Goal: Task Accomplishment & Management: Complete application form

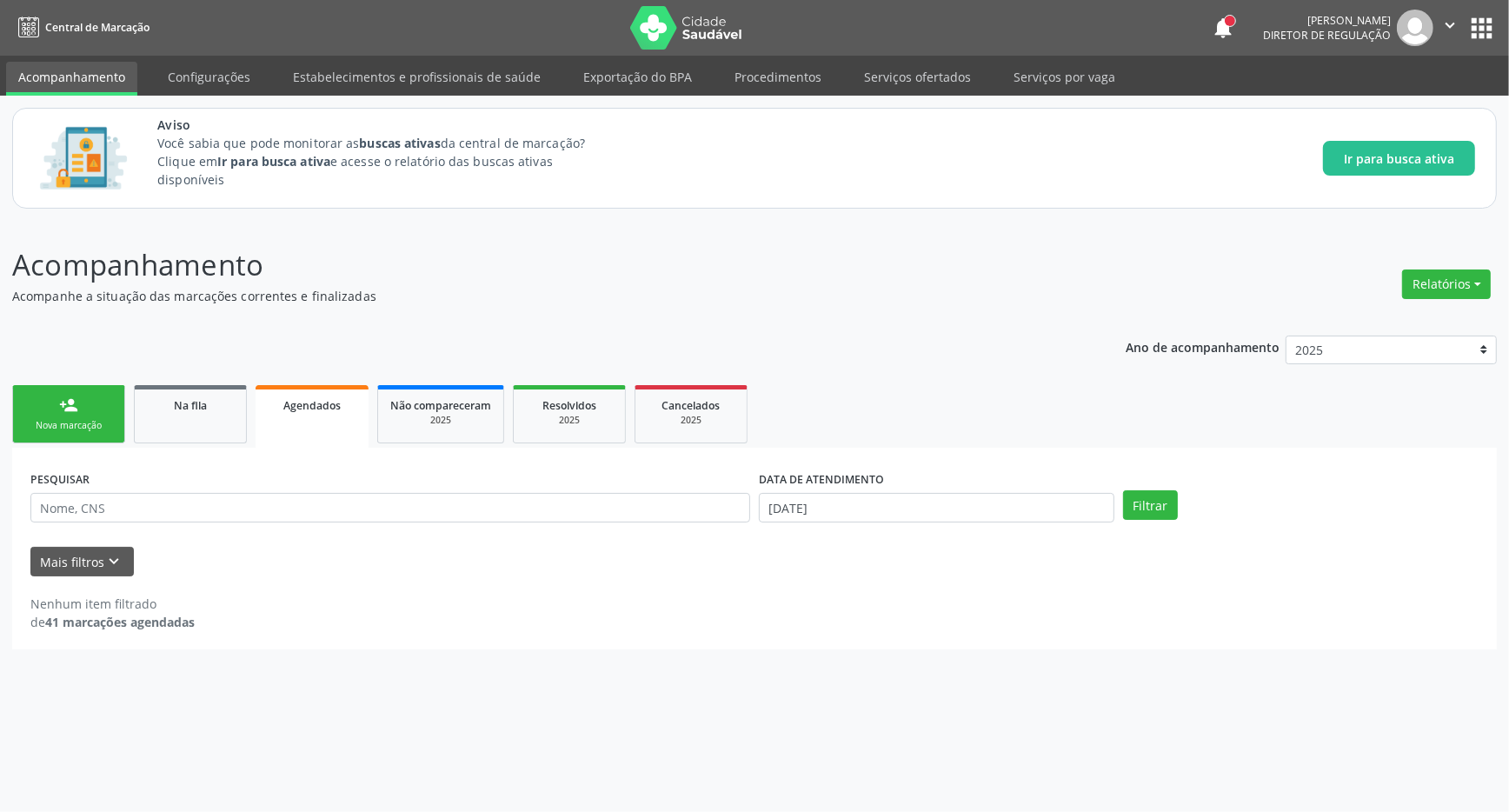
click at [78, 426] on div "Nova marcação" at bounding box center [69, 425] width 87 height 13
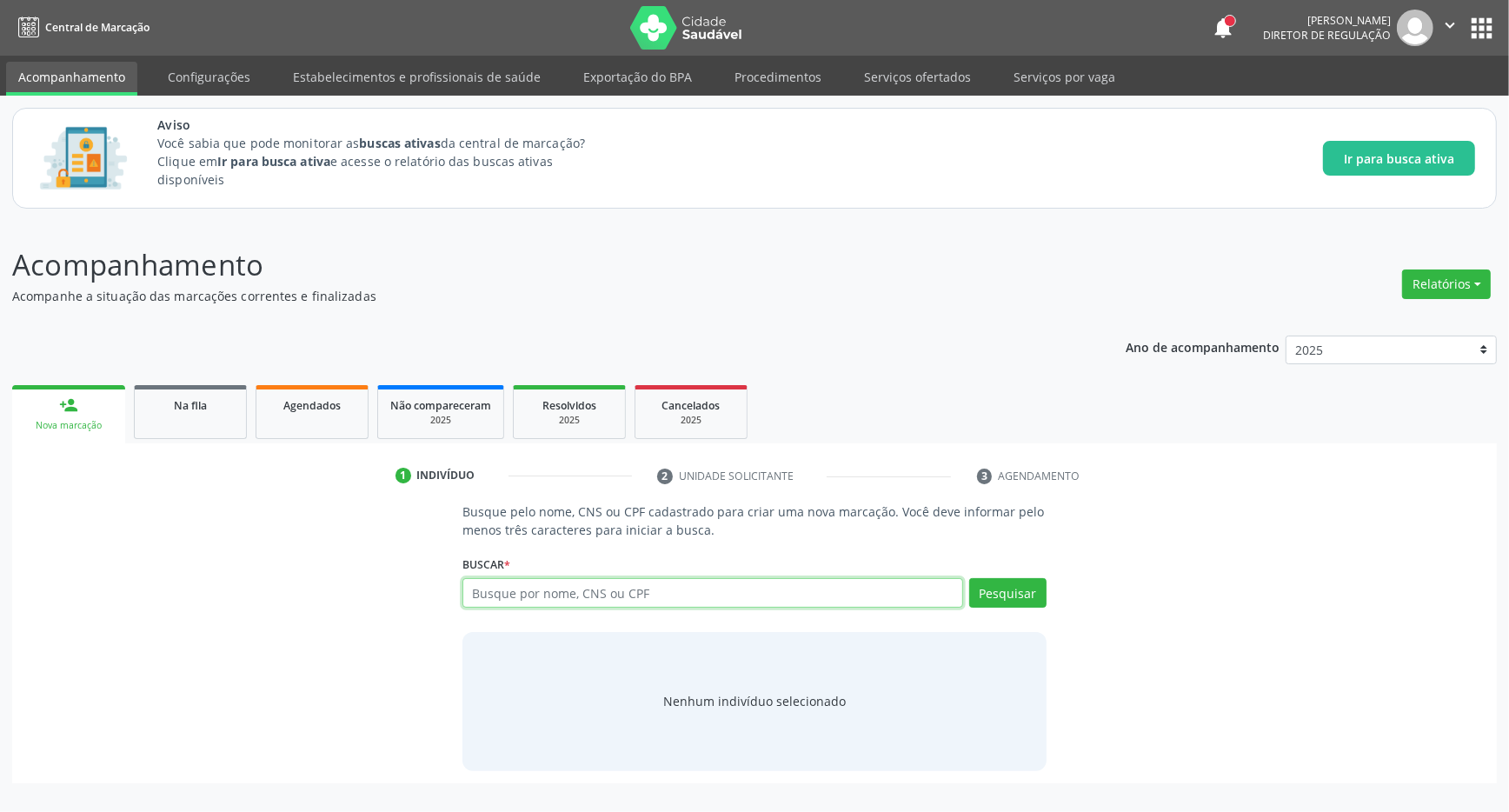
click at [609, 596] on input "text" at bounding box center [712, 593] width 500 height 29
click at [572, 592] on input "text" at bounding box center [712, 593] width 500 height 29
type input "702604224858644"
click at [1028, 596] on button "Pesquisar" at bounding box center [1008, 593] width 78 height 29
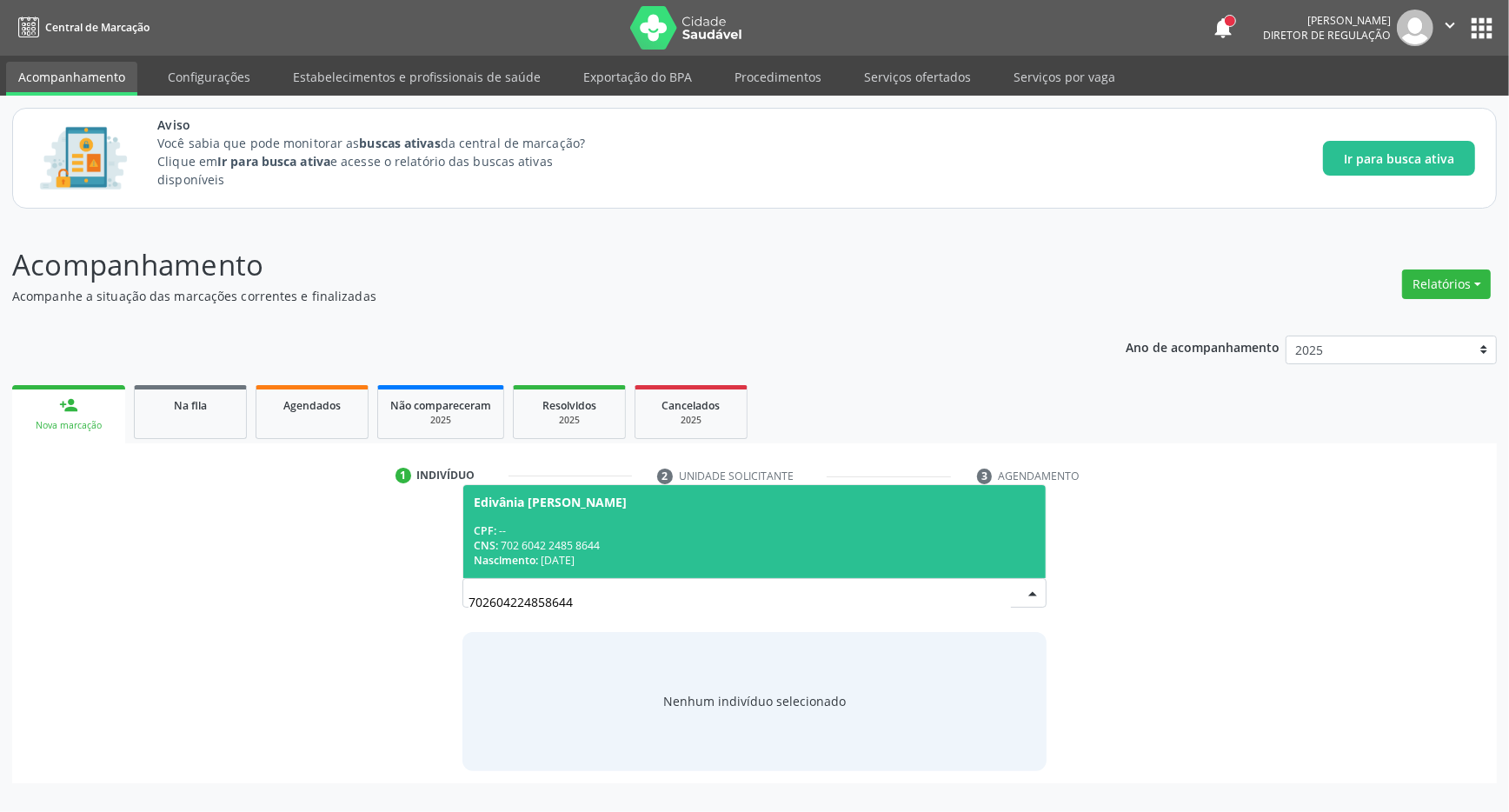
click at [704, 513] on span "Edivânia [PERSON_NAME] CPF: -- CNS: 702 6042 2485 8644 Nascimento: [DATE]" at bounding box center [754, 531] width 582 height 93
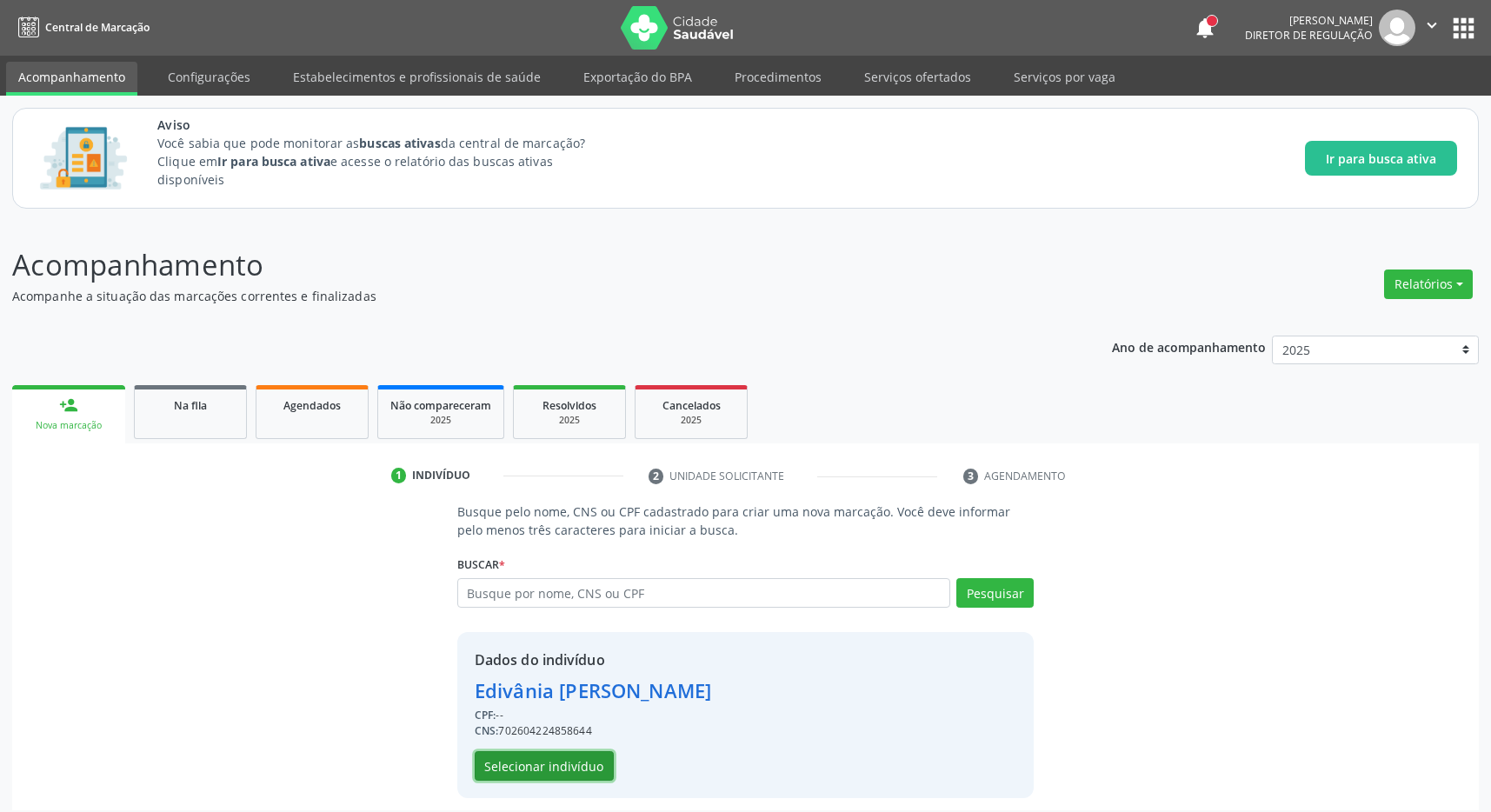
click at [569, 769] on button "Selecionar indivíduo" at bounding box center [544, 766] width 139 height 29
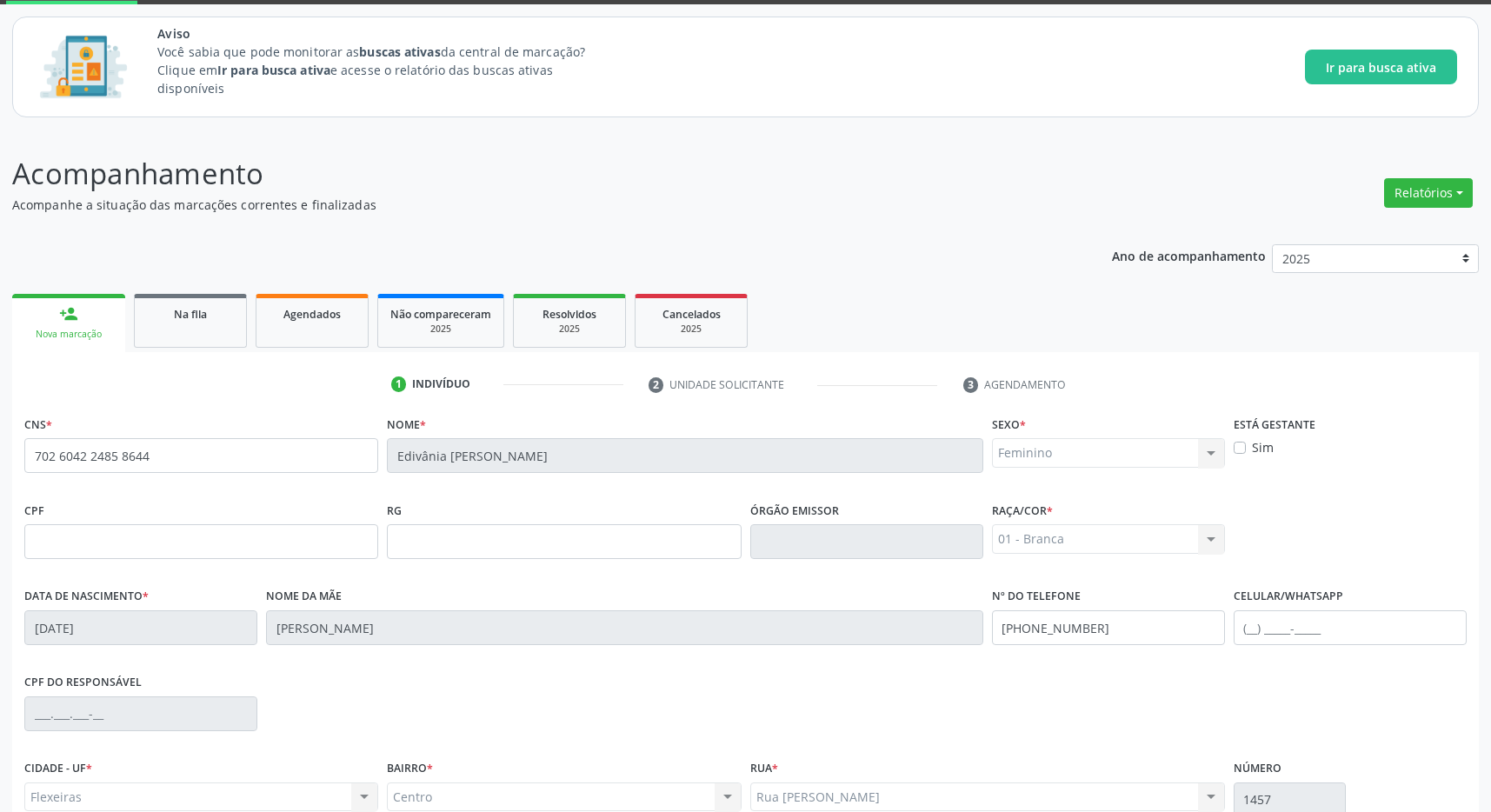
scroll to position [258, 0]
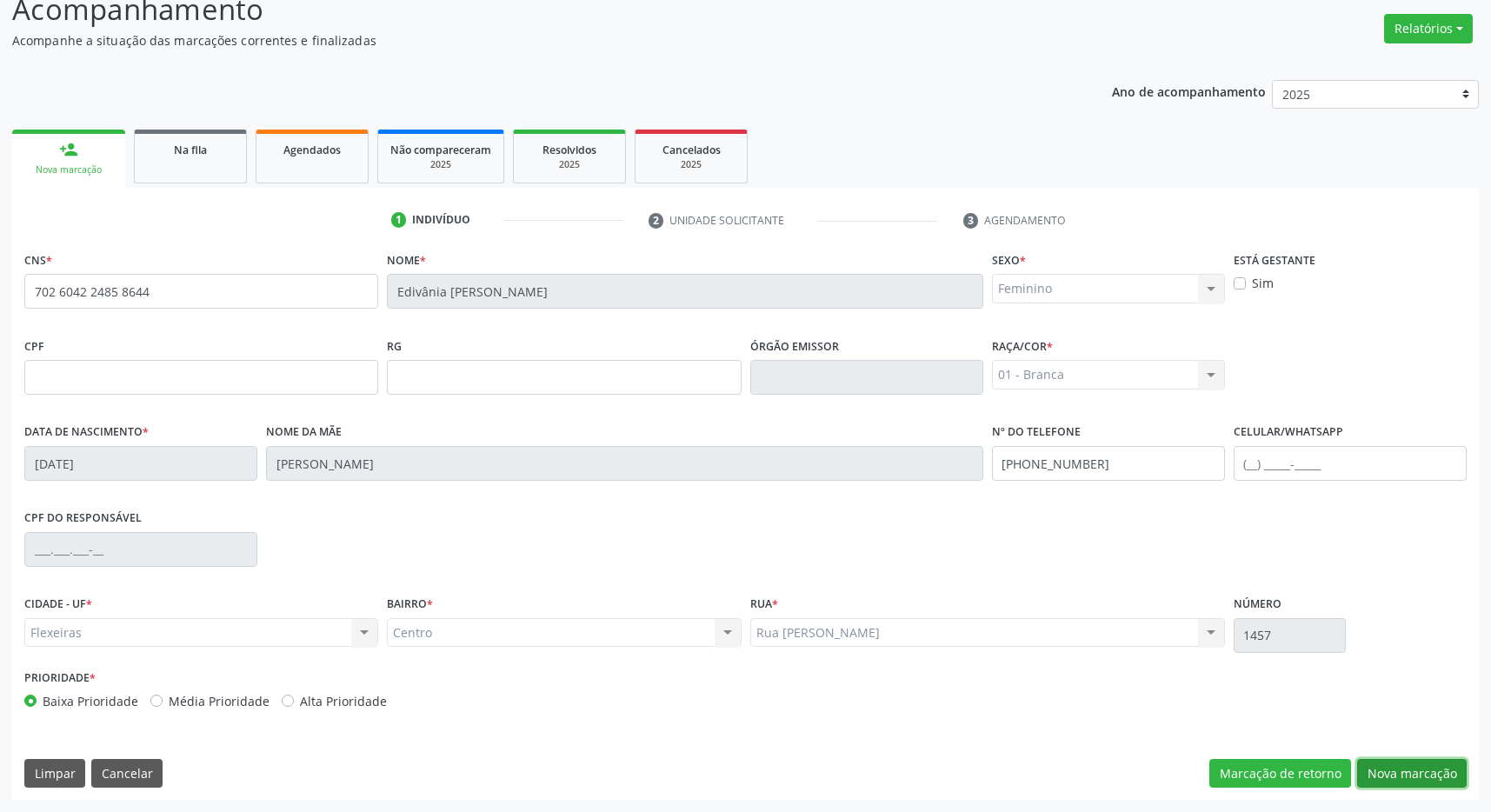
click at [1440, 774] on button "Nova marcação" at bounding box center [1411, 774] width 109 height 29
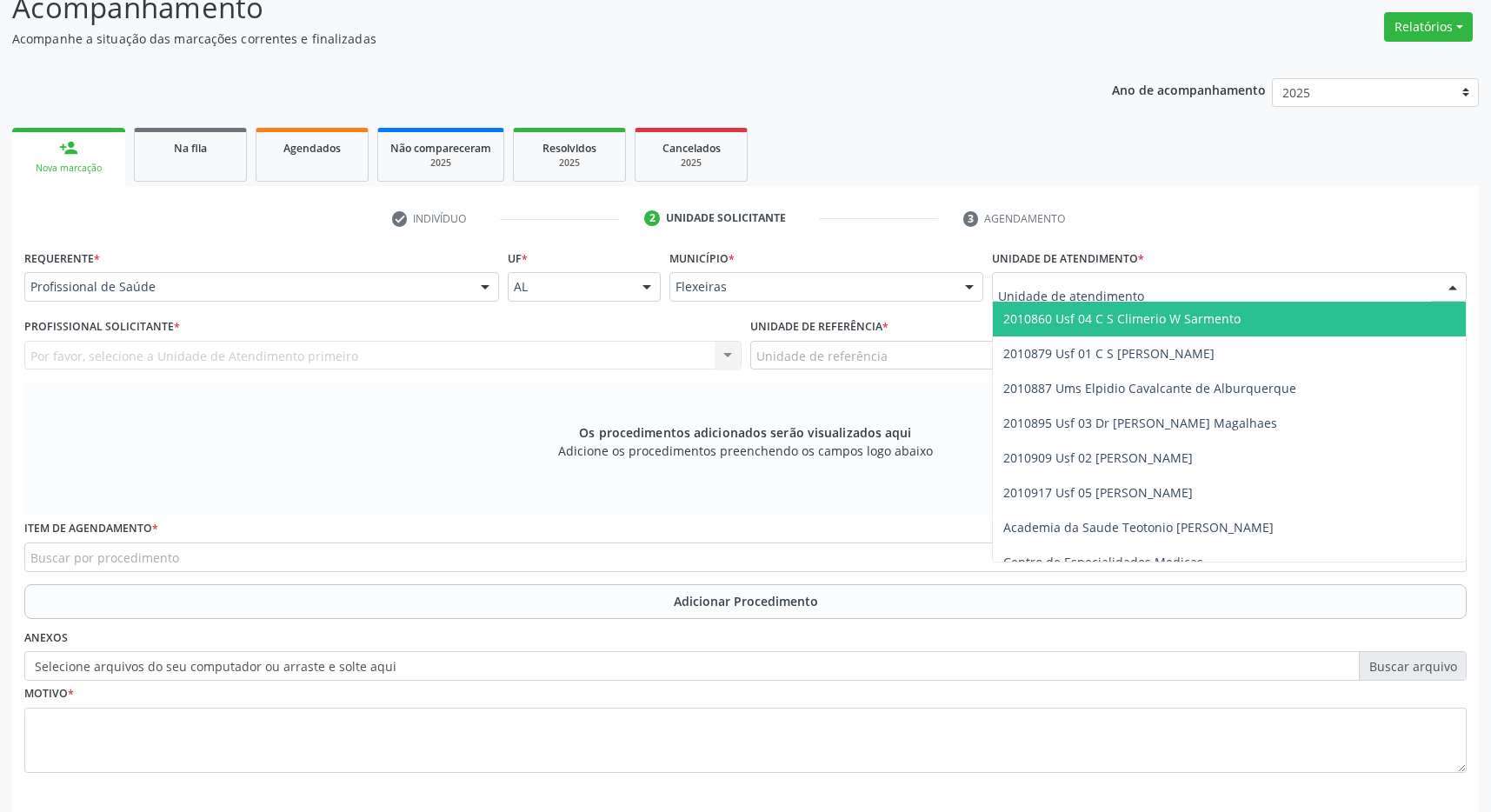
click at [1188, 318] on span "2010860 Usf 04 C S Climerio W Sarmento" at bounding box center [1121, 319] width 237 height 17
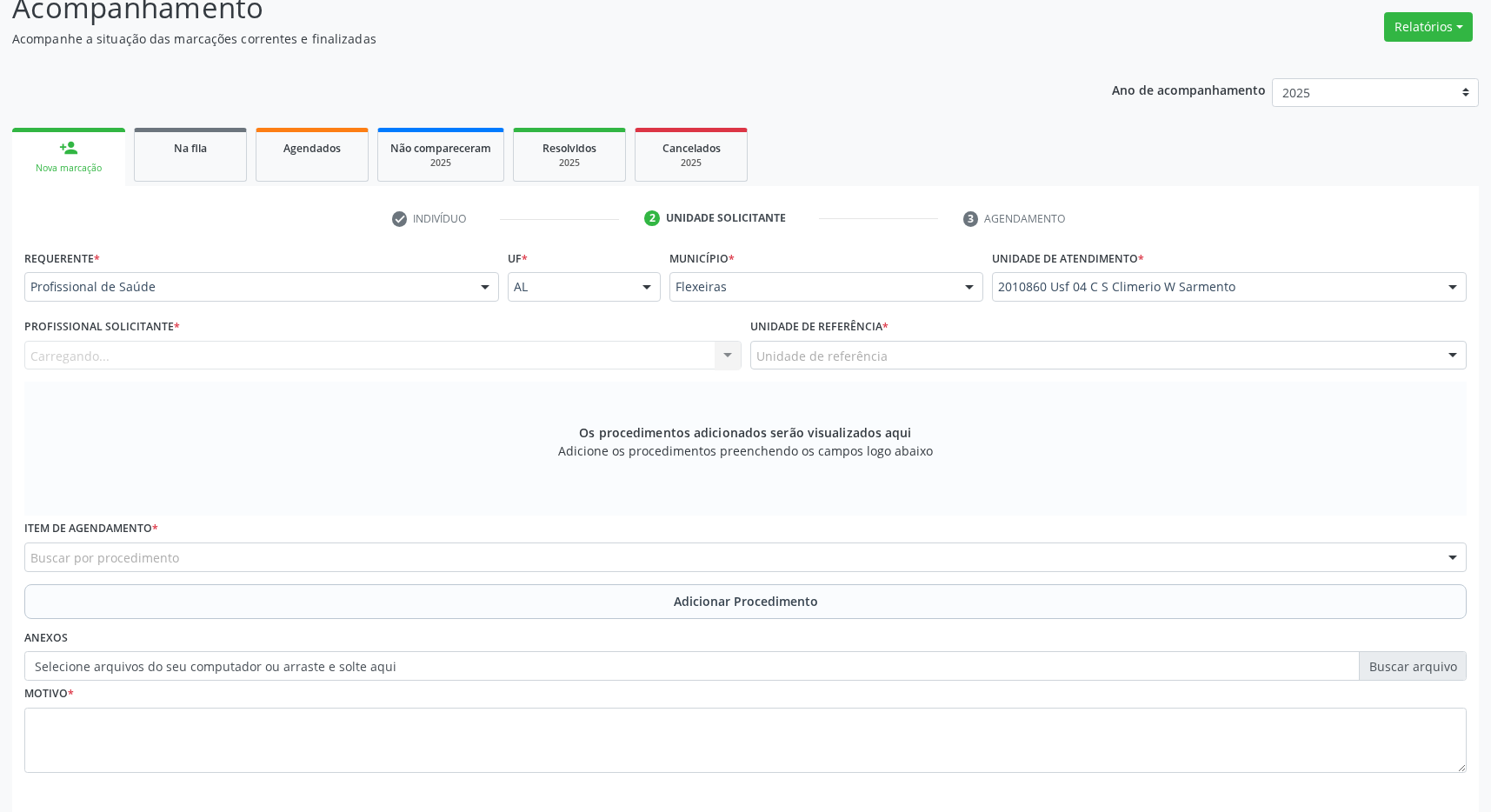
click at [1161, 356] on div "Unidade de referência" at bounding box center [1108, 356] width 717 height 29
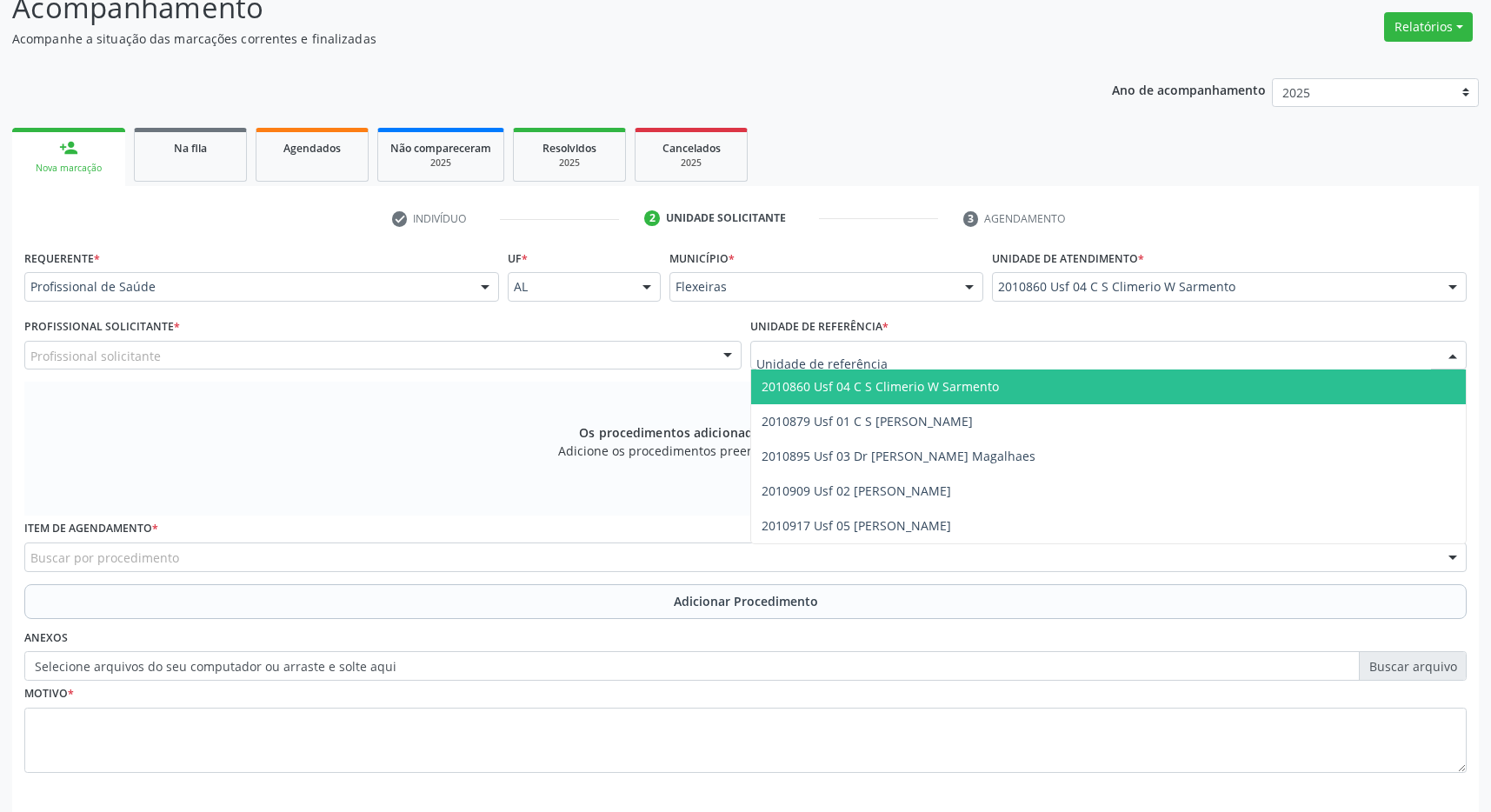
click at [1152, 395] on span "2010860 Usf 04 C S Climerio W Sarmento" at bounding box center [1109, 386] width 716 height 34
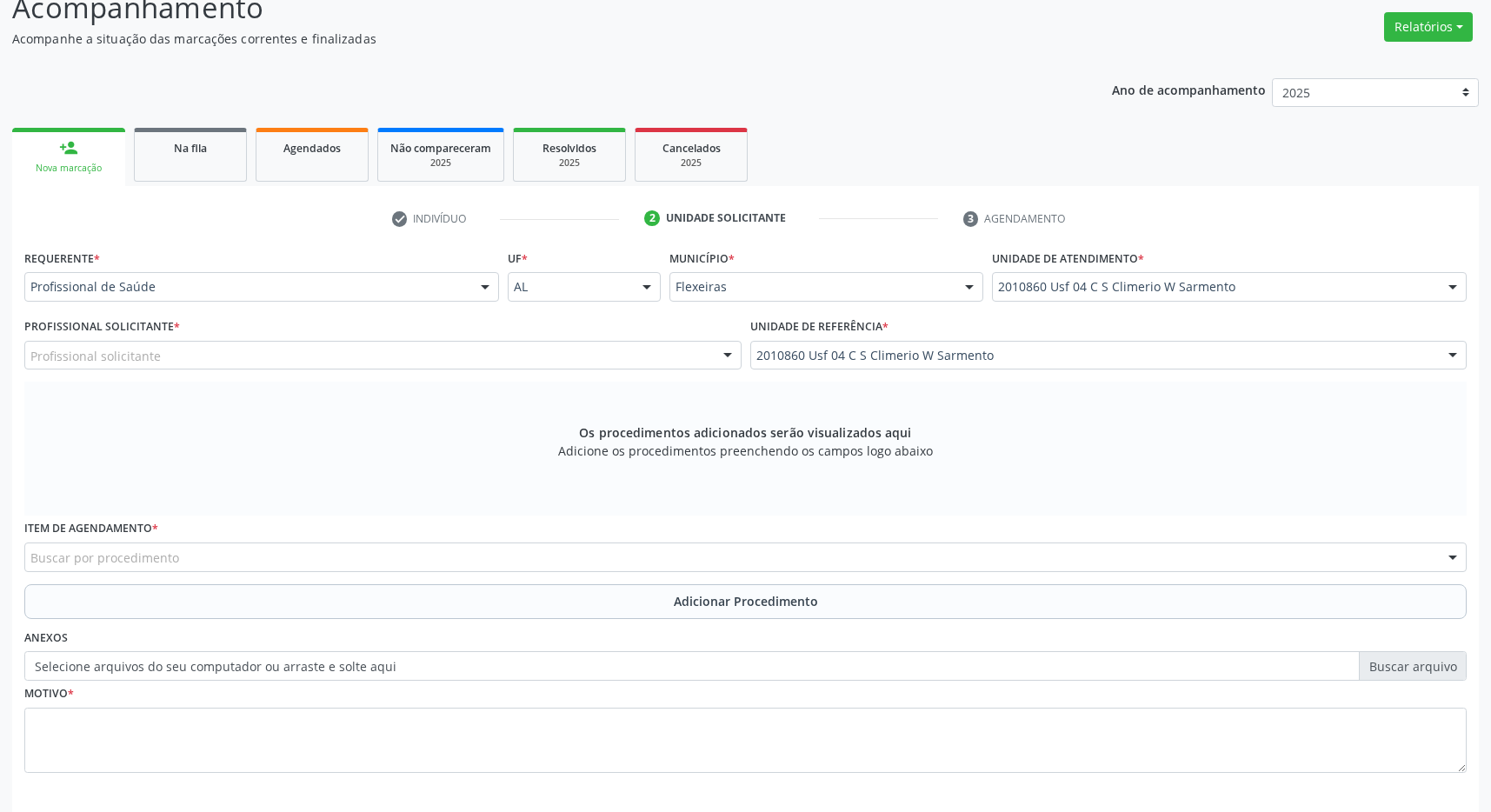
click at [609, 362] on div "Profissional solicitante" at bounding box center [383, 356] width 717 height 29
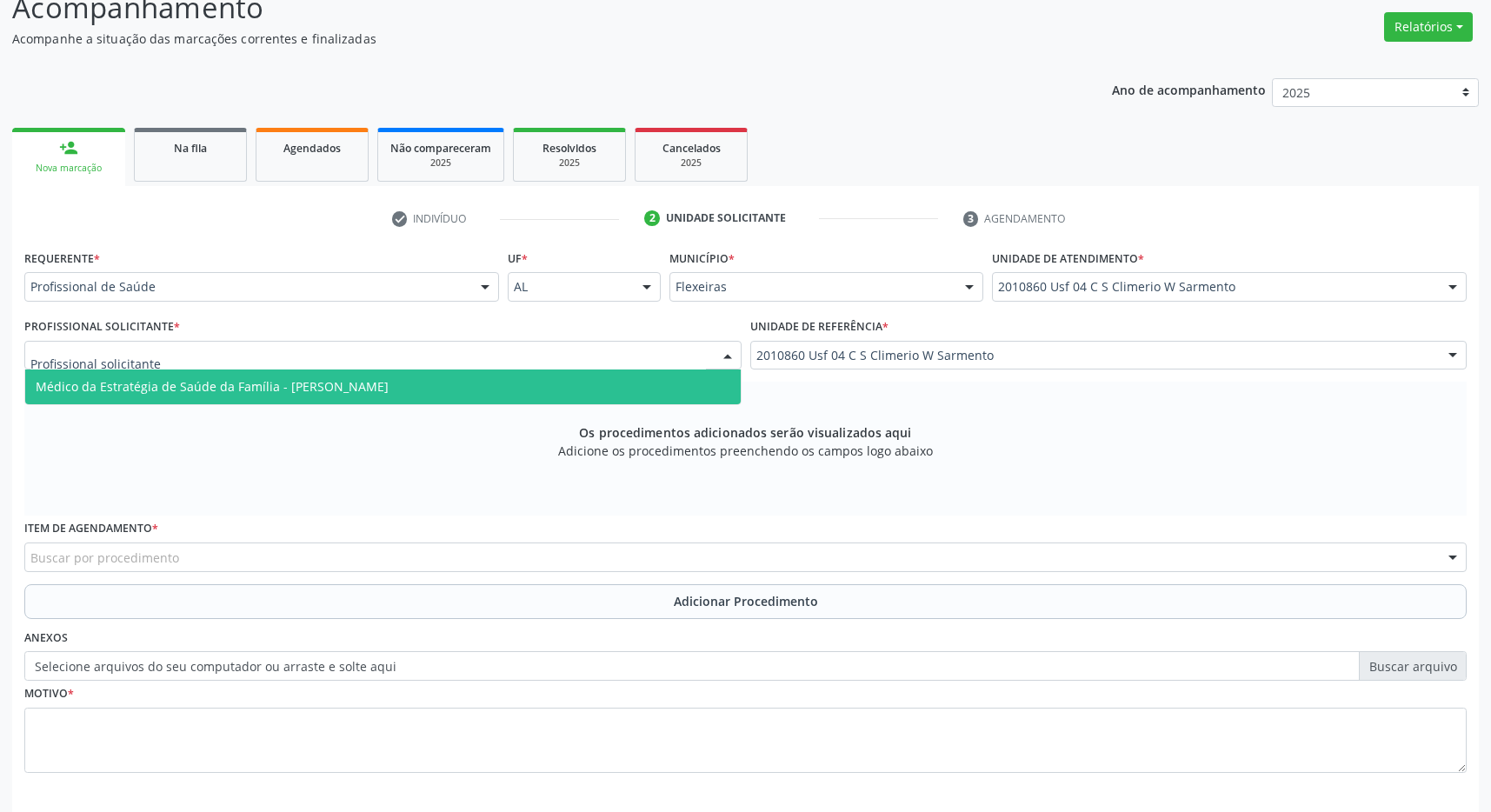
click at [599, 389] on span "Médico da Estratégia de Saúde da Família - [PERSON_NAME]" at bounding box center [384, 386] width 716 height 34
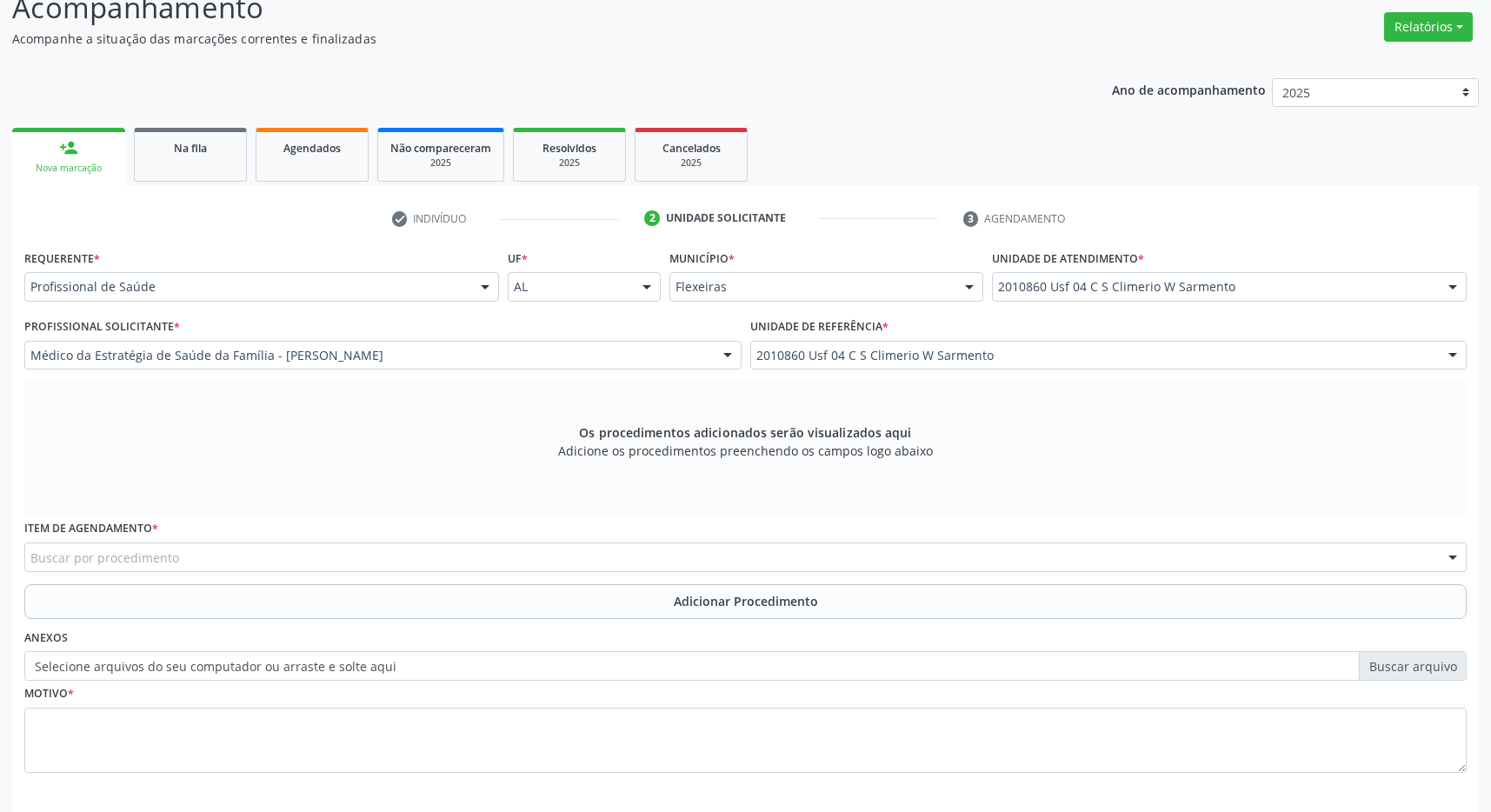
click at [456, 563] on div "Buscar por procedimento" at bounding box center [746, 557] width 1443 height 29
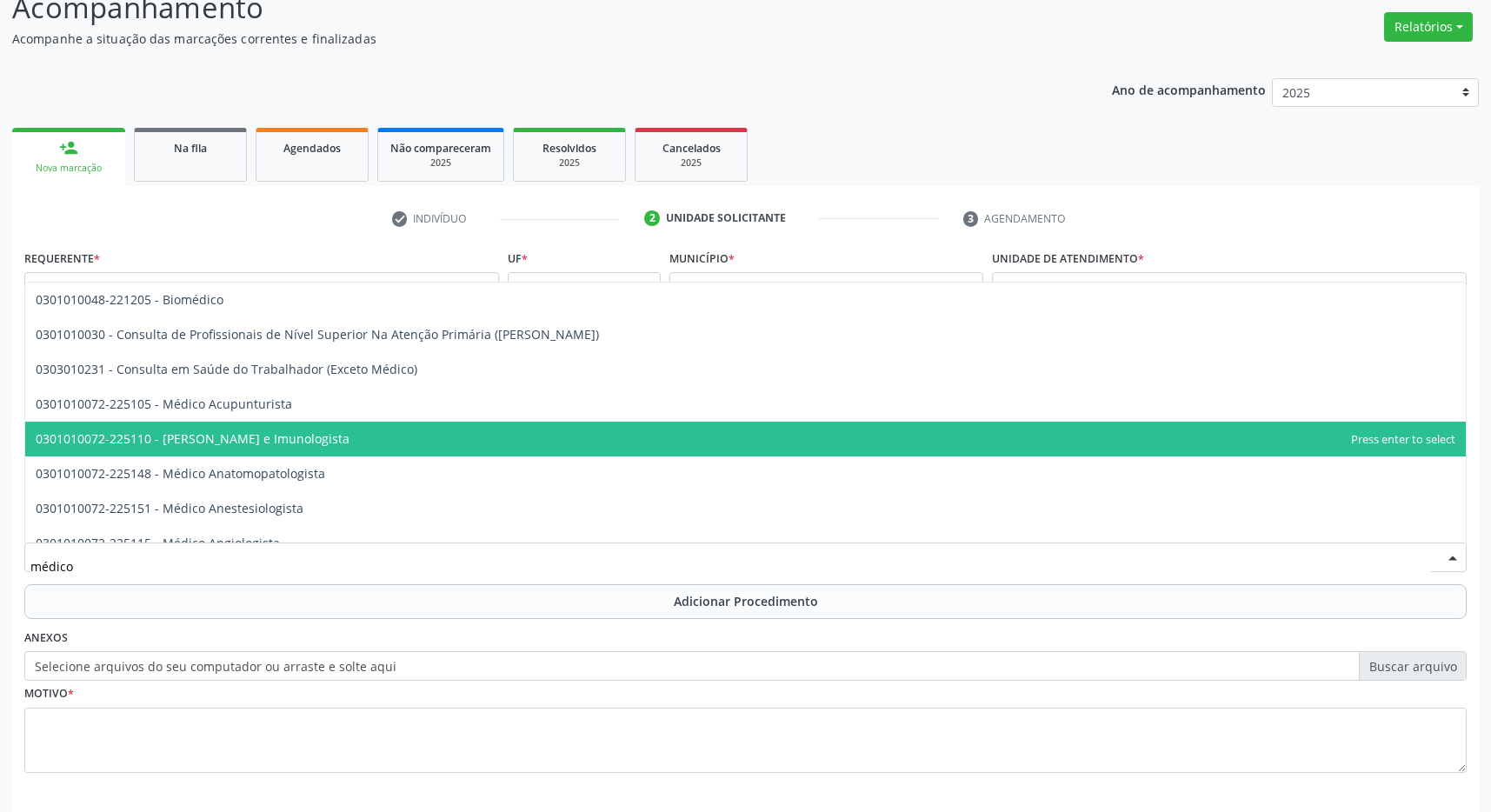
type input "médico o"
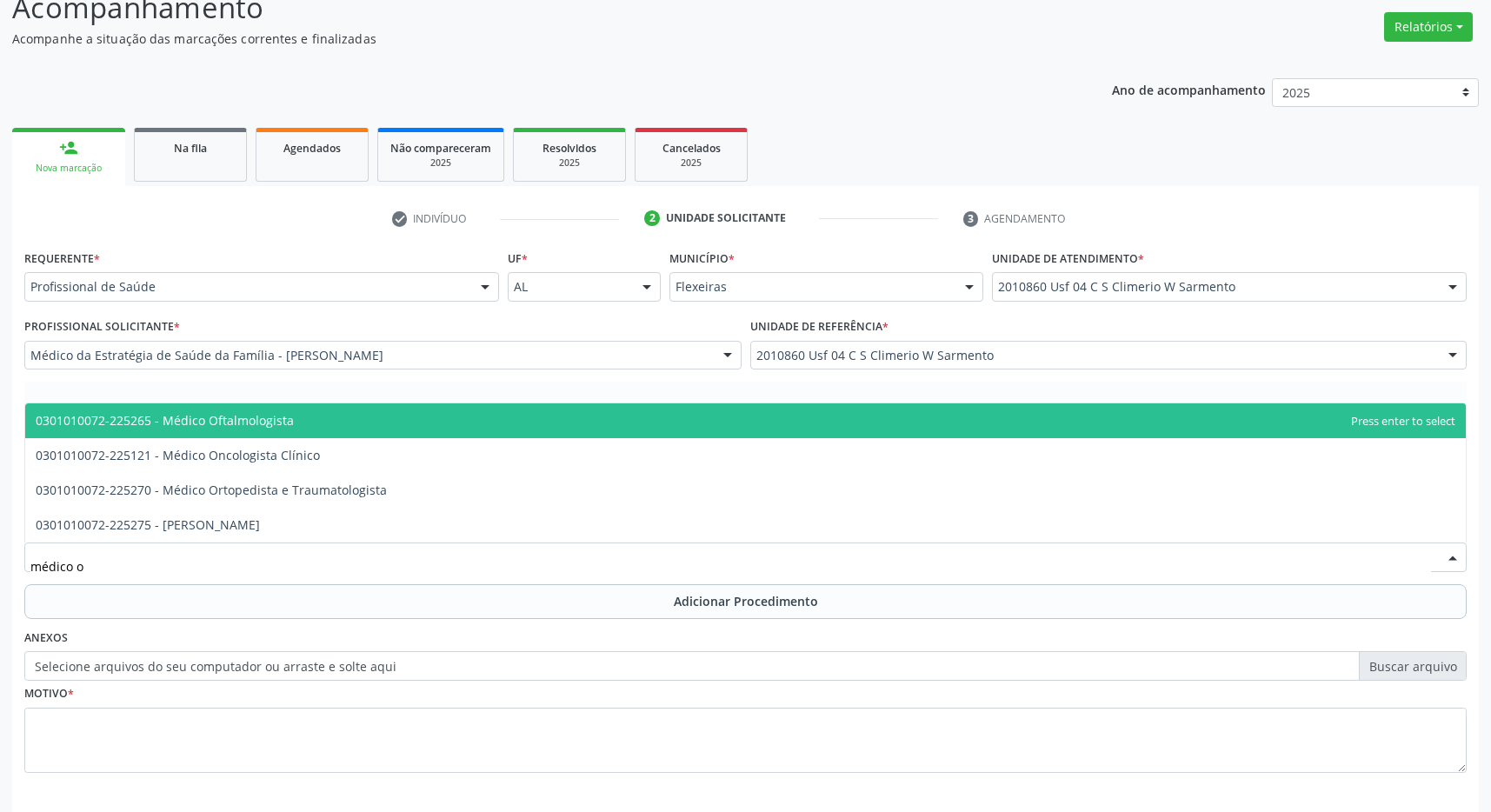
click at [535, 423] on span "0301010072-225265 - Médico Oftalmologista" at bounding box center [746, 420] width 1441 height 34
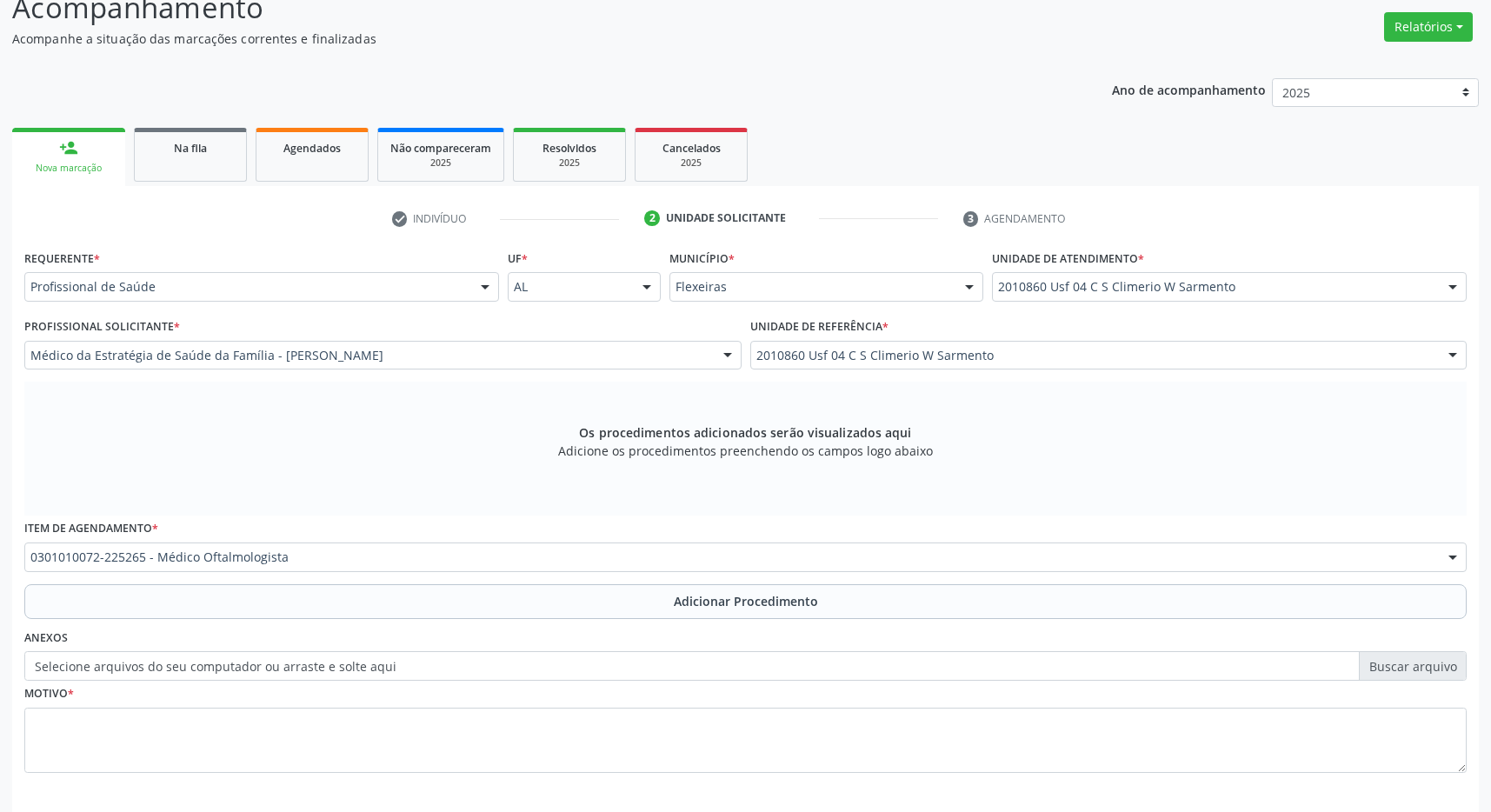
click at [694, 597] on span "Adicionar Procedimento" at bounding box center [746, 601] width 145 height 19
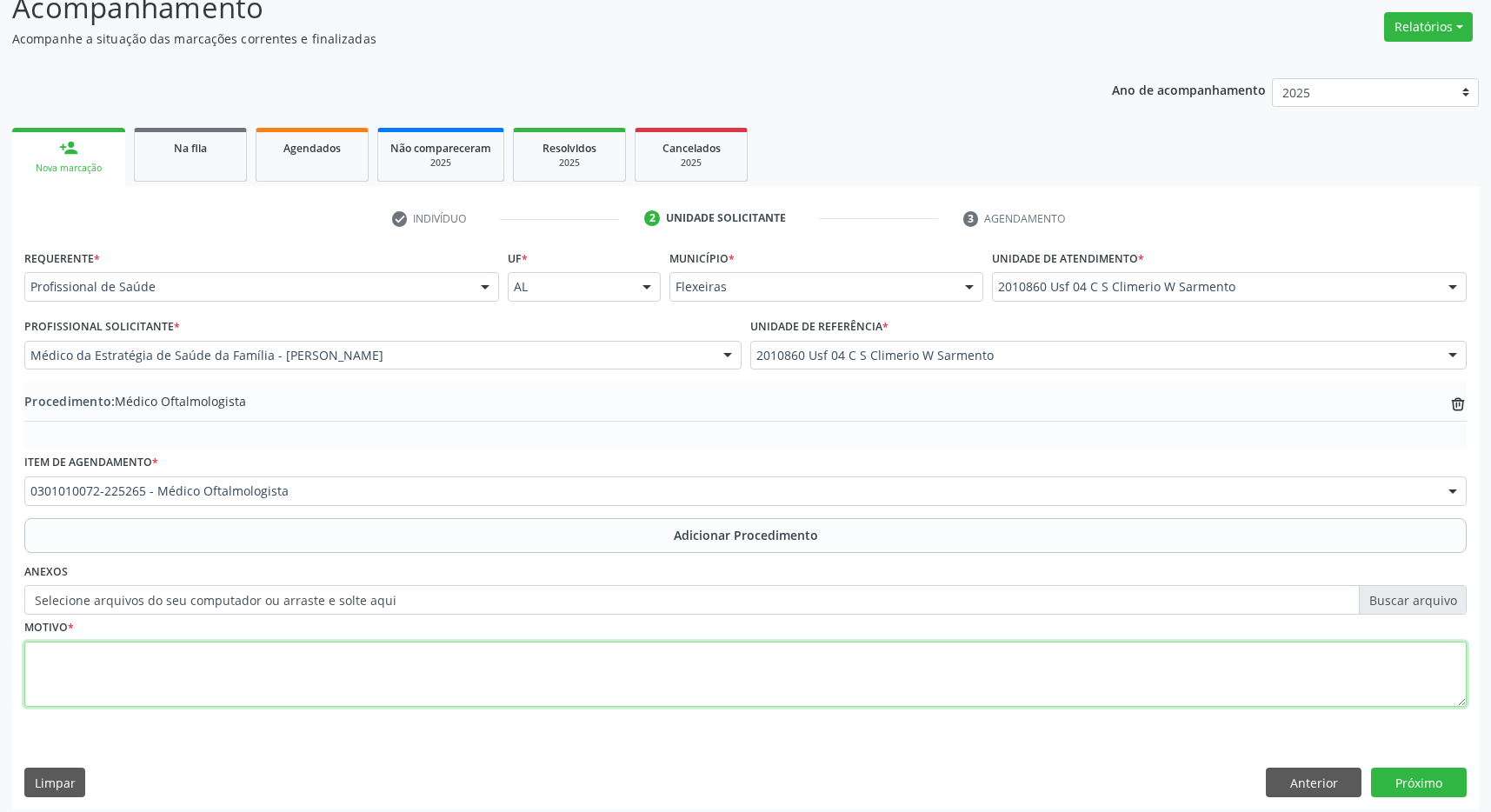
click at [459, 695] on textarea at bounding box center [746, 673] width 1443 height 66
type textarea "catarata"
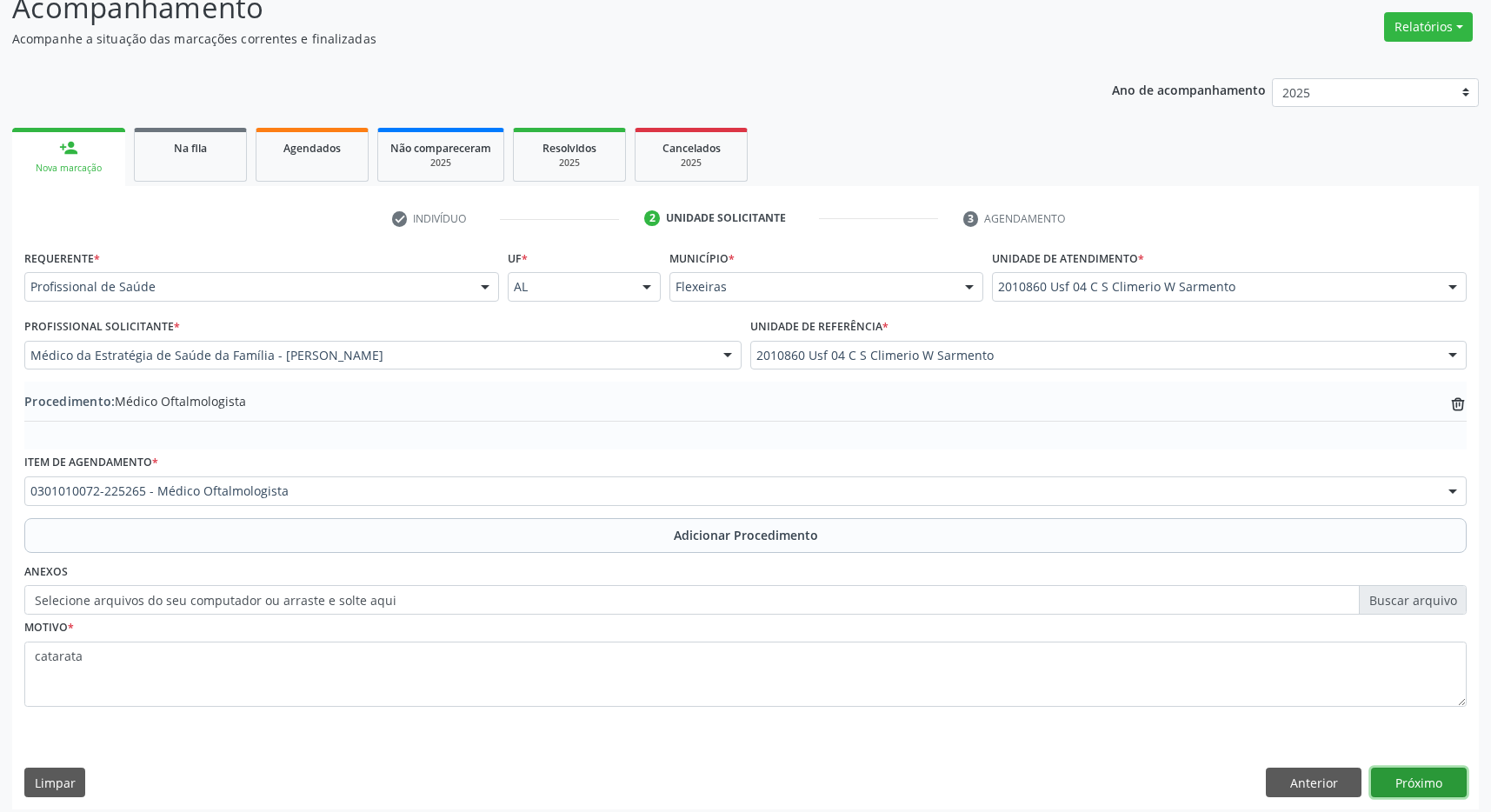
click at [1460, 784] on button "Próximo" at bounding box center [1418, 783] width 95 height 29
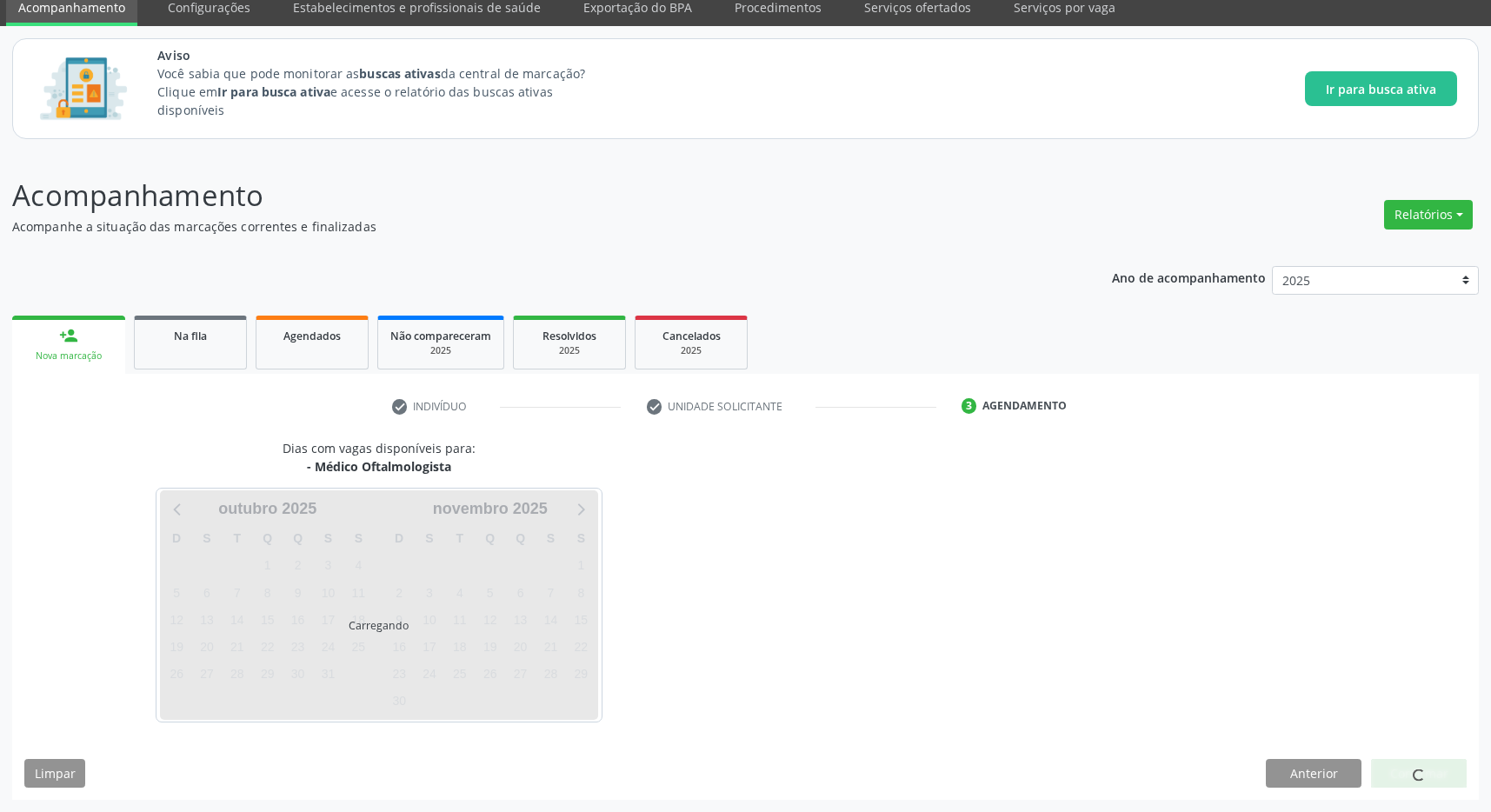
scroll to position [71, 0]
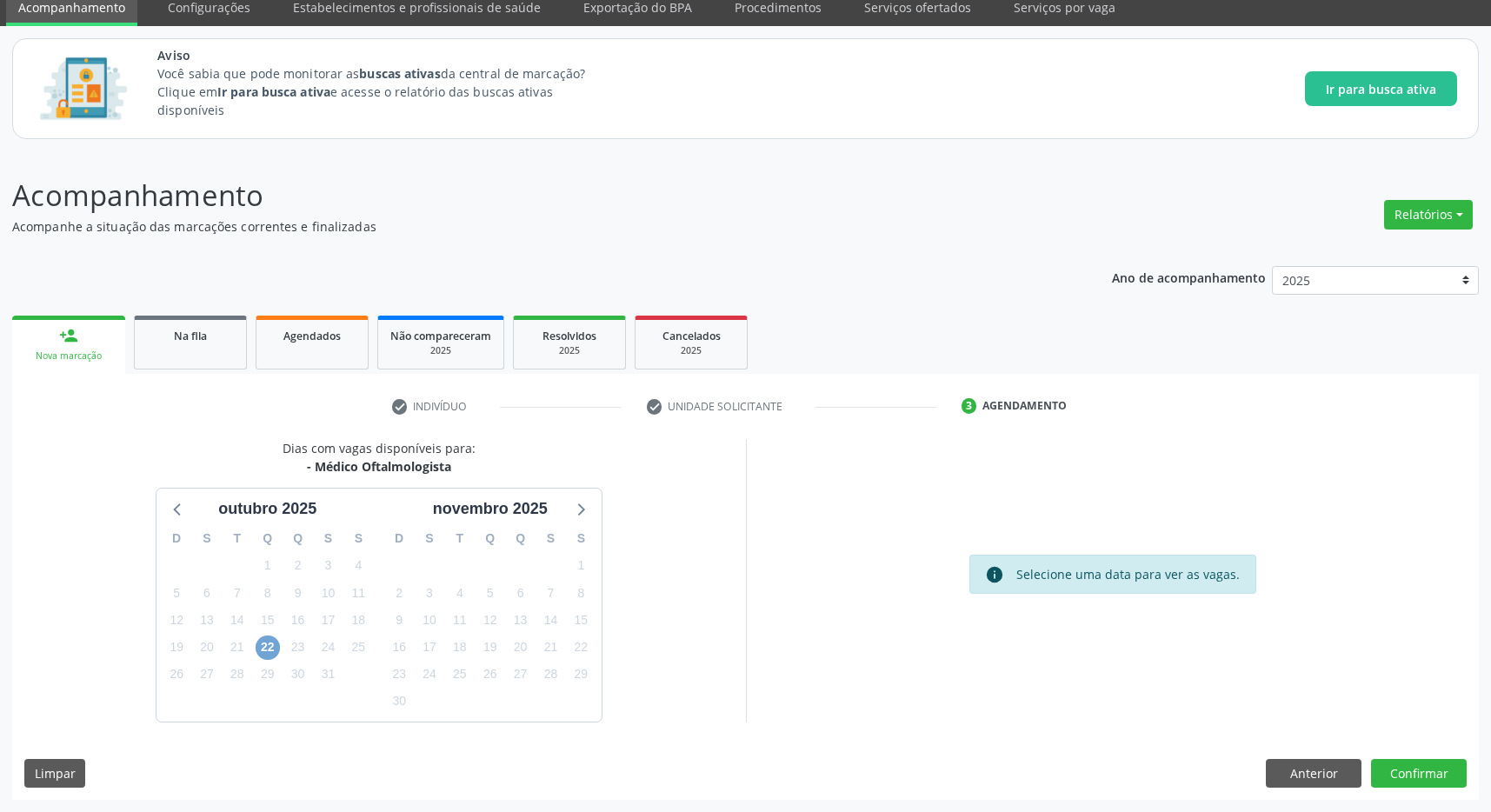
click at [268, 648] on span "22" at bounding box center [268, 647] width 25 height 25
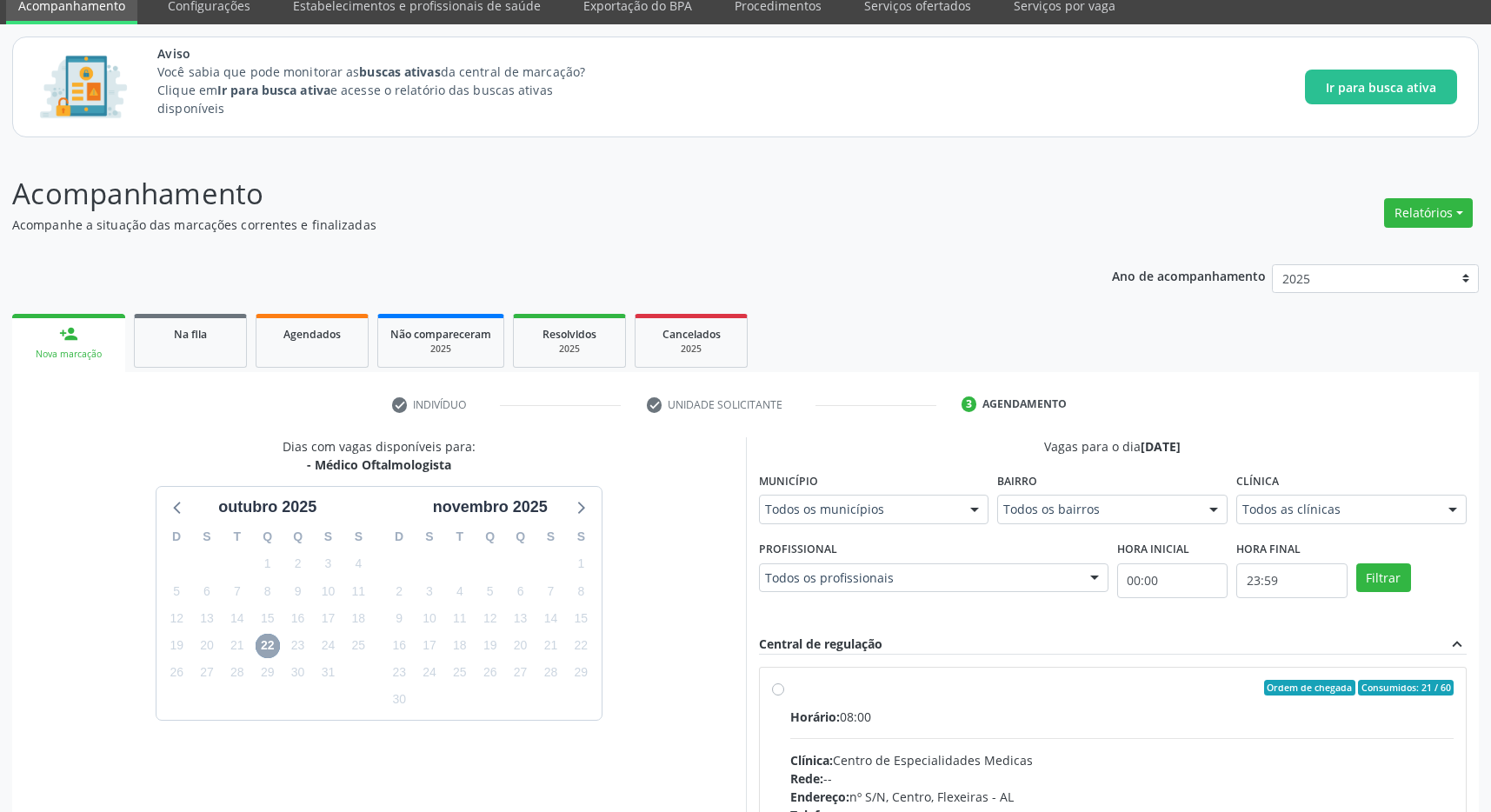
scroll to position [323, 0]
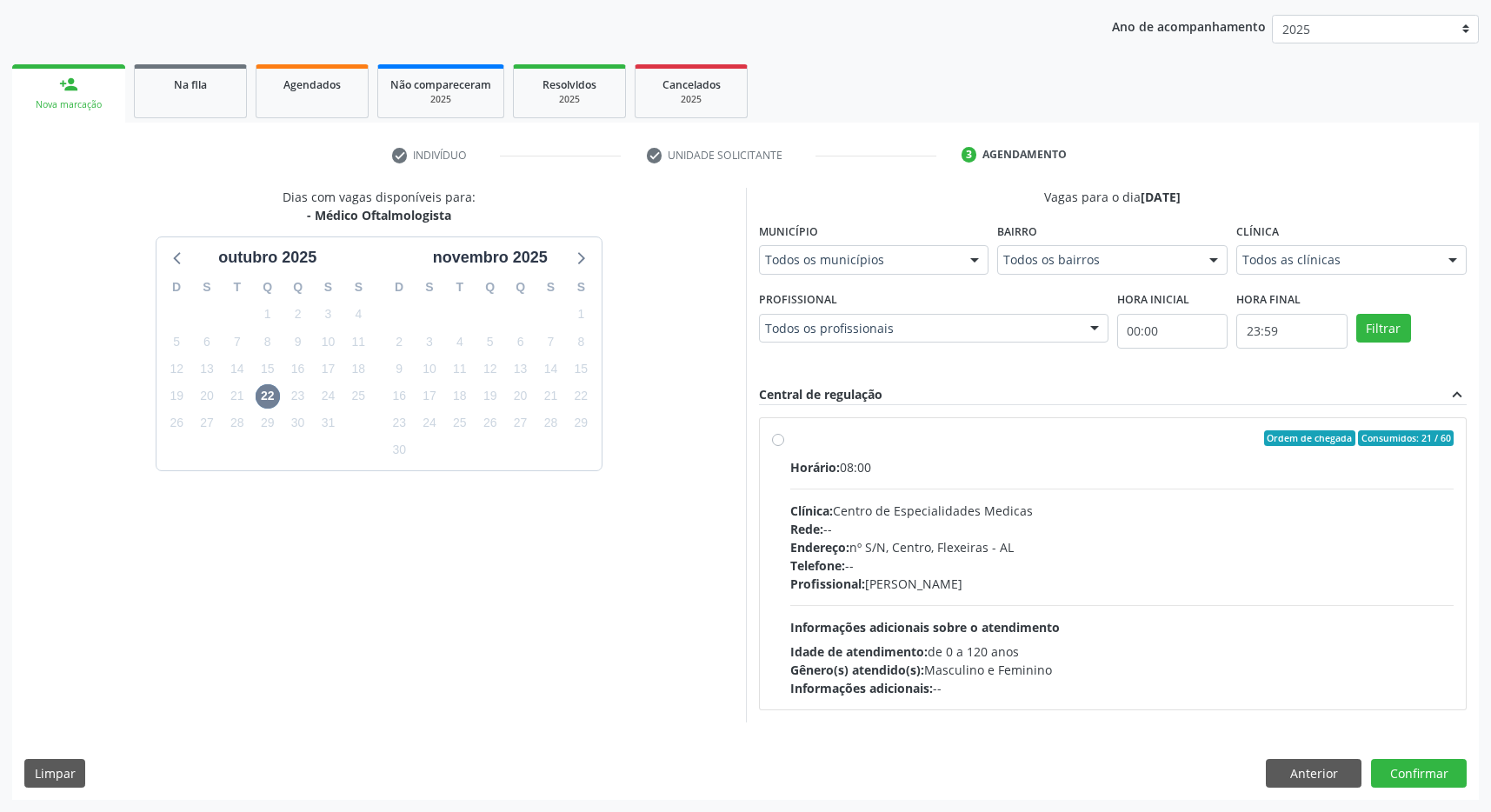
click at [1018, 435] on div "Ordem de chegada Consumidos: 21 / 60" at bounding box center [1122, 438] width 664 height 16
click at [784, 435] on input "Ordem de chegada Consumidos: 21 / 60 Horário: 08:00 Clínica: Centro de Especial…" at bounding box center [778, 438] width 12 height 16
radio input "true"
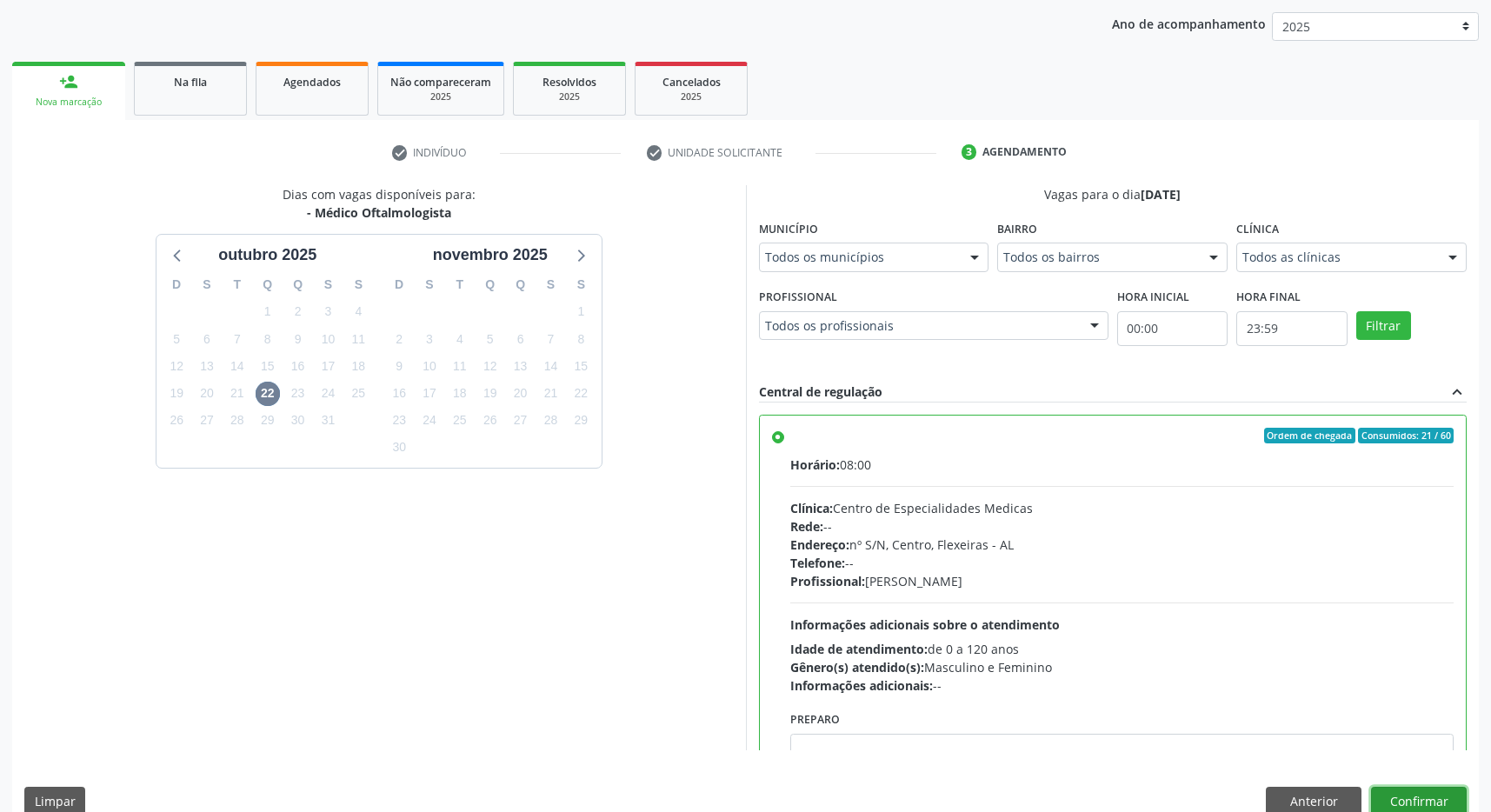
click at [1431, 791] on button "Confirmar" at bounding box center [1418, 801] width 95 height 29
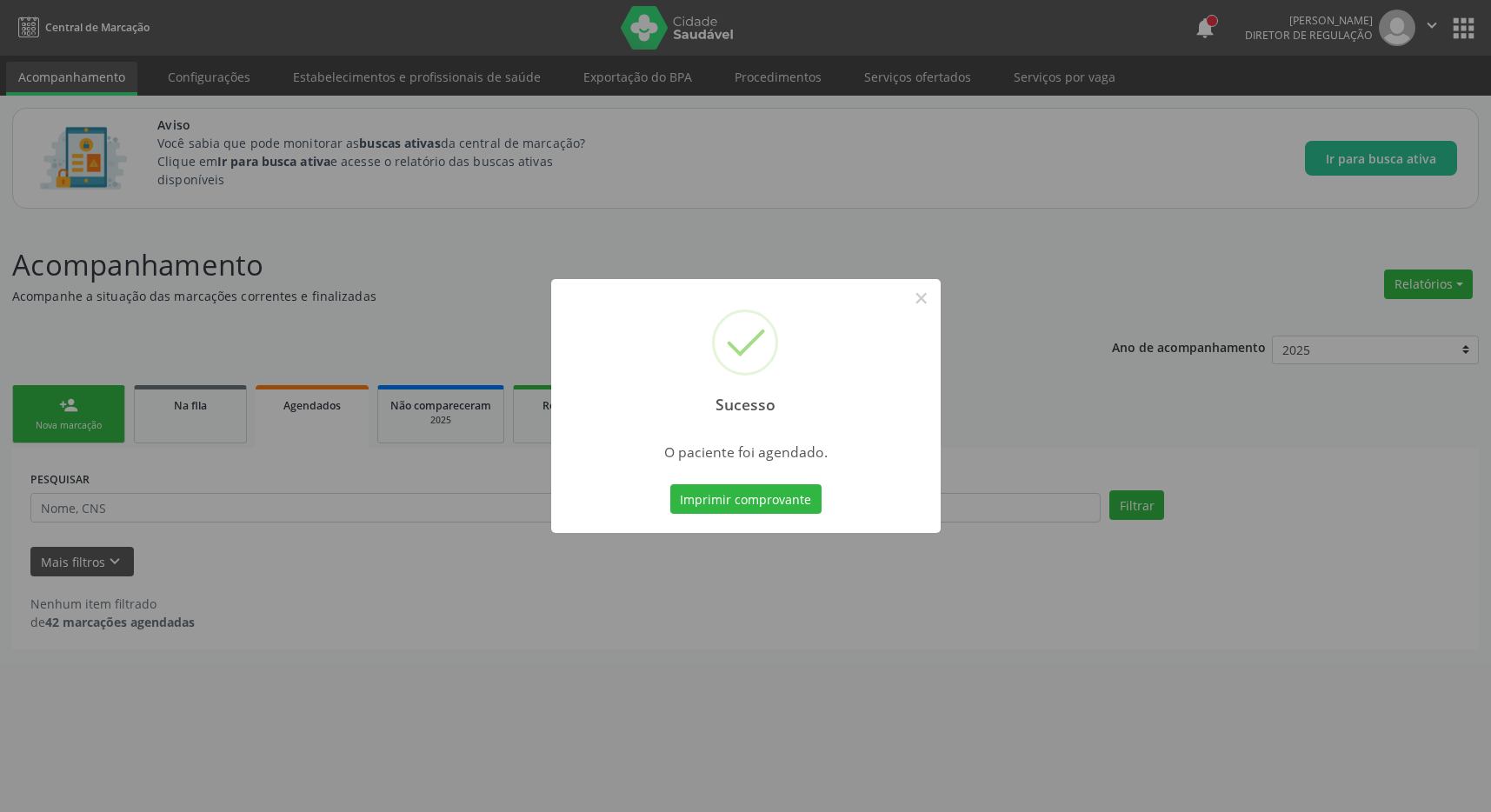
scroll to position [0, 0]
click at [751, 486] on button "Imprimir comprovante" at bounding box center [754, 498] width 151 height 29
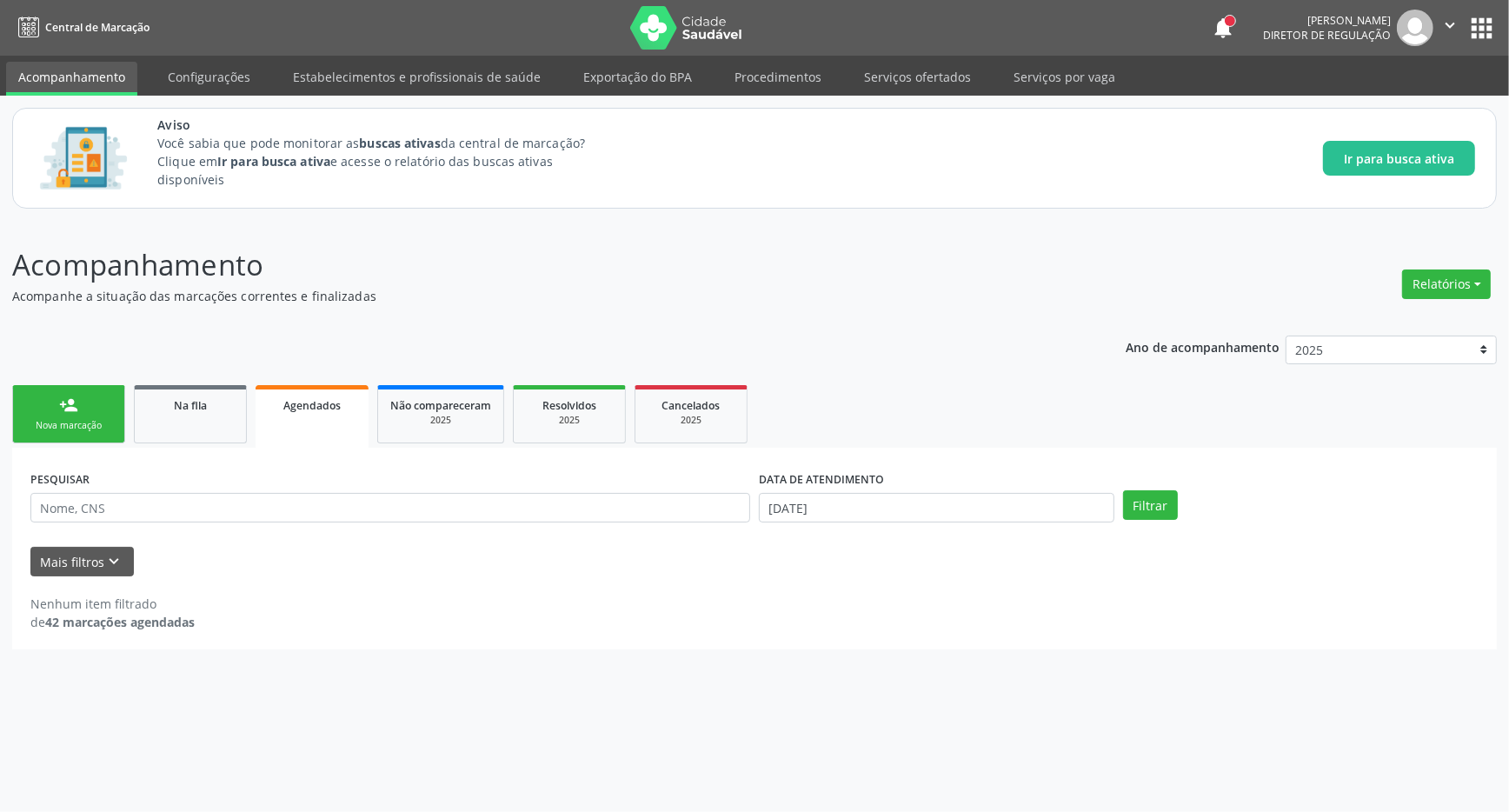
click at [102, 390] on link "person_add Nova marcação" at bounding box center [68, 414] width 113 height 58
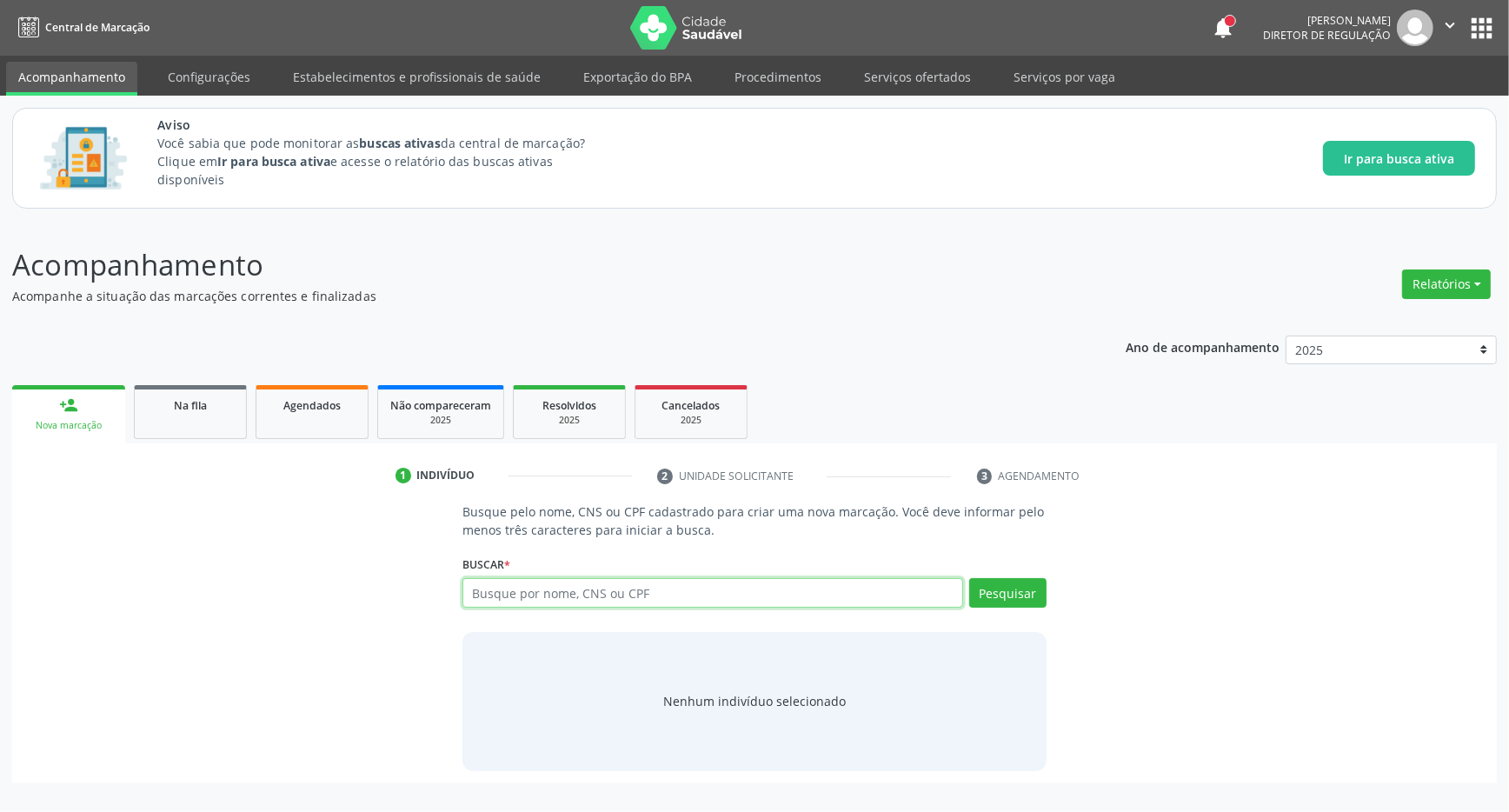
click at [604, 601] on input "text" at bounding box center [712, 593] width 500 height 29
click at [537, 587] on input "text" at bounding box center [712, 593] width 500 height 29
type input "708602596086187"
click at [1016, 579] on button "Pesquisar" at bounding box center [1008, 593] width 78 height 29
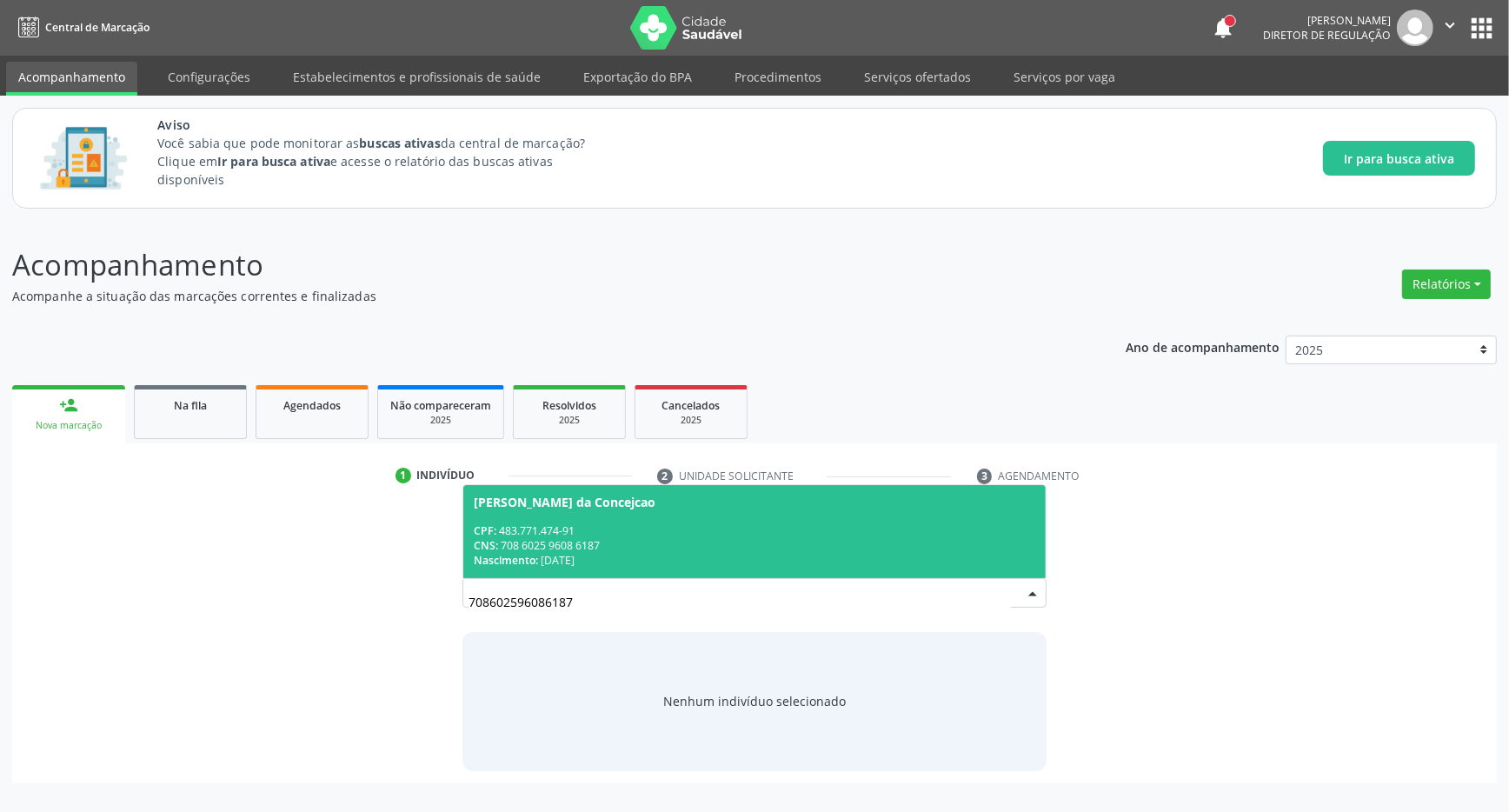
click at [671, 513] on span "[PERSON_NAME] da Concejcao CPF: 483.771.474-91 CNS: 708 6025 9608 6187 Nascimen…" at bounding box center [754, 531] width 582 height 93
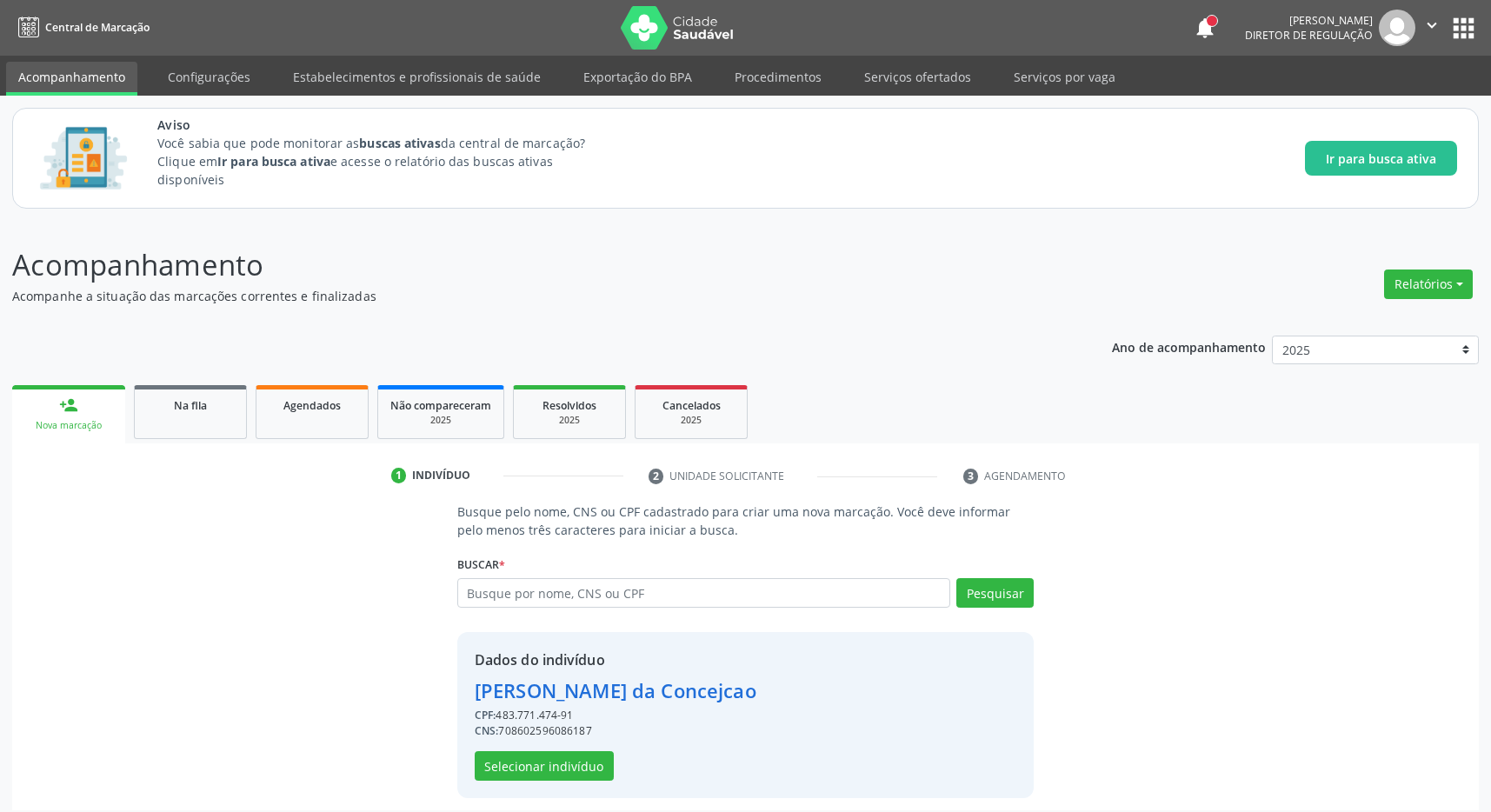
scroll to position [11, 0]
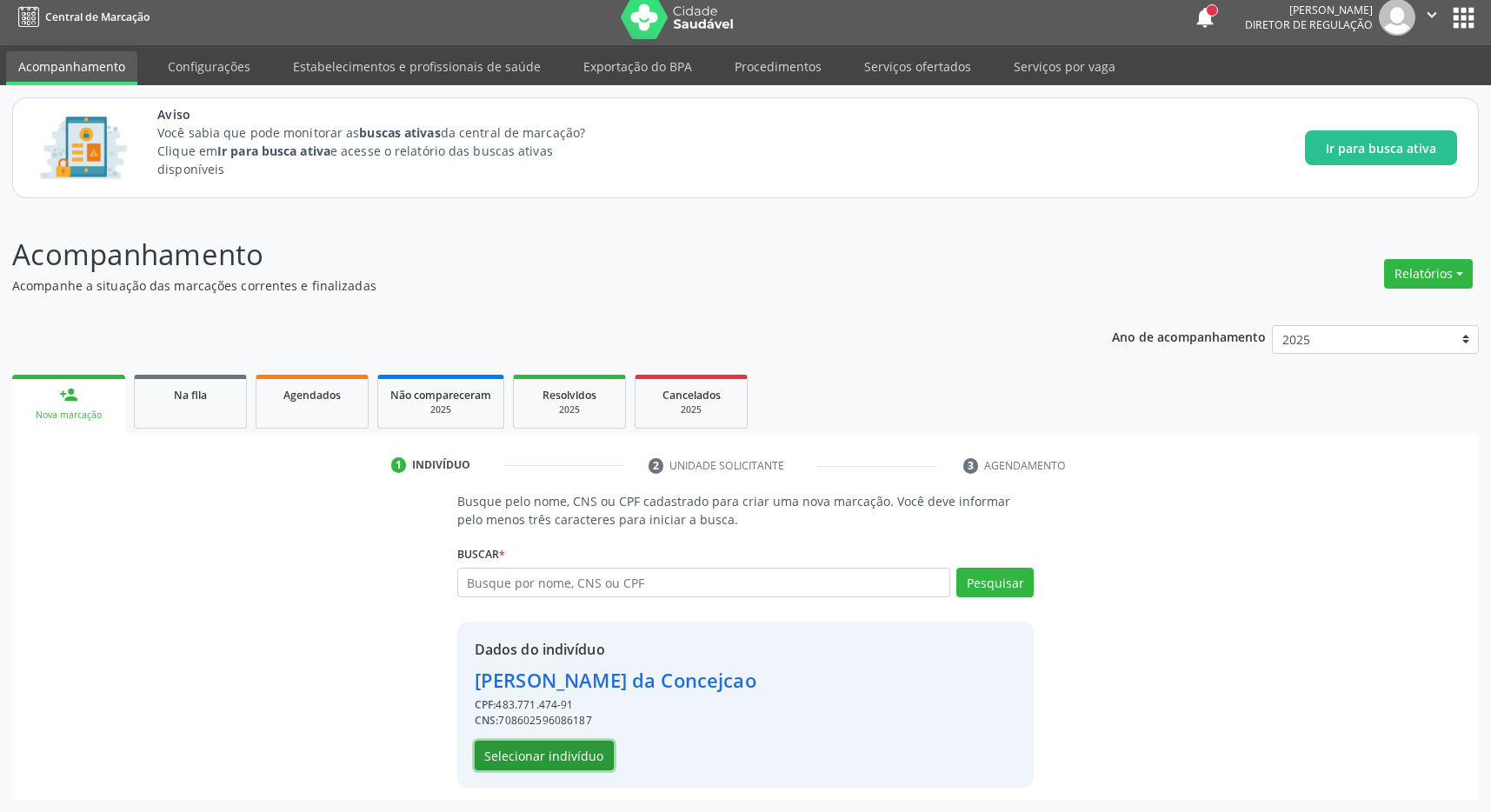
click at [549, 755] on button "Selecionar indivíduo" at bounding box center [544, 755] width 139 height 29
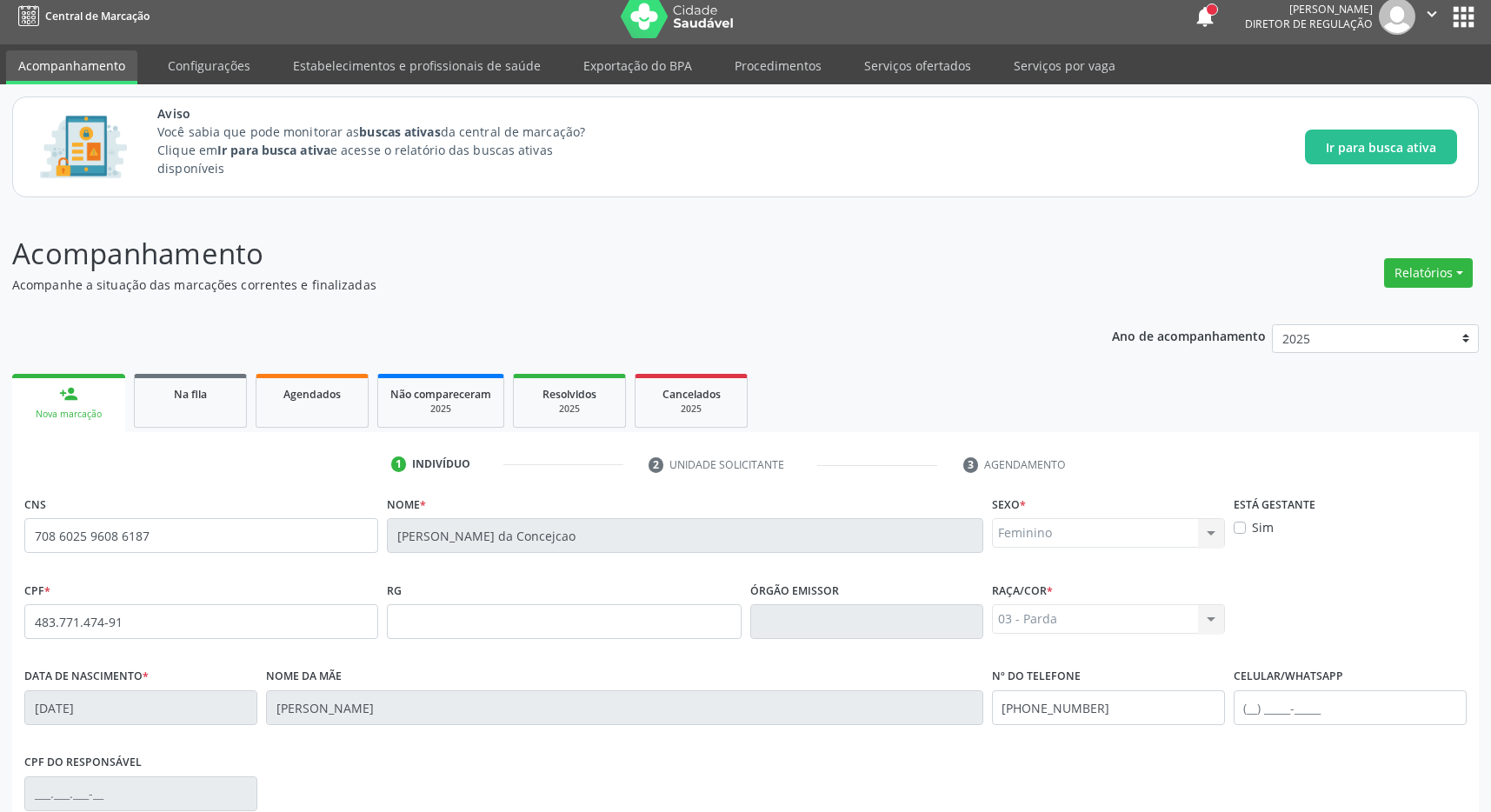
scroll to position [258, 0]
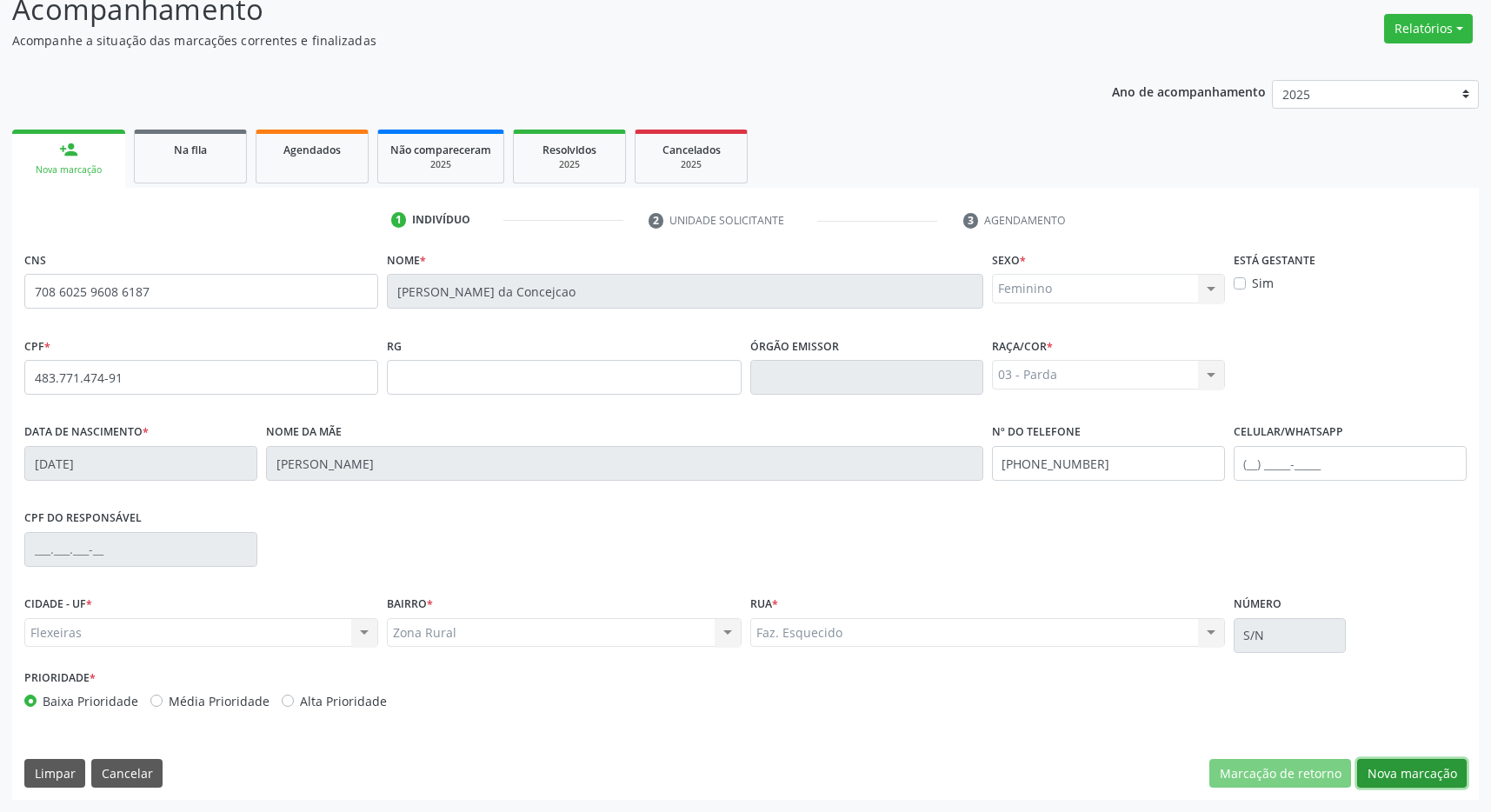
click at [1430, 768] on button "Nova marcação" at bounding box center [1411, 774] width 109 height 29
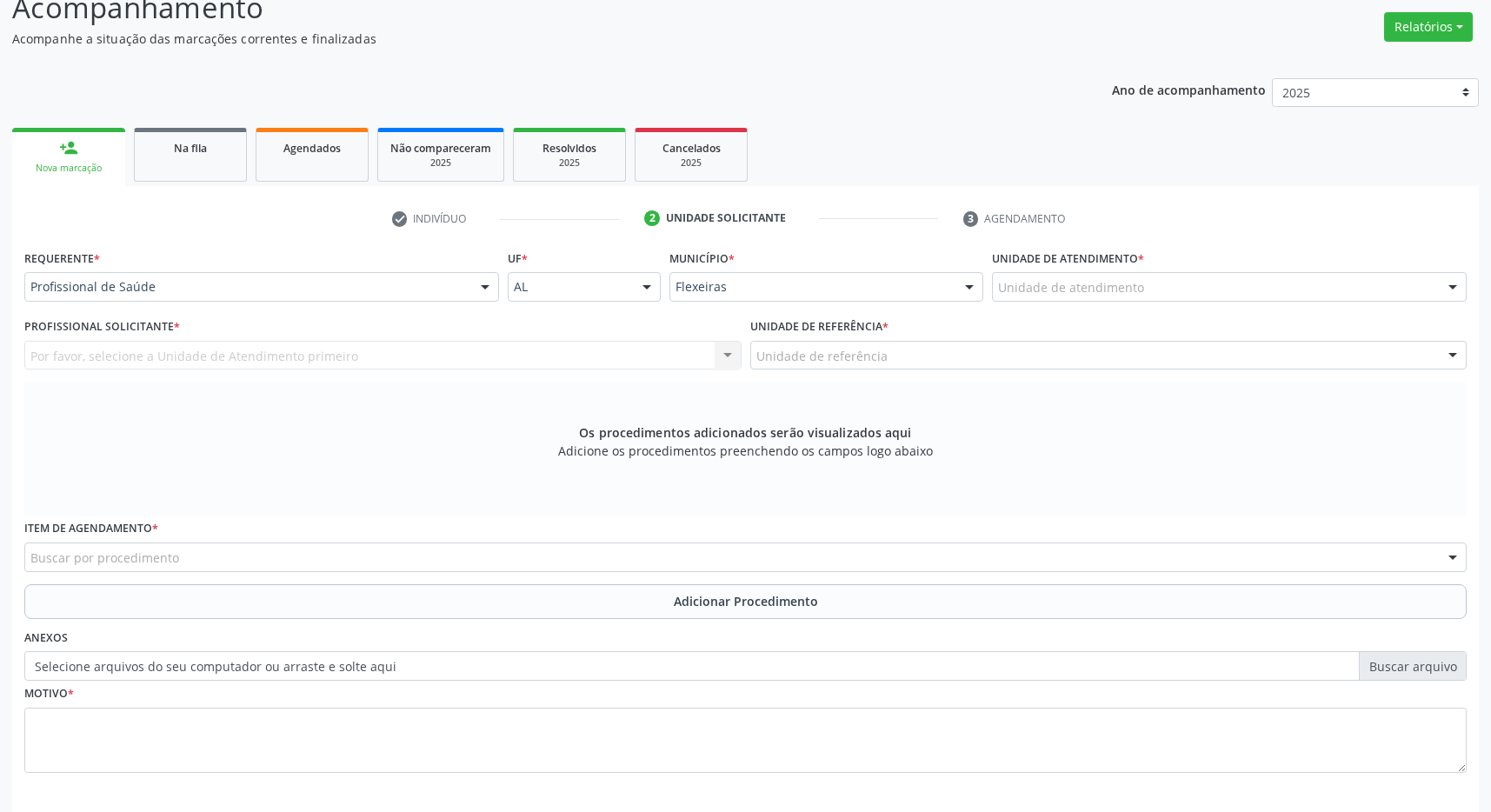
scroll to position [334, 0]
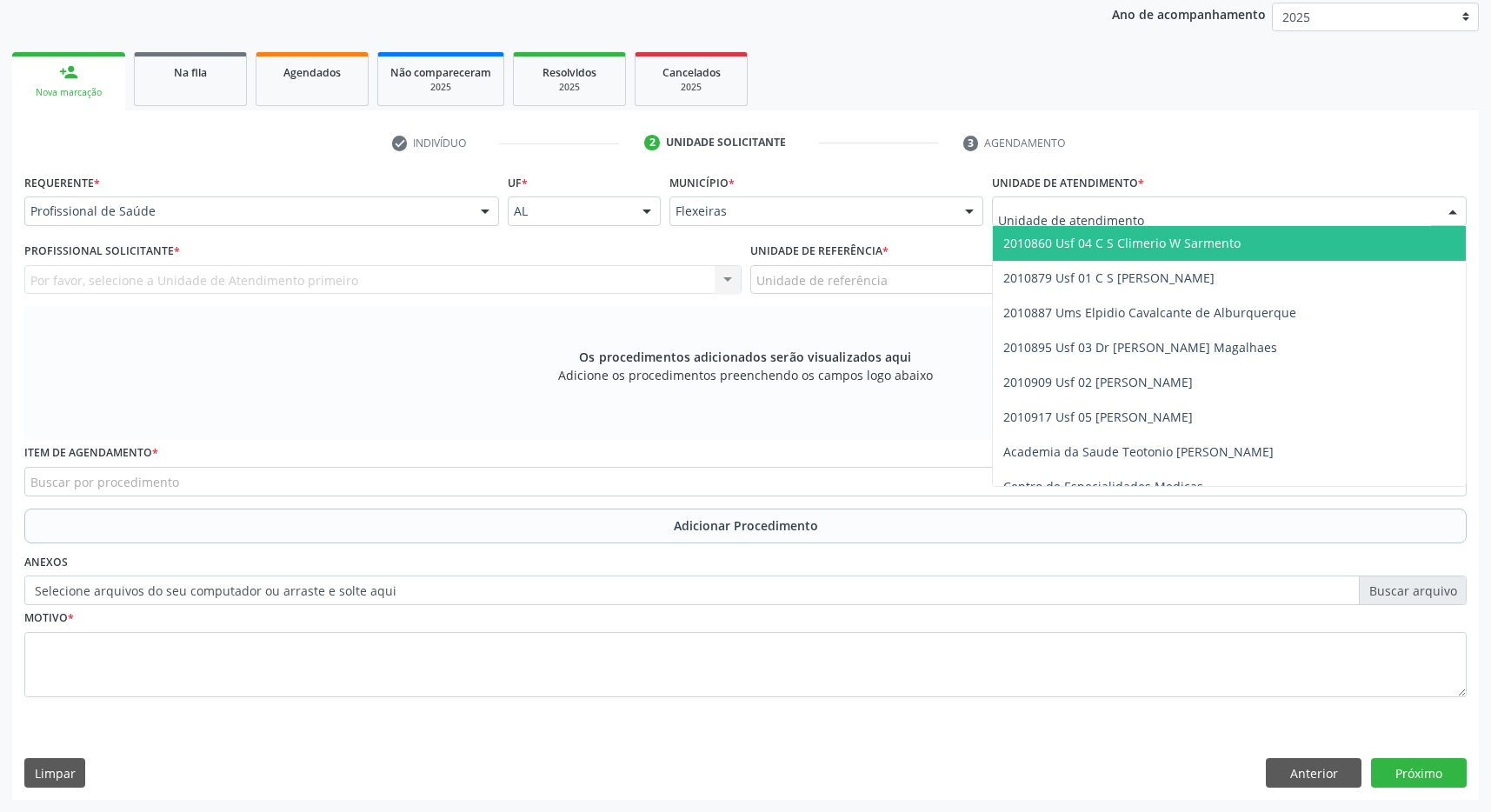
click at [1275, 204] on div at bounding box center [1229, 211] width 475 height 29
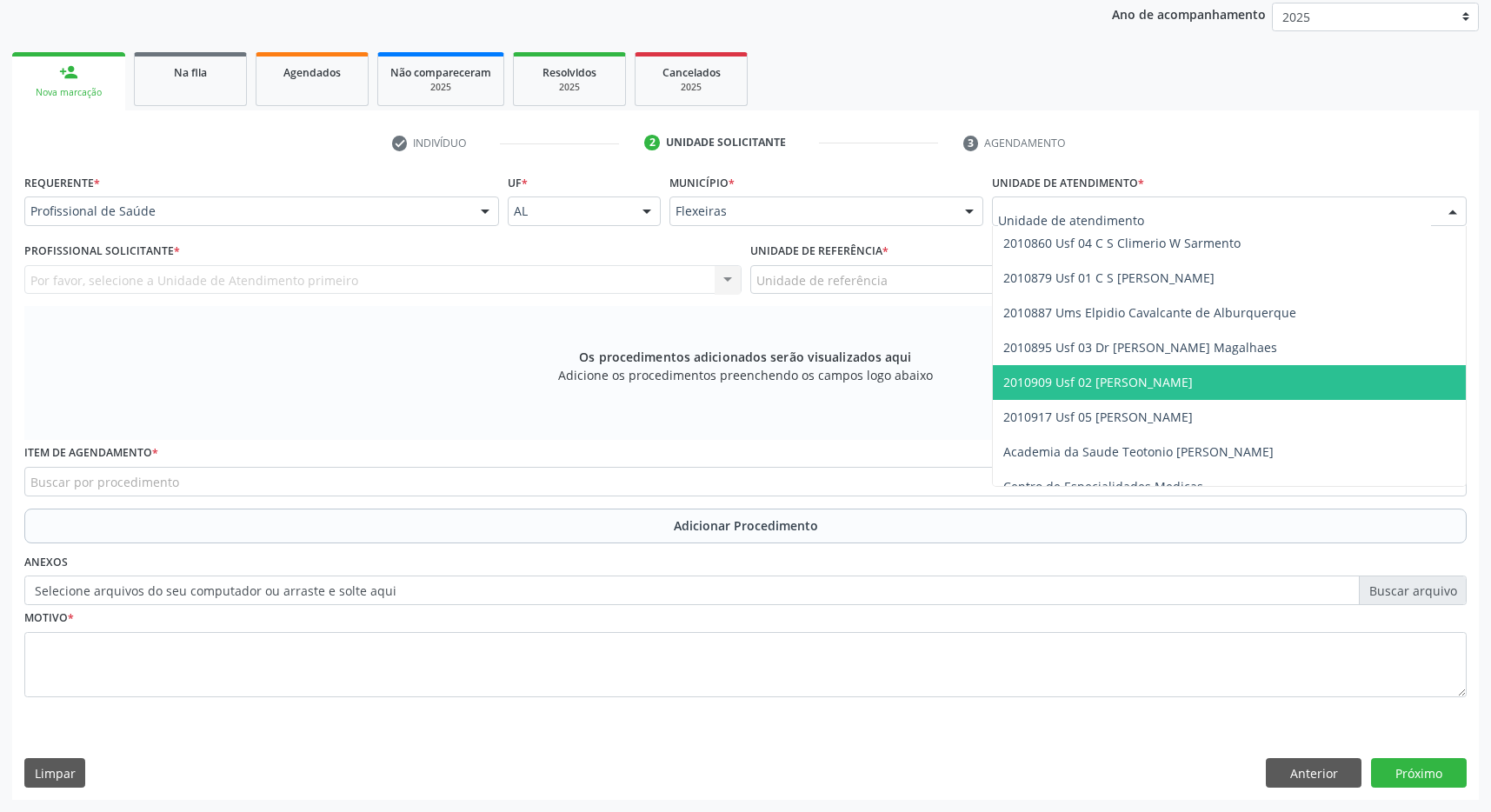
click at [1193, 380] on span "2010909 Usf 02 [PERSON_NAME]" at bounding box center [1098, 381] width 190 height 17
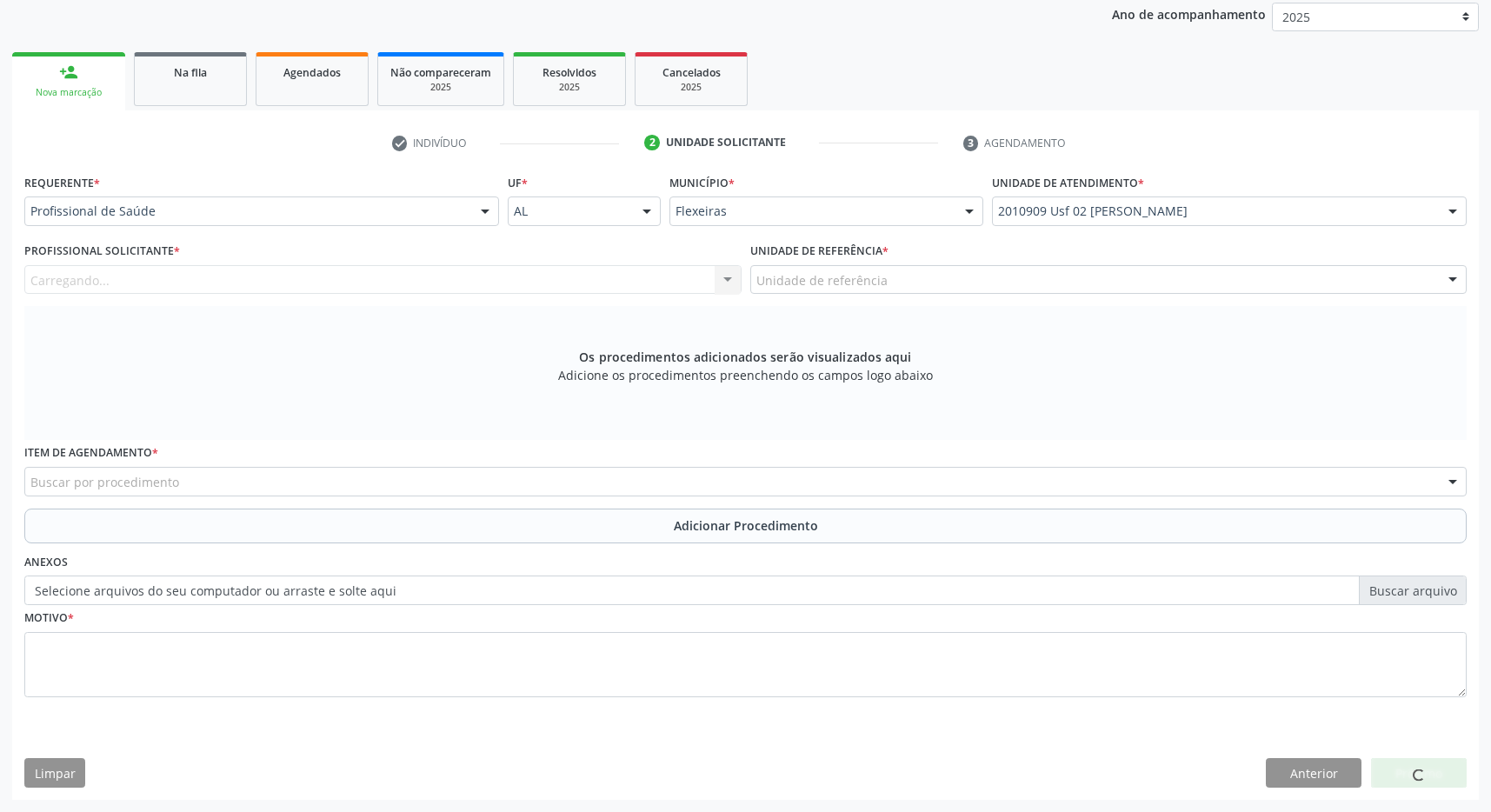
click at [1209, 281] on div "Unidade de referência" at bounding box center [1108, 280] width 717 height 29
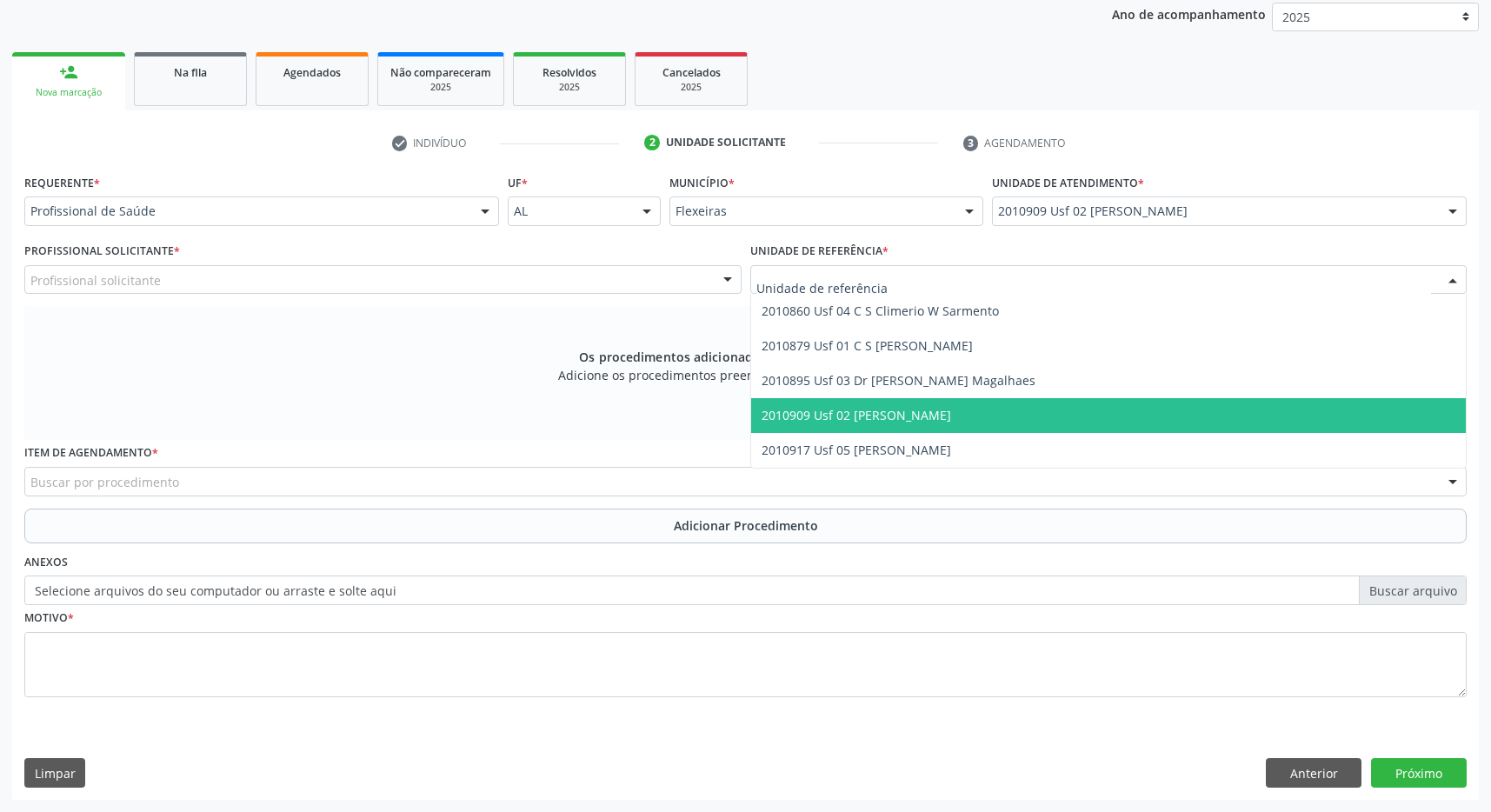
click at [1187, 409] on span "2010909 Usf 02 [PERSON_NAME]" at bounding box center [1109, 415] width 716 height 34
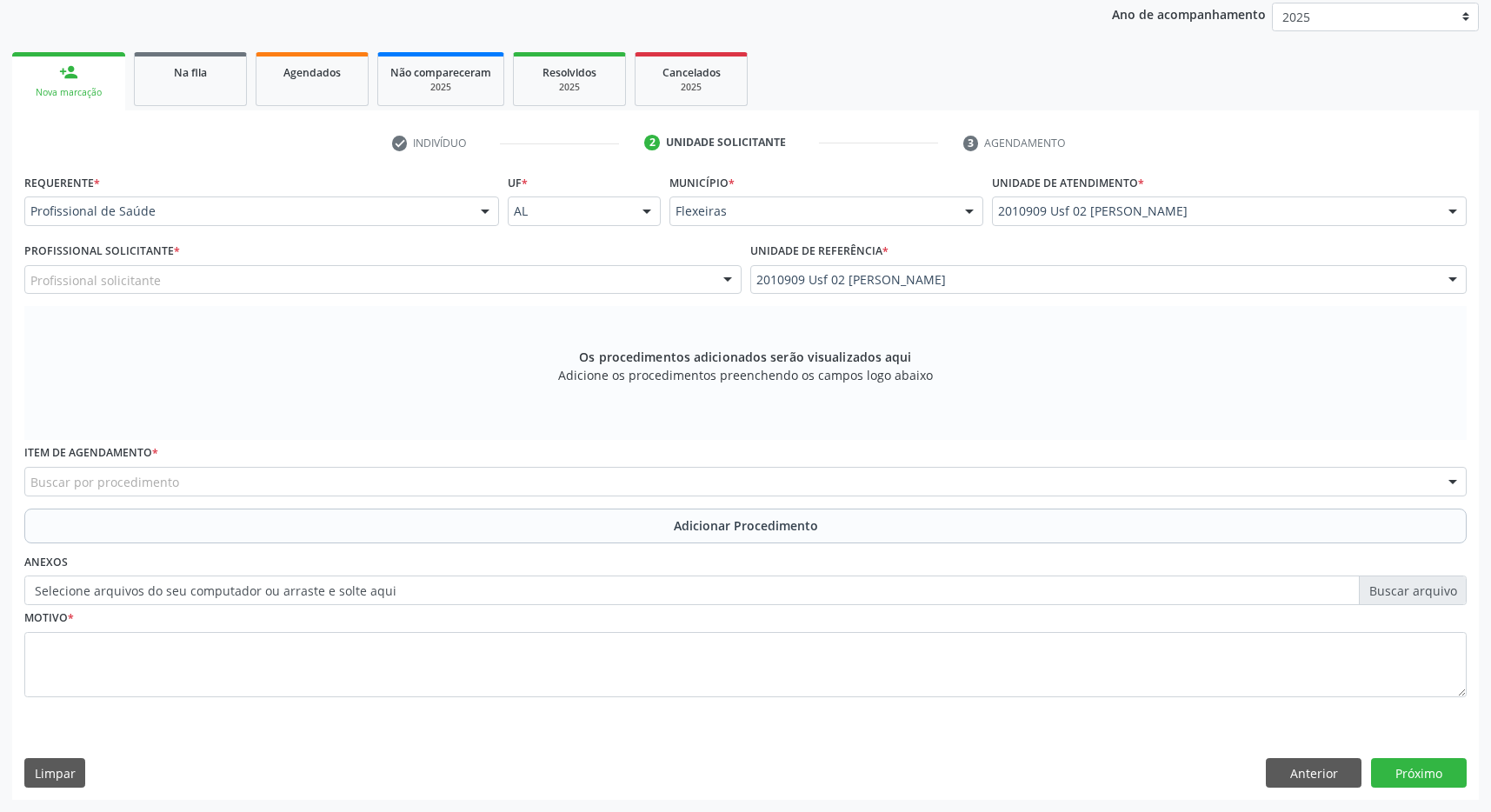
click at [707, 283] on div "Profissional solicitante" at bounding box center [383, 280] width 717 height 29
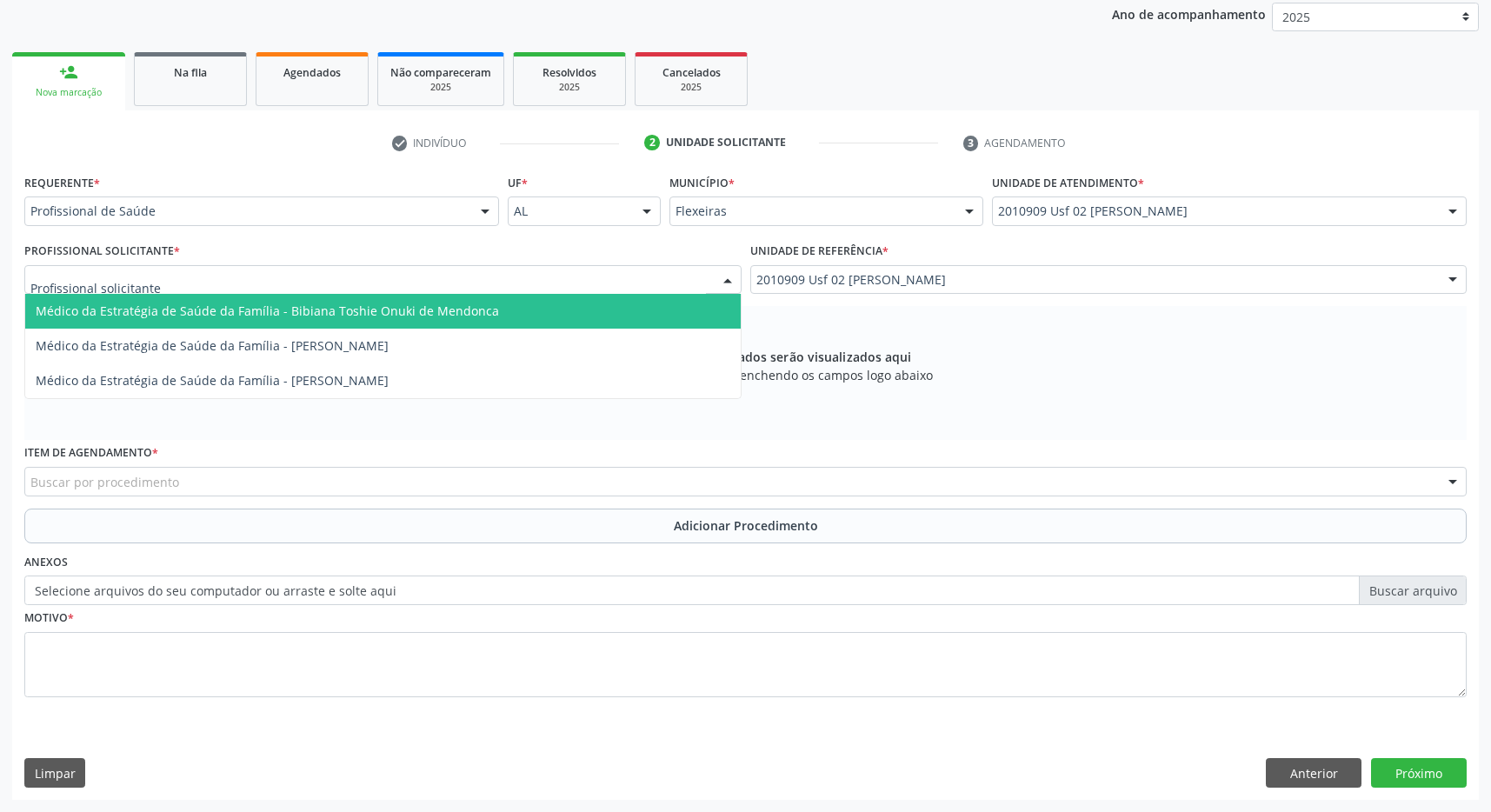
click at [642, 304] on span "Médico da Estratégia de Saúde da Família - Bibiana Toshie Onuki de Mendonca" at bounding box center [384, 311] width 716 height 34
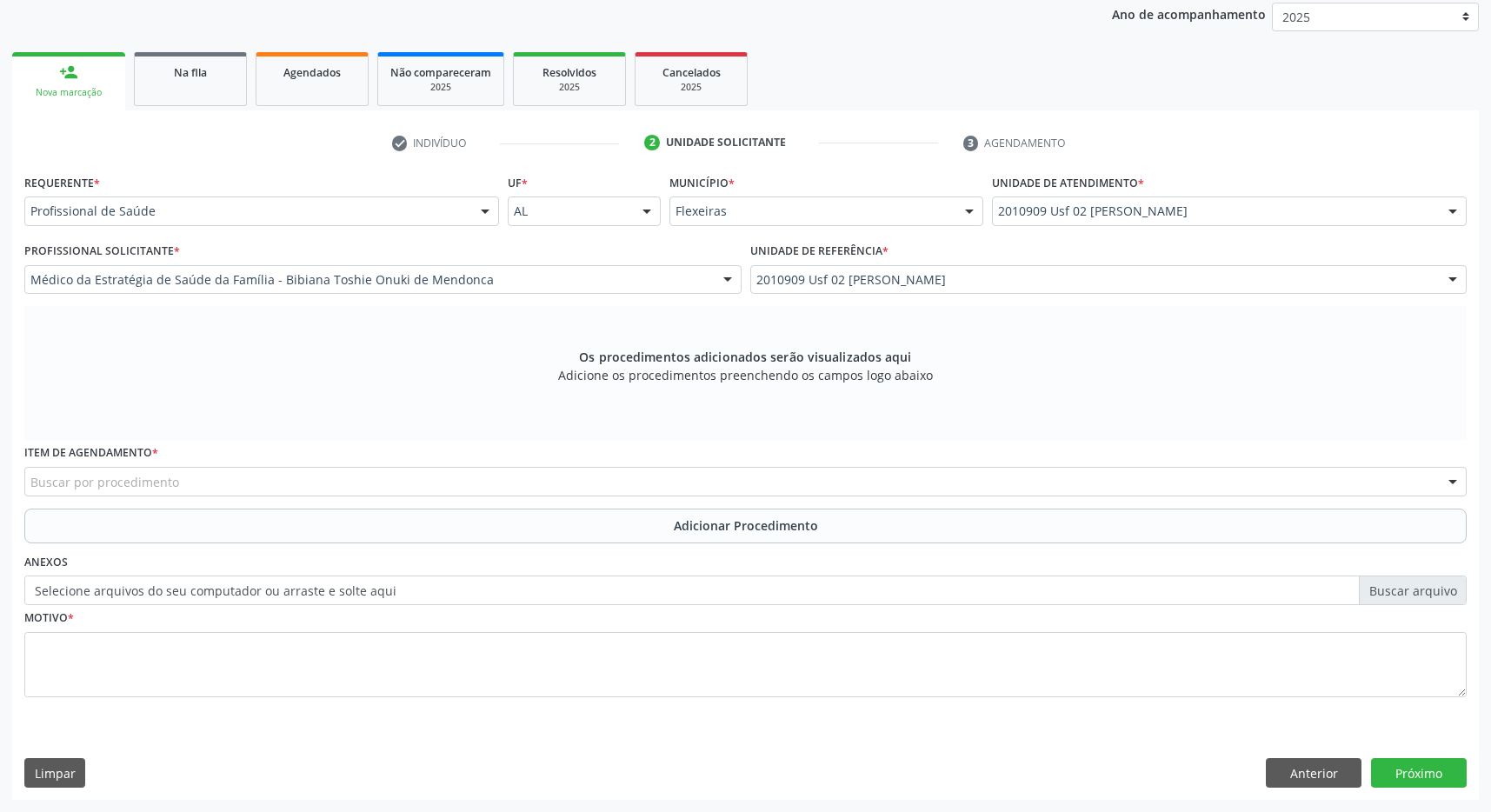
click at [466, 483] on div "Buscar por procedimento" at bounding box center [746, 482] width 1443 height 29
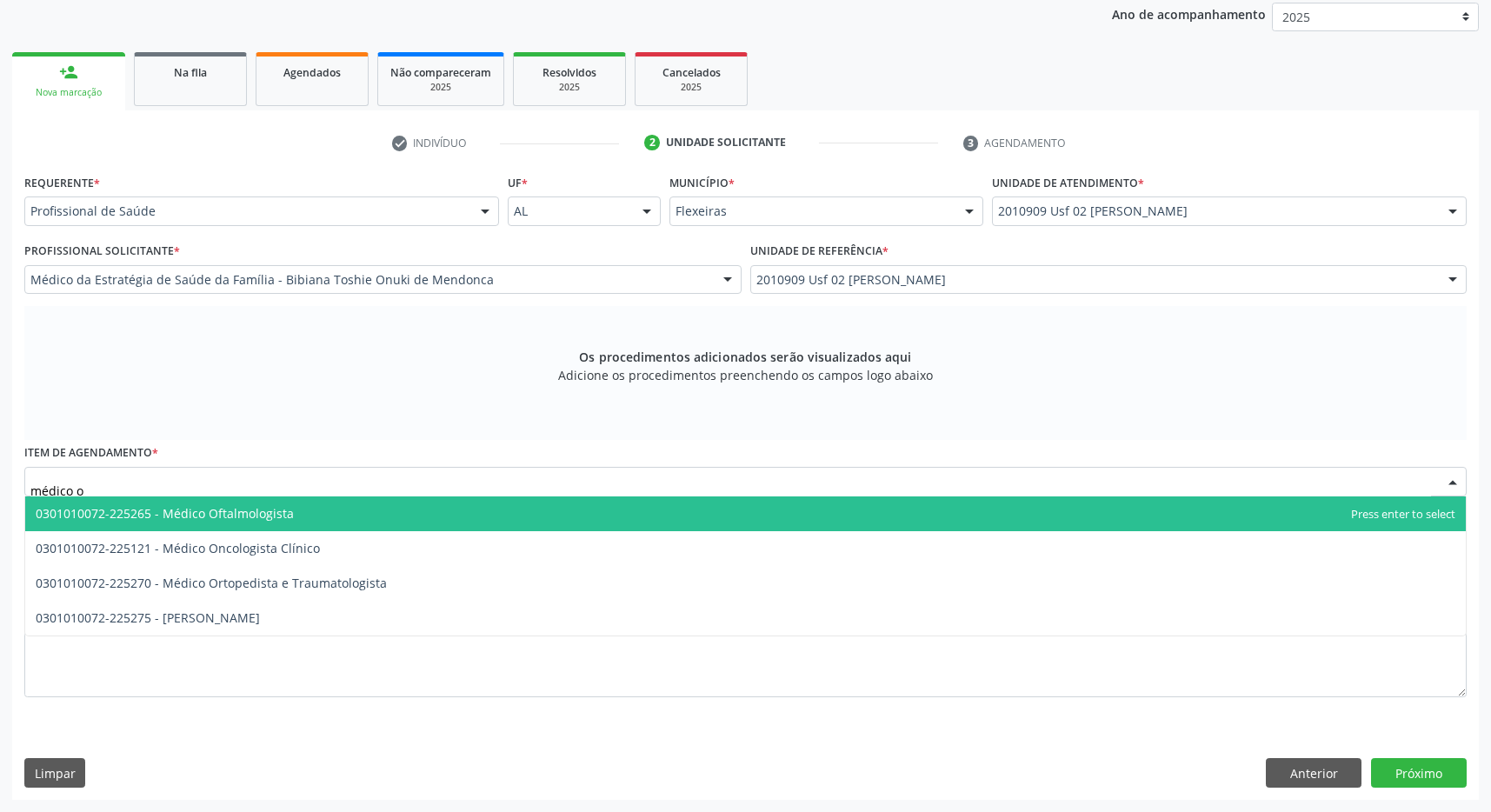
type input "médico of"
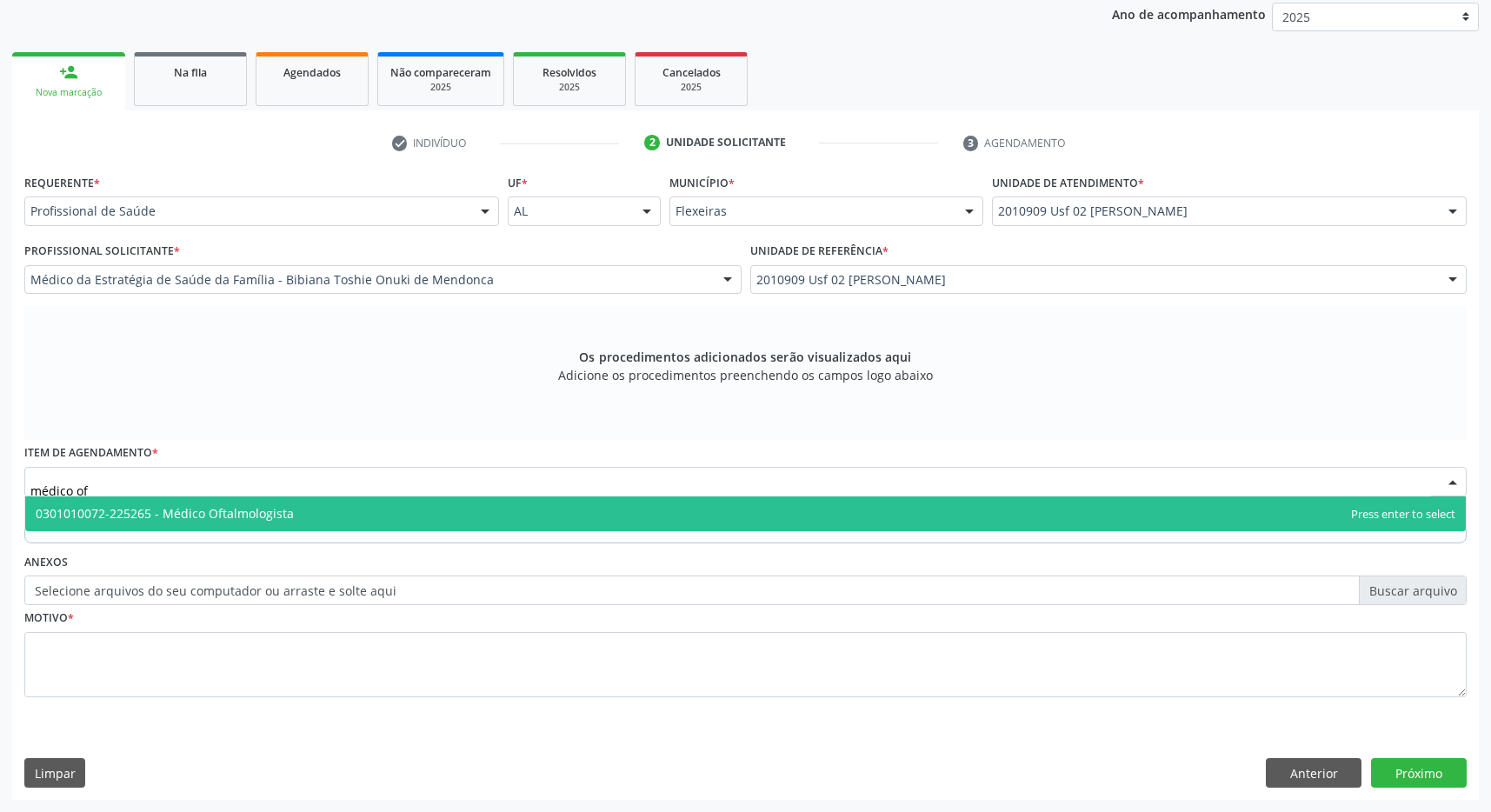
click at [516, 498] on span "0301010072-225265 - Médico Oftalmologista" at bounding box center [746, 513] width 1441 height 34
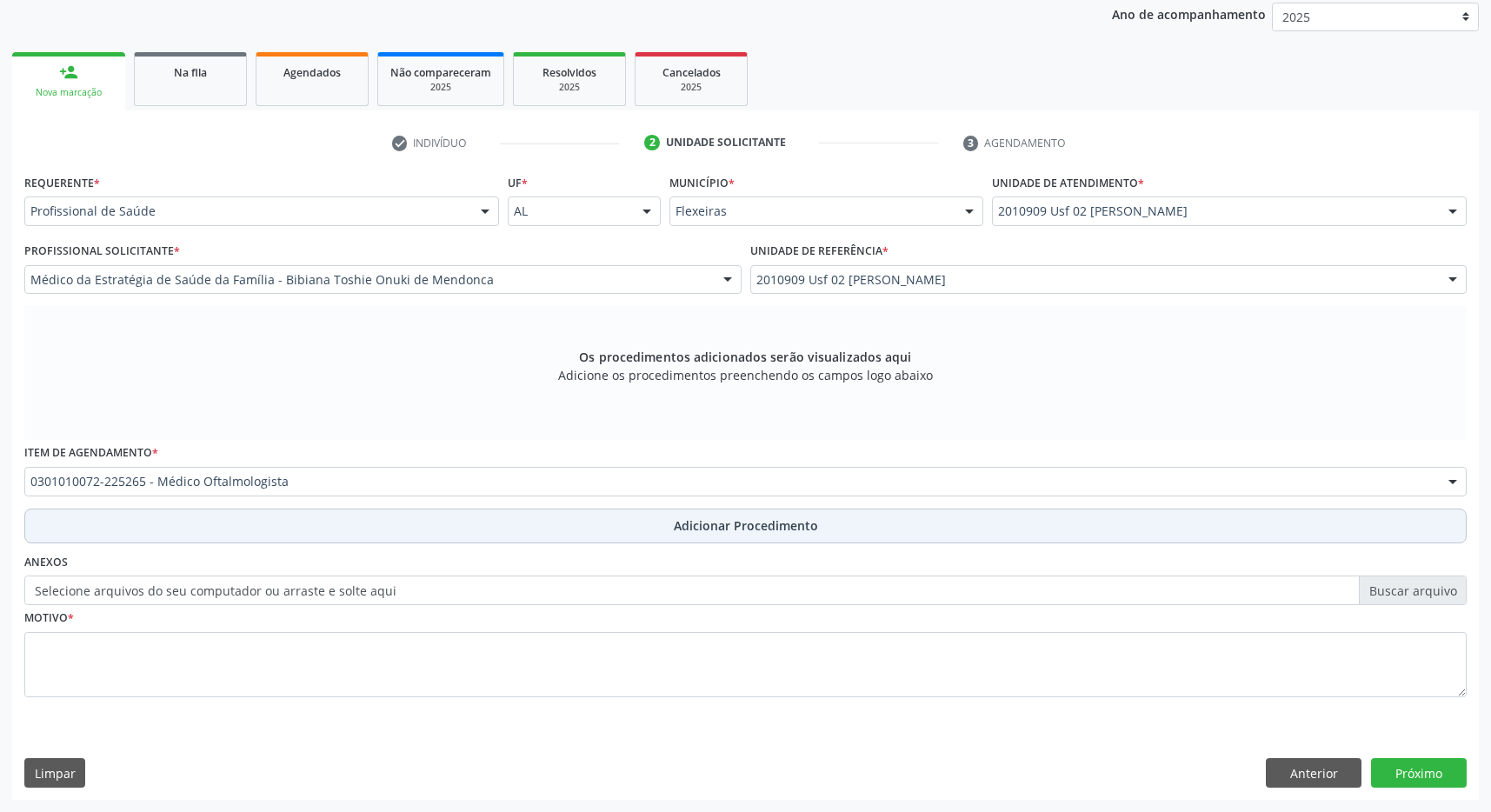
click at [588, 524] on button "Adicionar Procedimento" at bounding box center [746, 525] width 1443 height 34
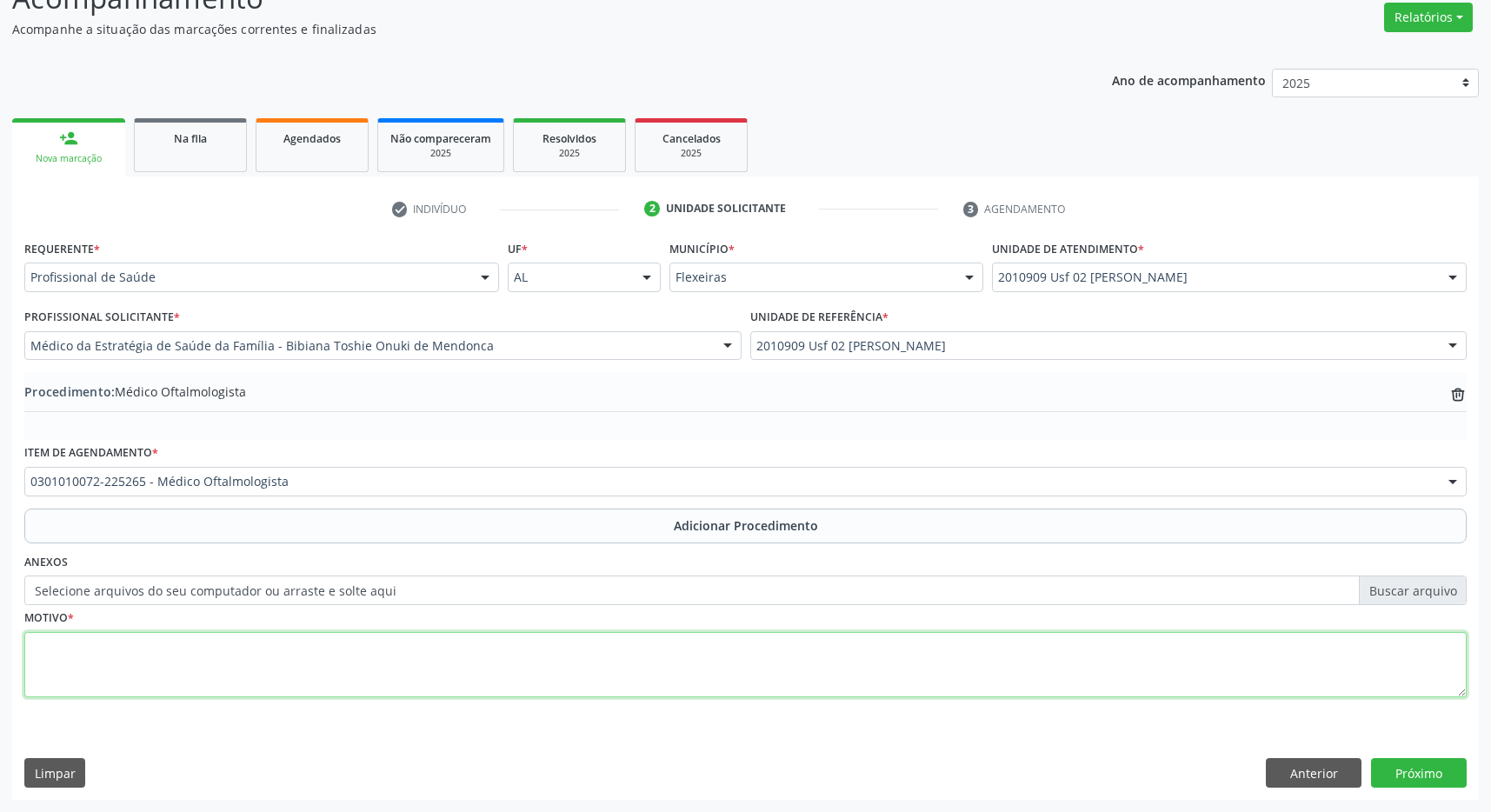
click at [577, 669] on textarea at bounding box center [746, 665] width 1443 height 66
type textarea "catarata"
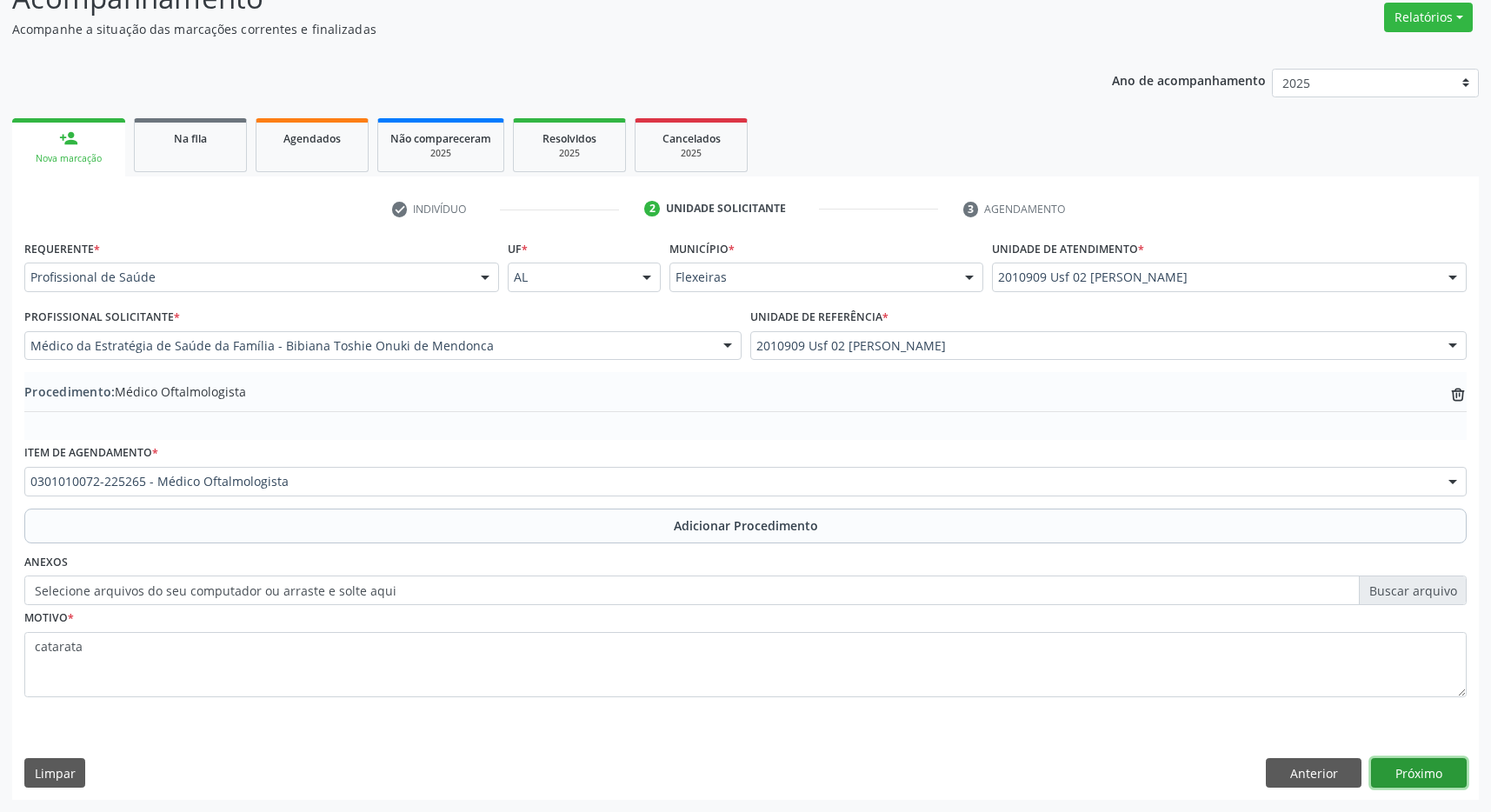
click at [1411, 764] on button "Próximo" at bounding box center [1418, 773] width 95 height 29
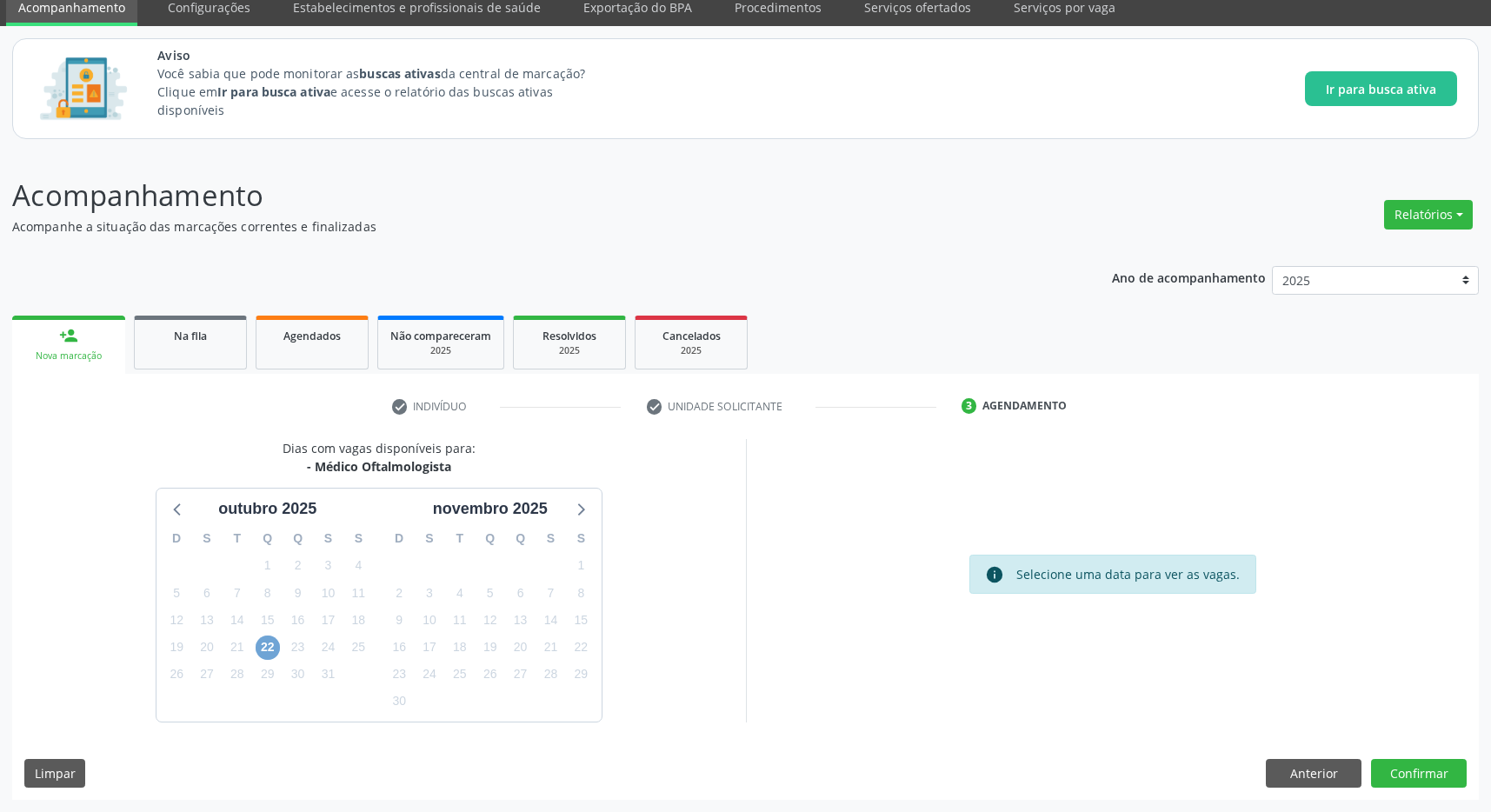
click at [268, 647] on span "22" at bounding box center [268, 647] width 25 height 25
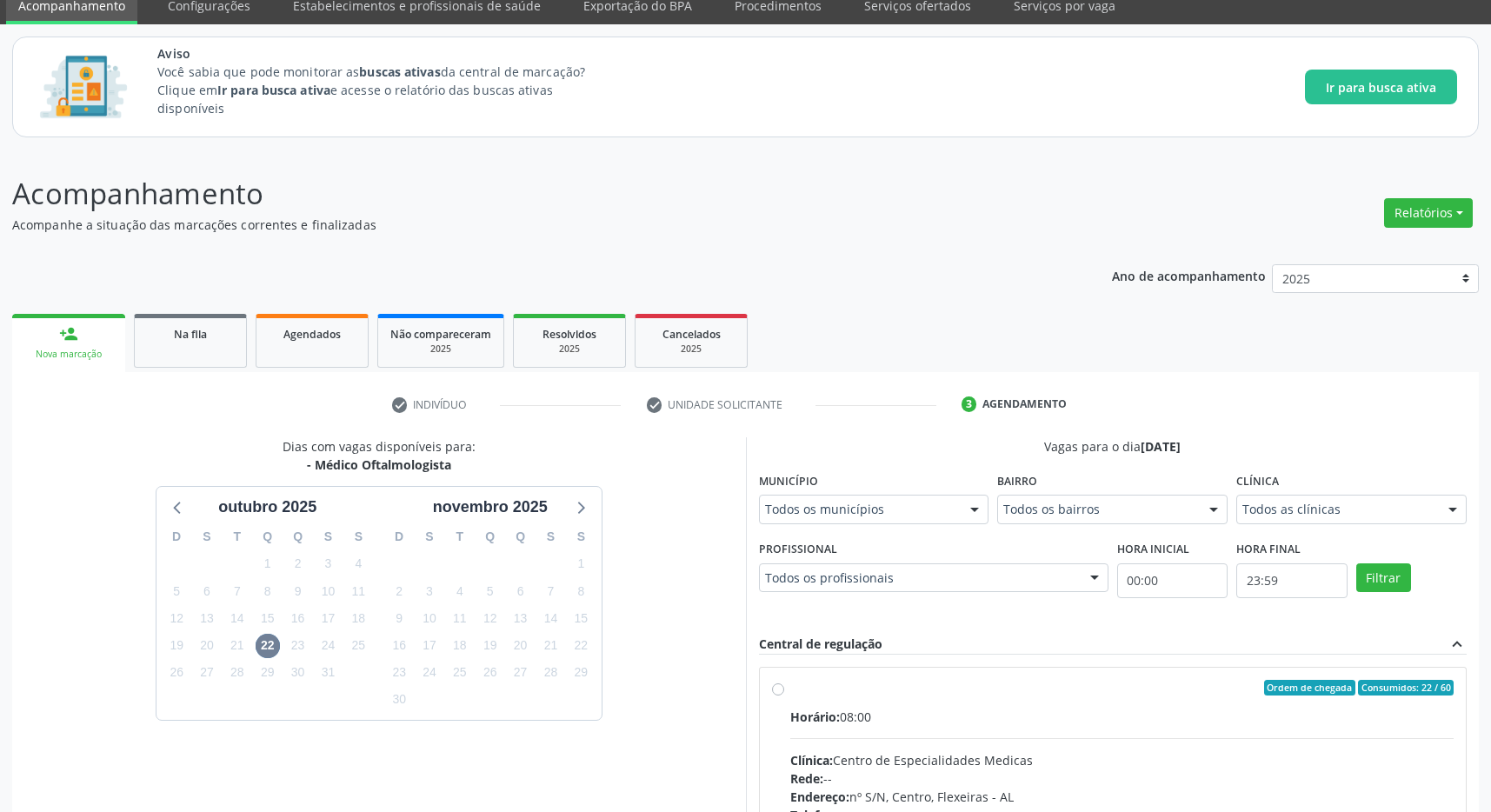
click at [941, 683] on div "Ordem de chegada Consumidos: 22 / 60" at bounding box center [1122, 687] width 664 height 16
click at [784, 683] on input "Ordem de chegada Consumidos: 22 / 60 Horário: 08:00 Clínica: Centro de Especial…" at bounding box center [778, 687] width 12 height 16
radio input "true"
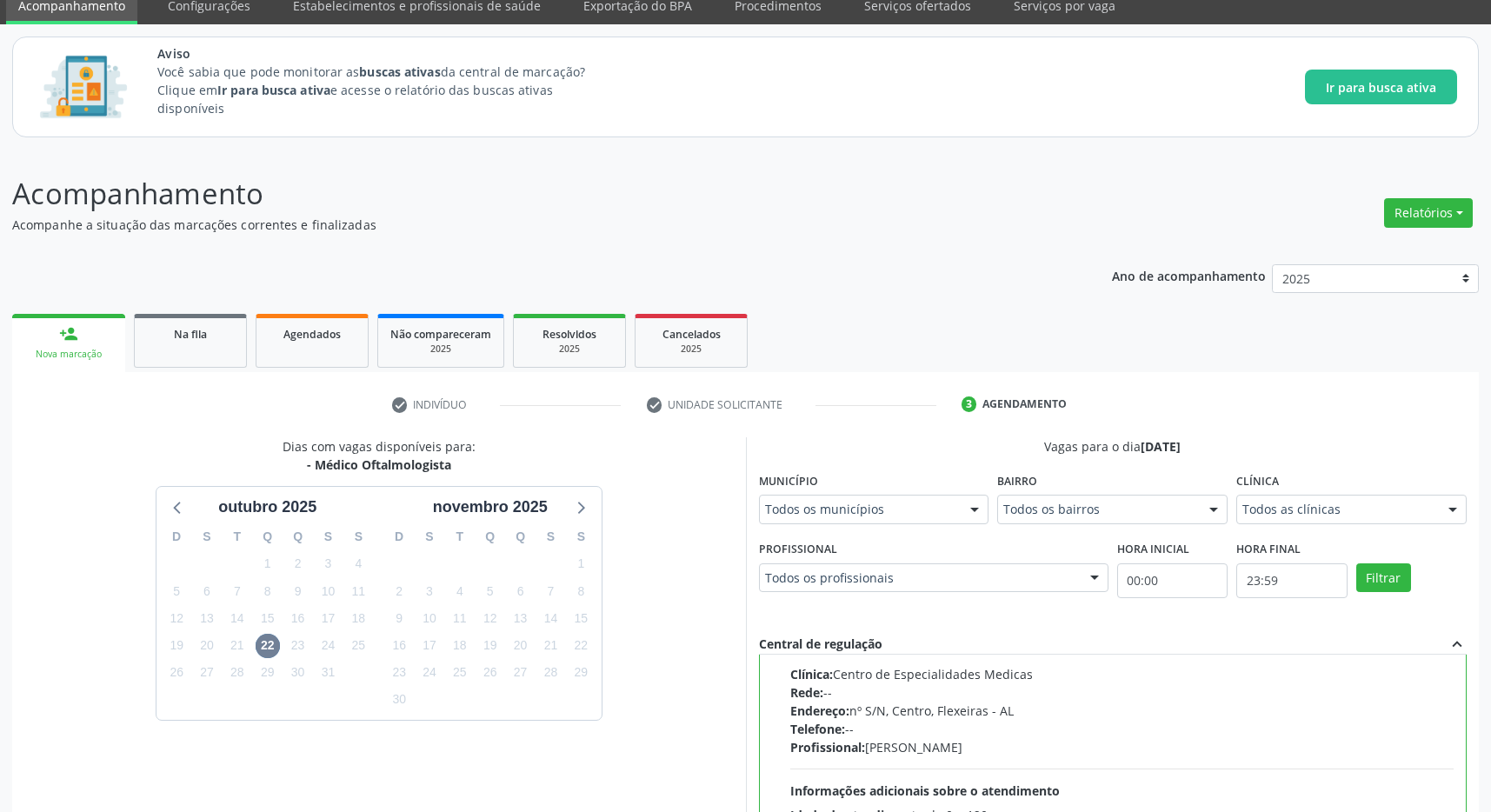
scroll to position [353, 0]
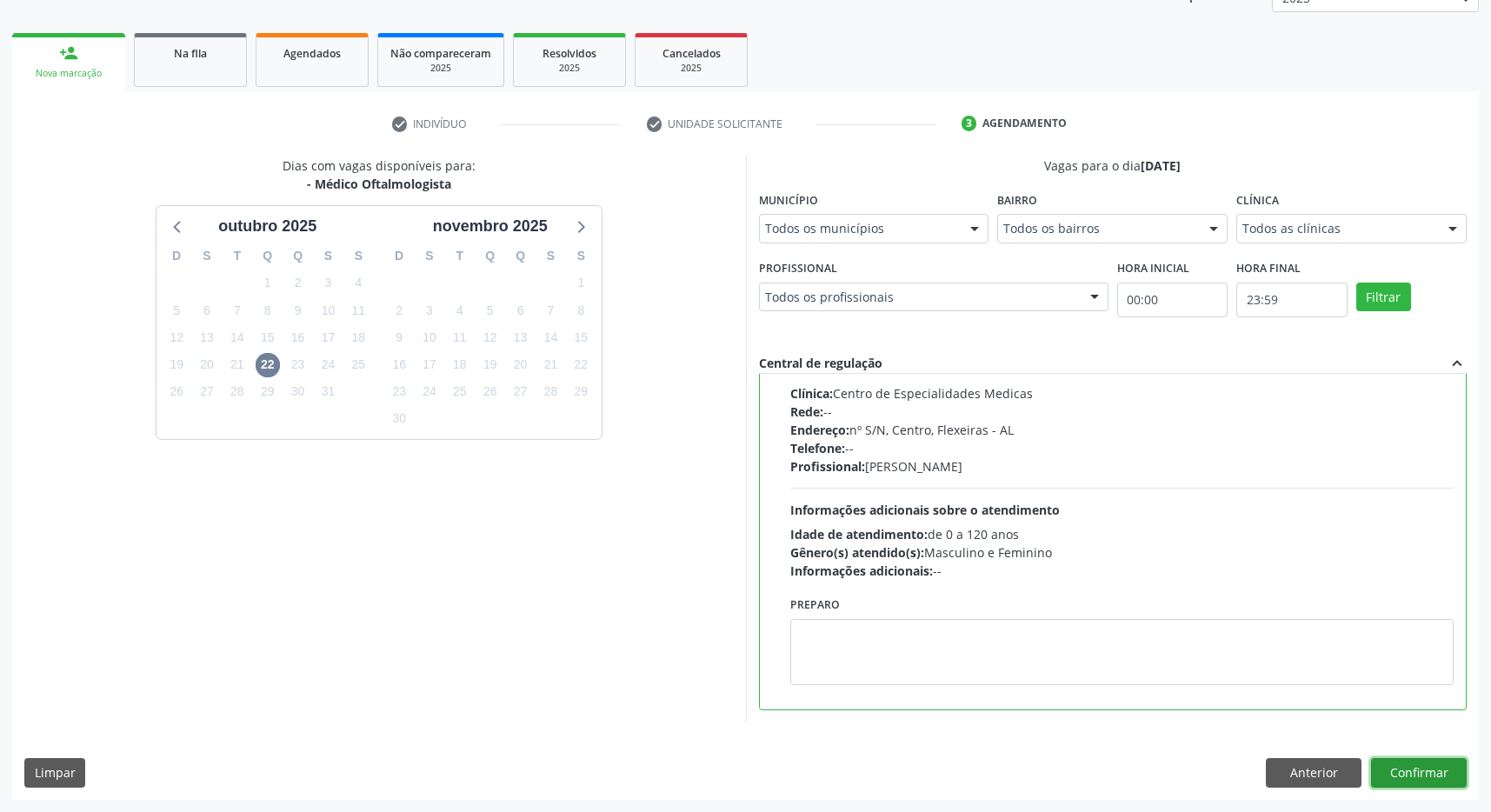
click at [1440, 770] on button "Confirmar" at bounding box center [1418, 773] width 95 height 29
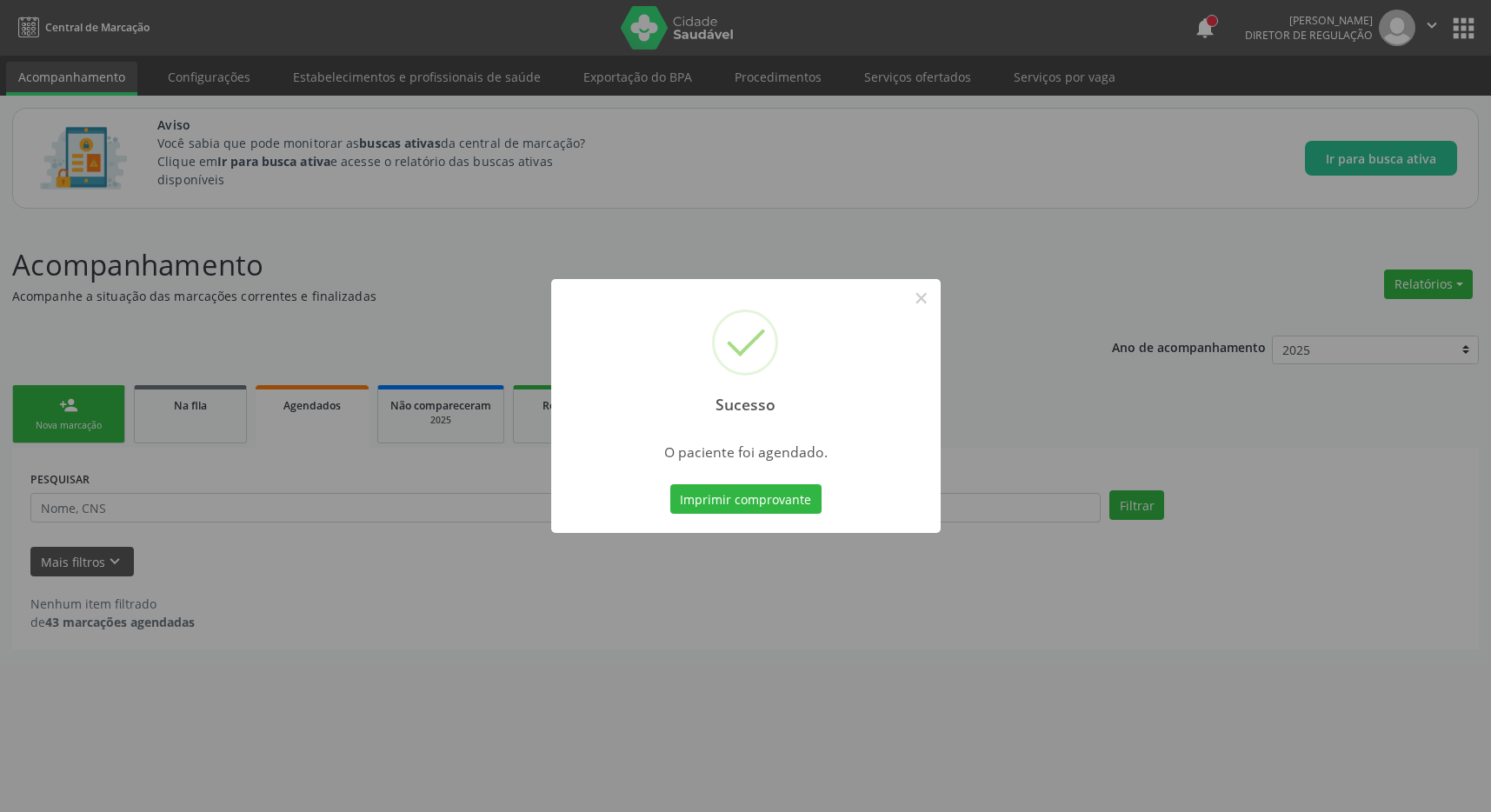
scroll to position [0, 0]
click at [739, 495] on button "Imprimir comprovante" at bounding box center [754, 498] width 151 height 29
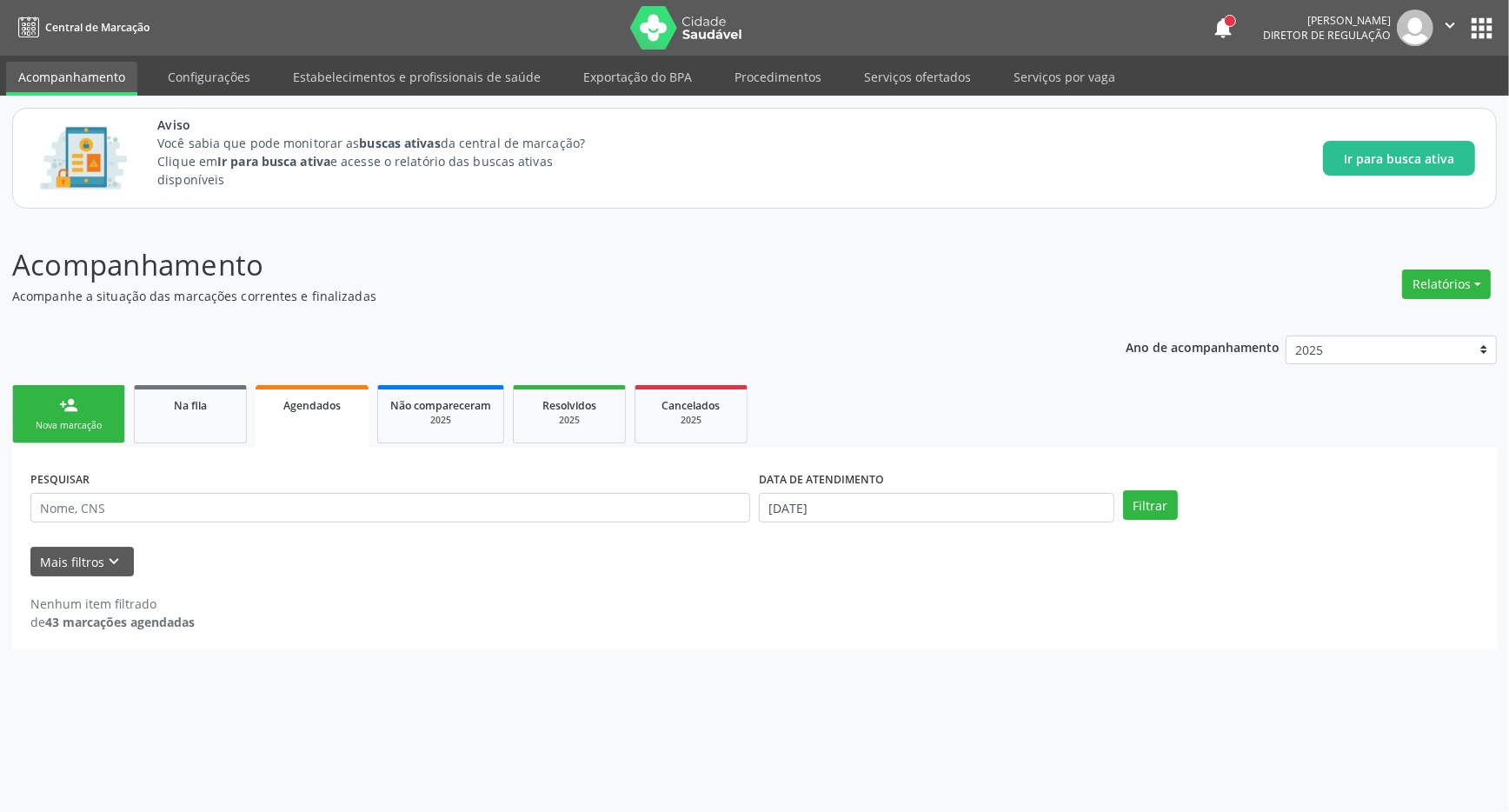
click at [1477, 30] on button "apps" at bounding box center [1481, 28] width 30 height 30
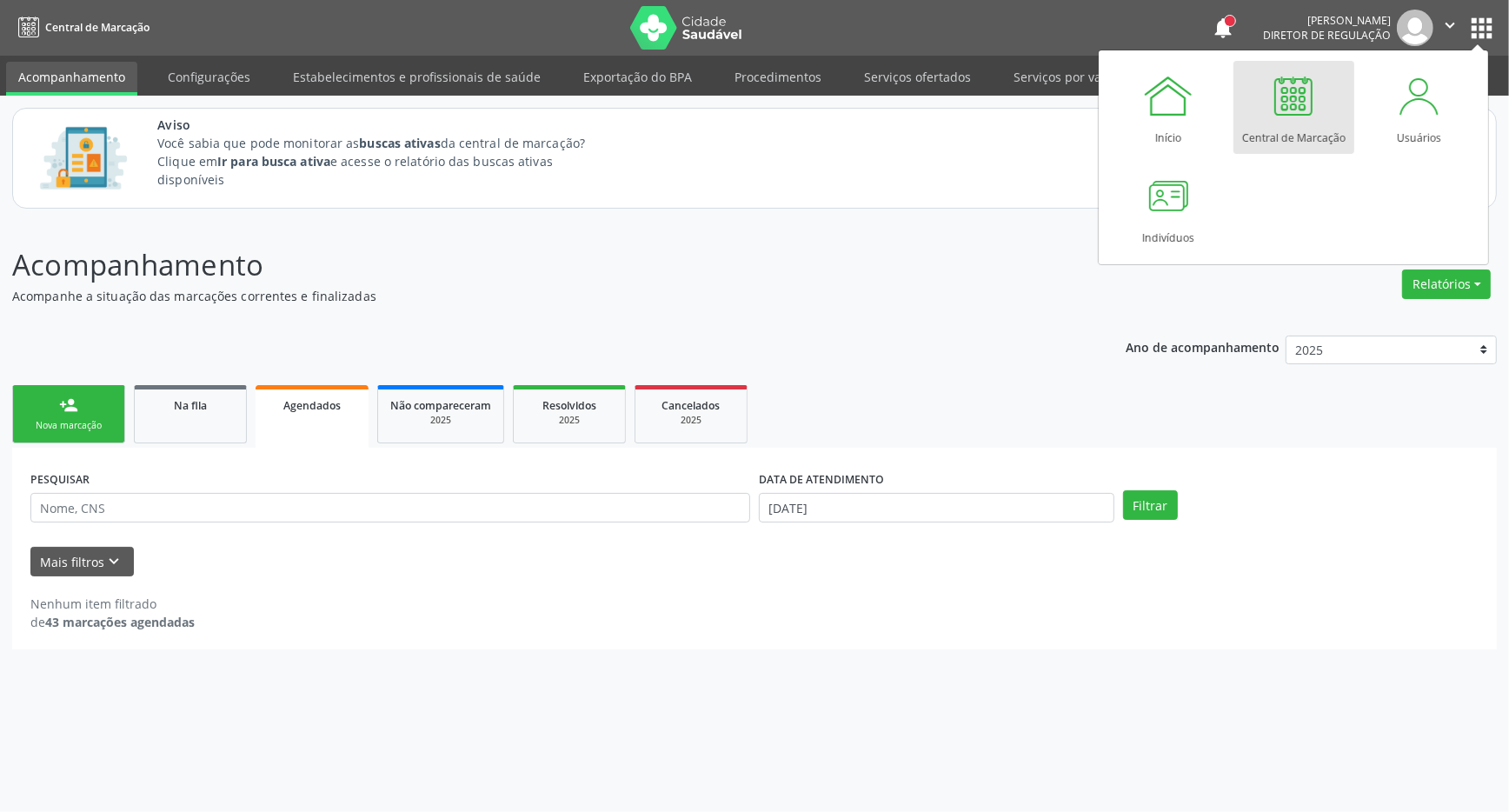
click at [1290, 98] on div at bounding box center [1293, 95] width 52 height 52
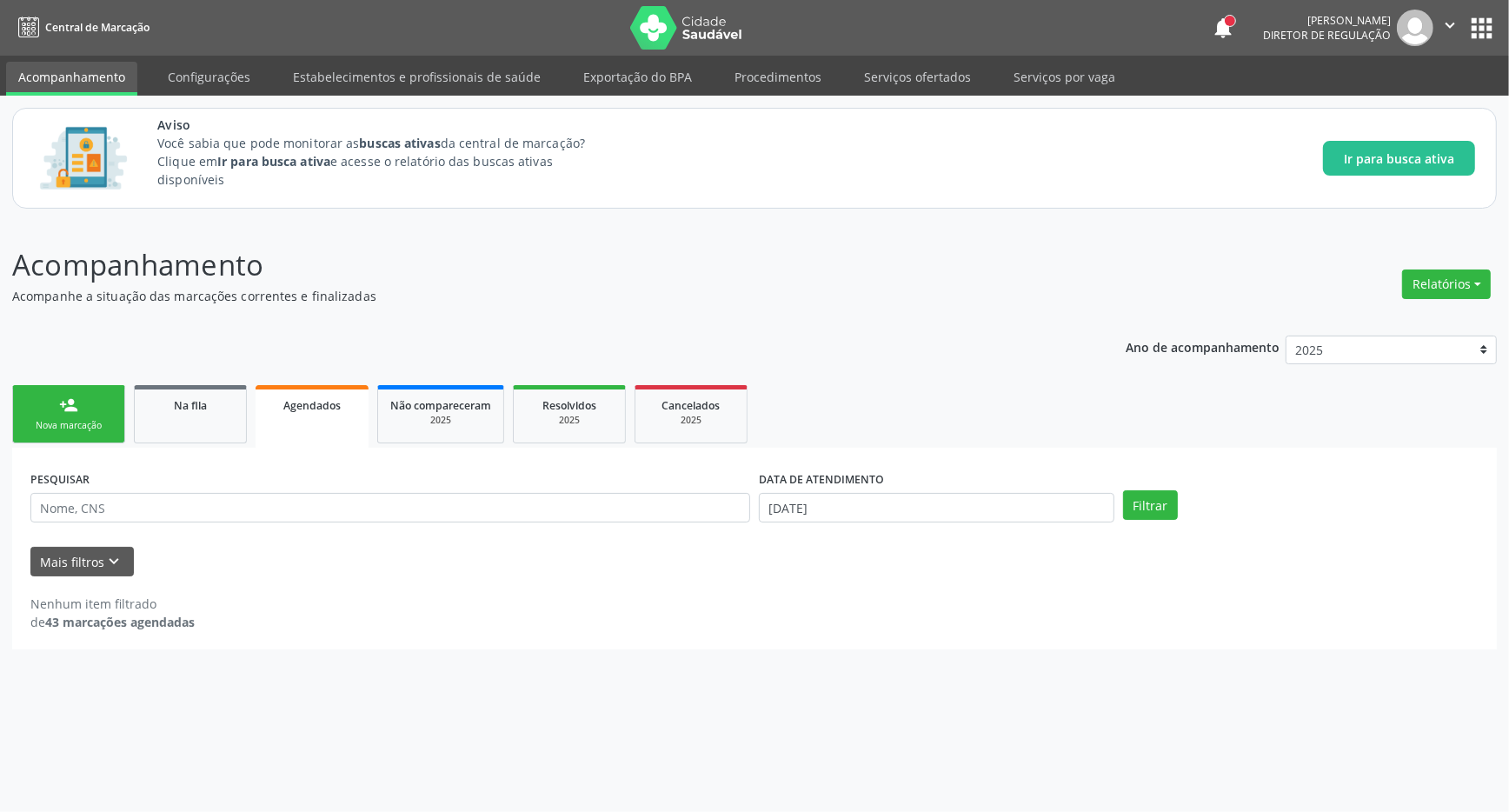
click at [352, 529] on div "PESQUISAR" at bounding box center [390, 499] width 728 height 68
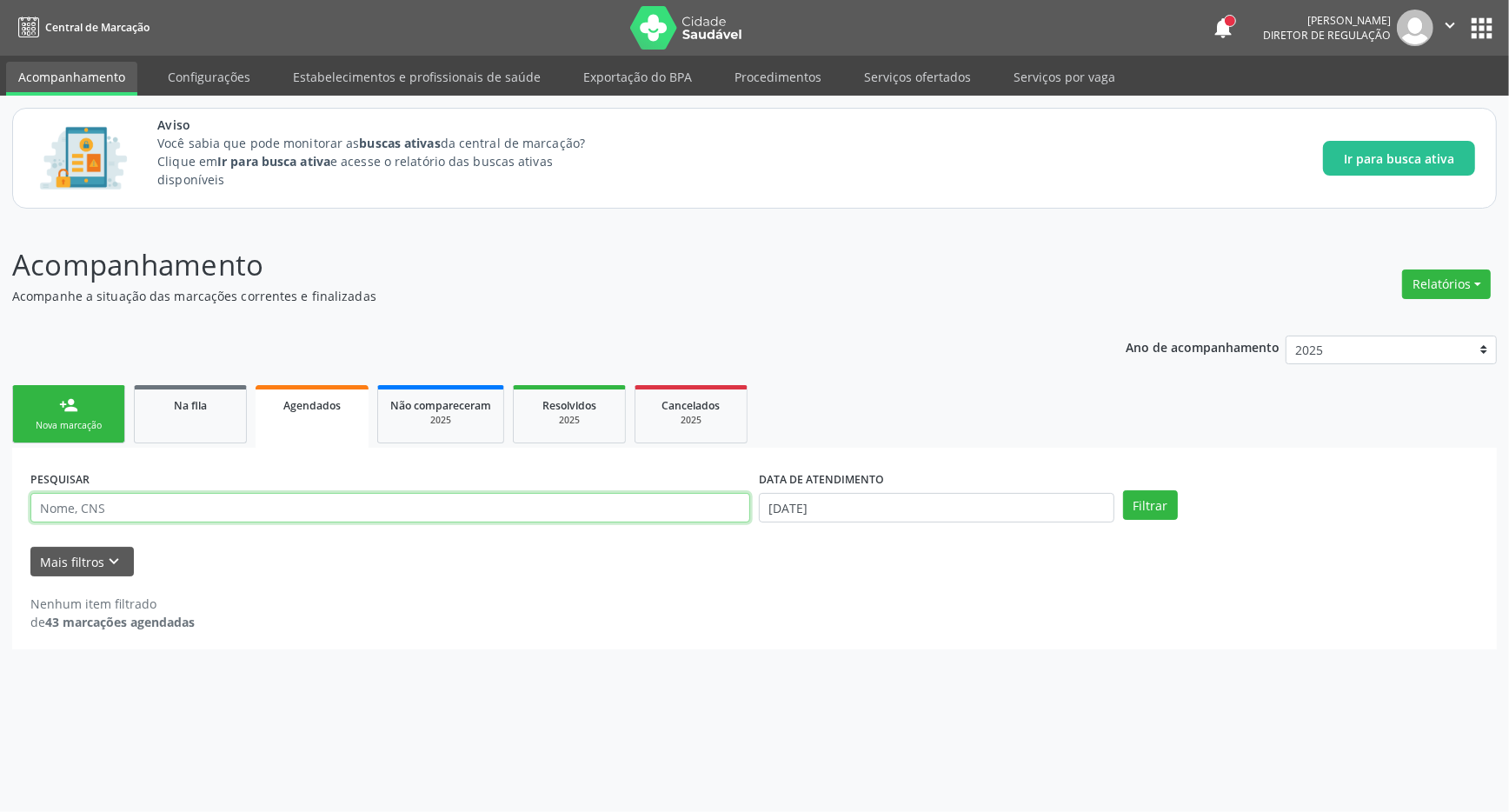
click at [352, 517] on input "text" at bounding box center [390, 507] width 720 height 29
drag, startPoint x: 146, startPoint y: 521, endPoint x: 159, endPoint y: 516, distance: 13.9
click at [148, 520] on input "704305583657590" at bounding box center [390, 507] width 720 height 29
drag, startPoint x: 174, startPoint y: 516, endPoint x: 37, endPoint y: 520, distance: 137.1
click at [37, 520] on input "704305583657590" at bounding box center [390, 507] width 720 height 29
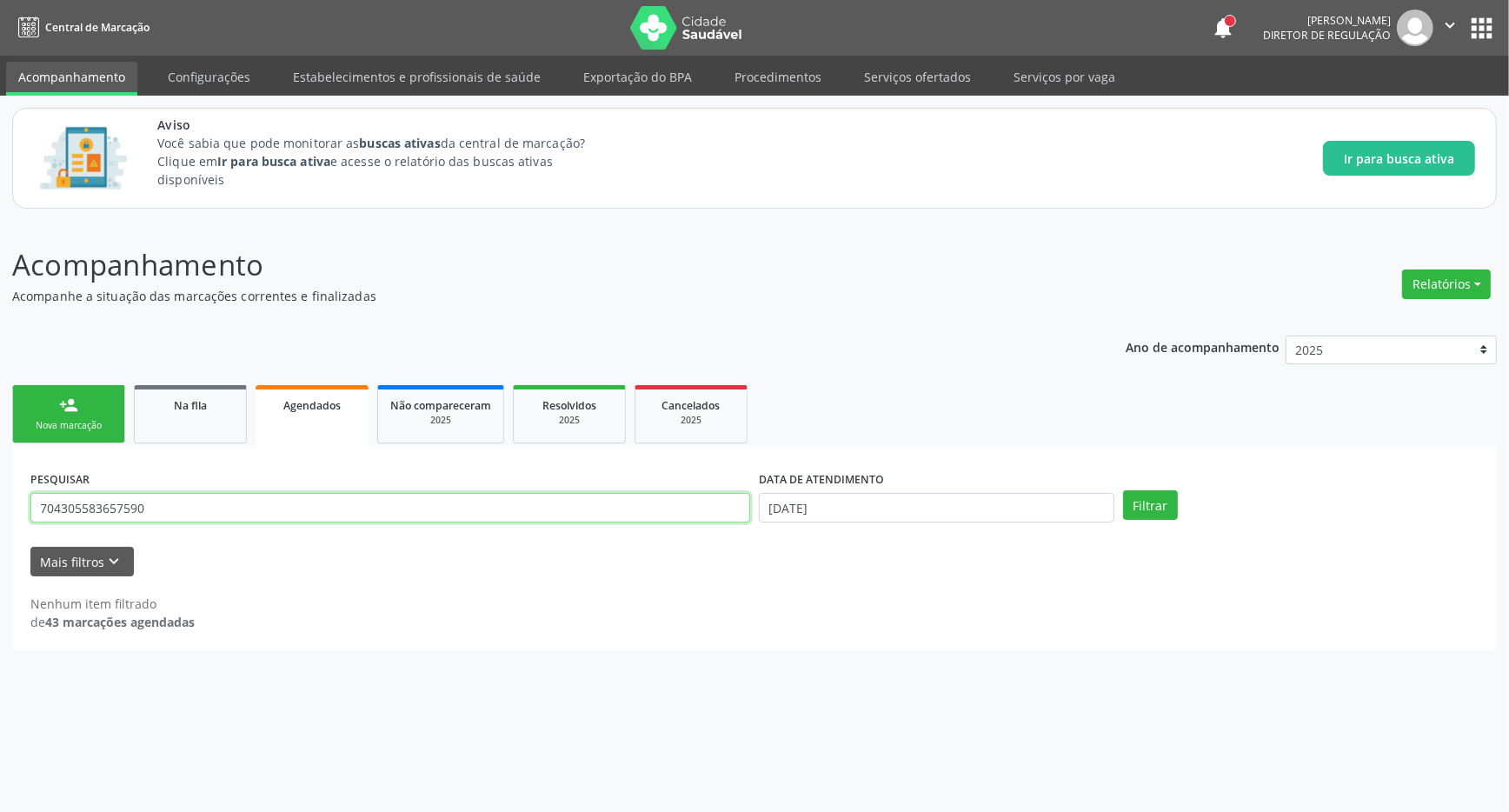
type input "704305583657590"
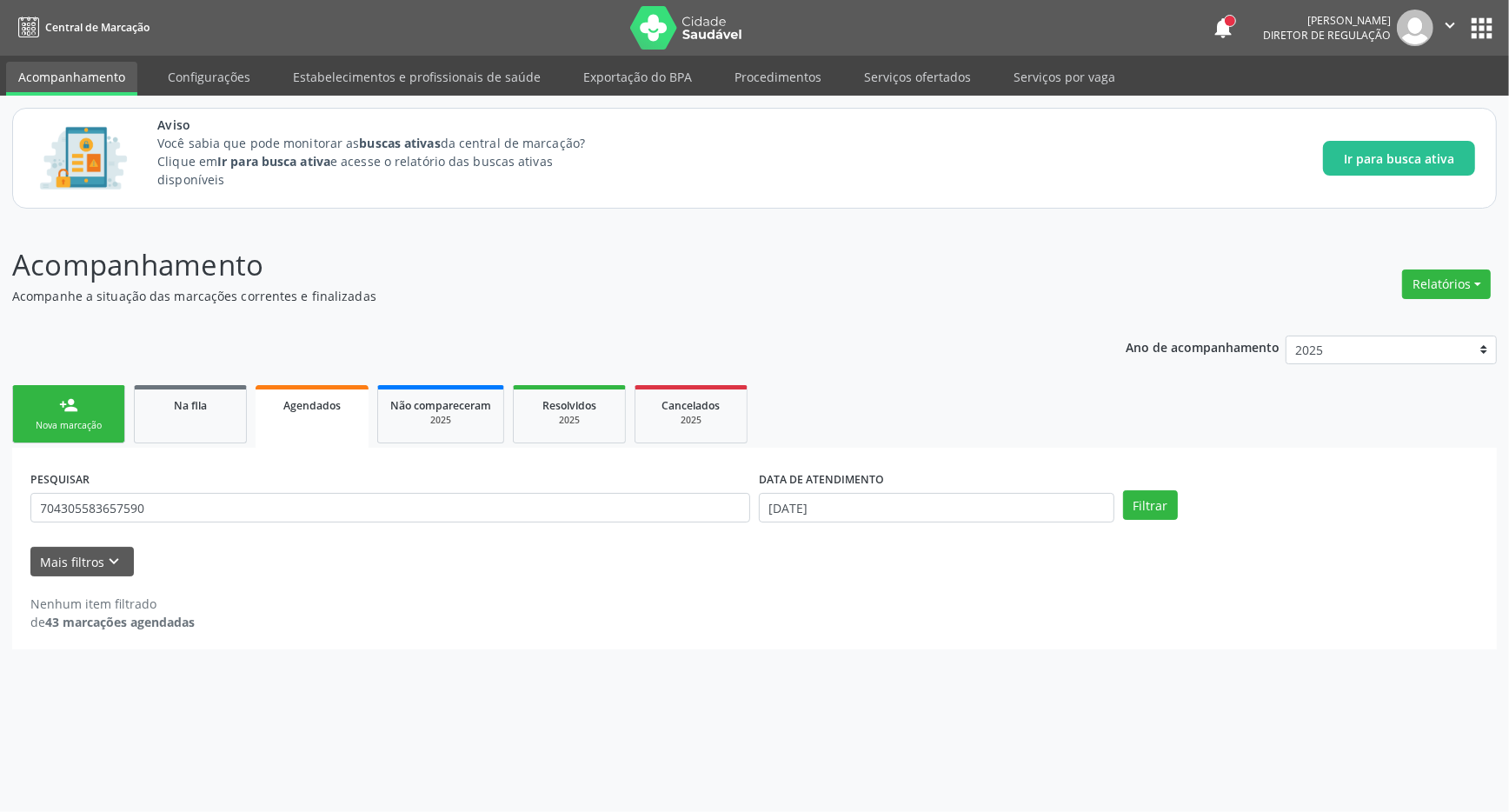
click at [64, 400] on div "person_add" at bounding box center [68, 404] width 19 height 19
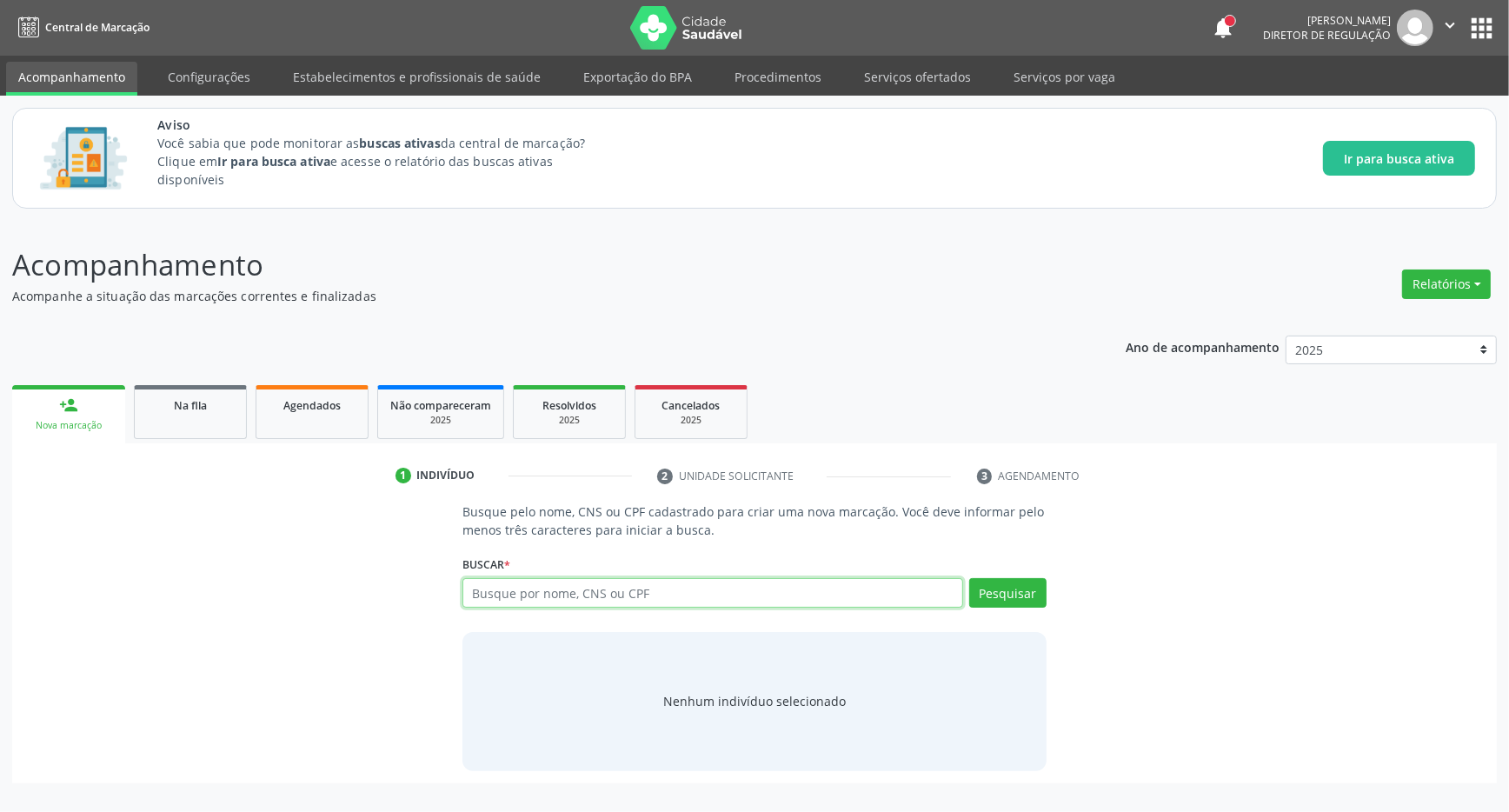
click at [599, 598] on input "text" at bounding box center [712, 593] width 500 height 29
paste input "704305583657590"
type input "704305583657590"
click at [1020, 600] on button "Pesquisar" at bounding box center [1008, 593] width 78 height 29
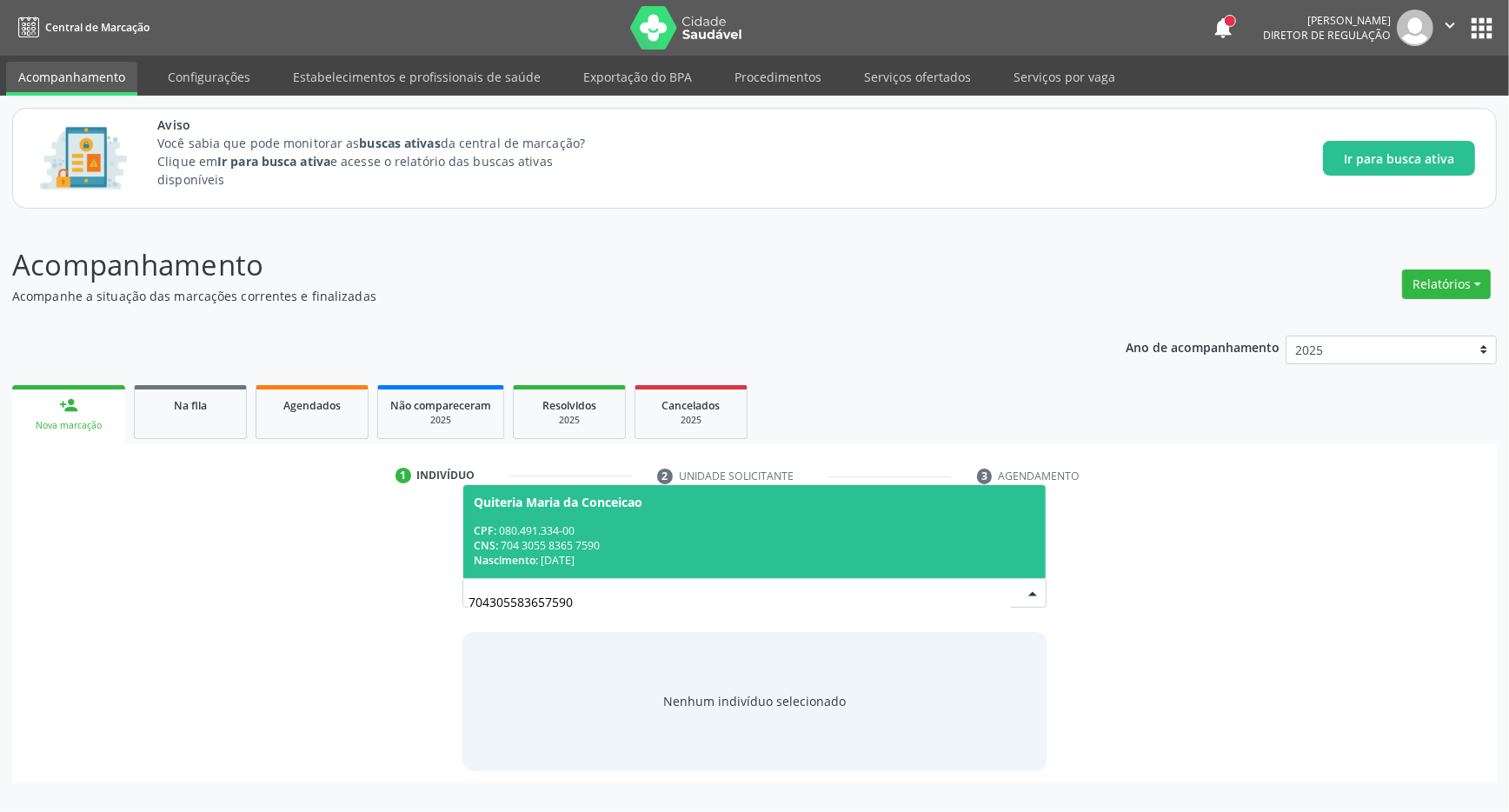
click at [657, 516] on span "Quiteria Maria da Conceicao CPF: 080.491.334-00 CNS: 704 3055 8365 7590 Nascime…" at bounding box center [754, 531] width 582 height 93
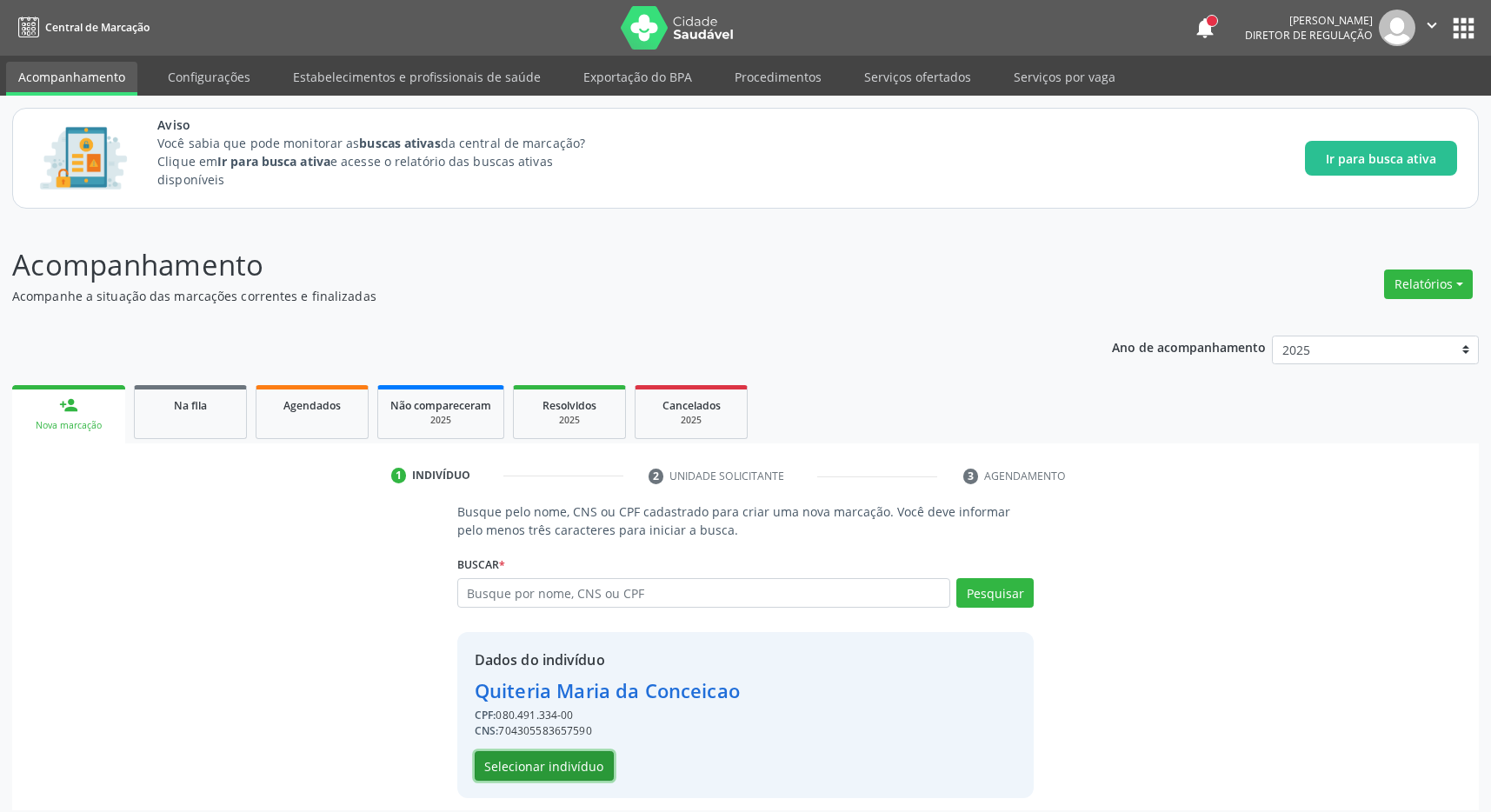
click at [566, 772] on button "Selecionar indivíduo" at bounding box center [544, 766] width 139 height 29
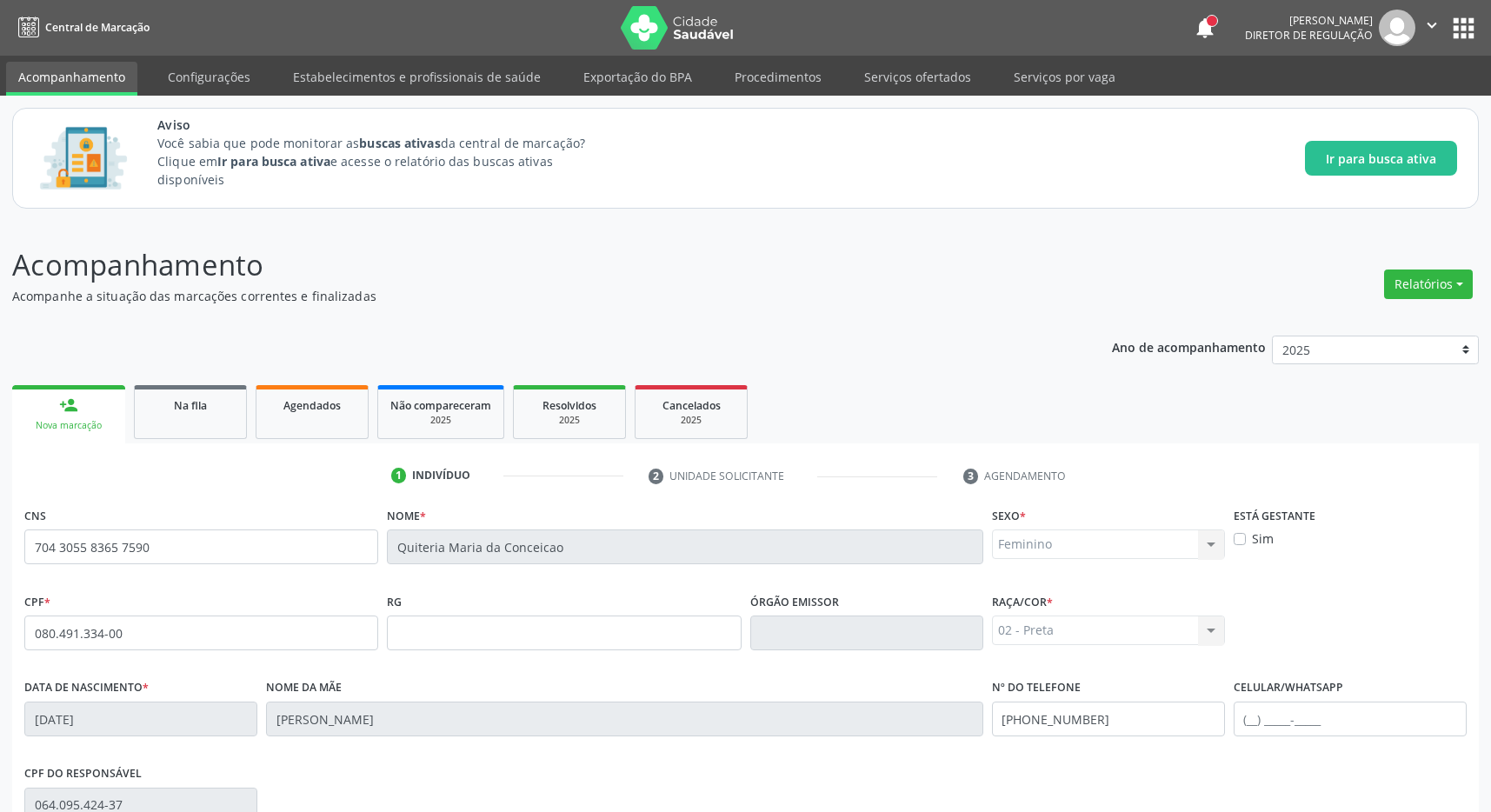
scroll to position [258, 0]
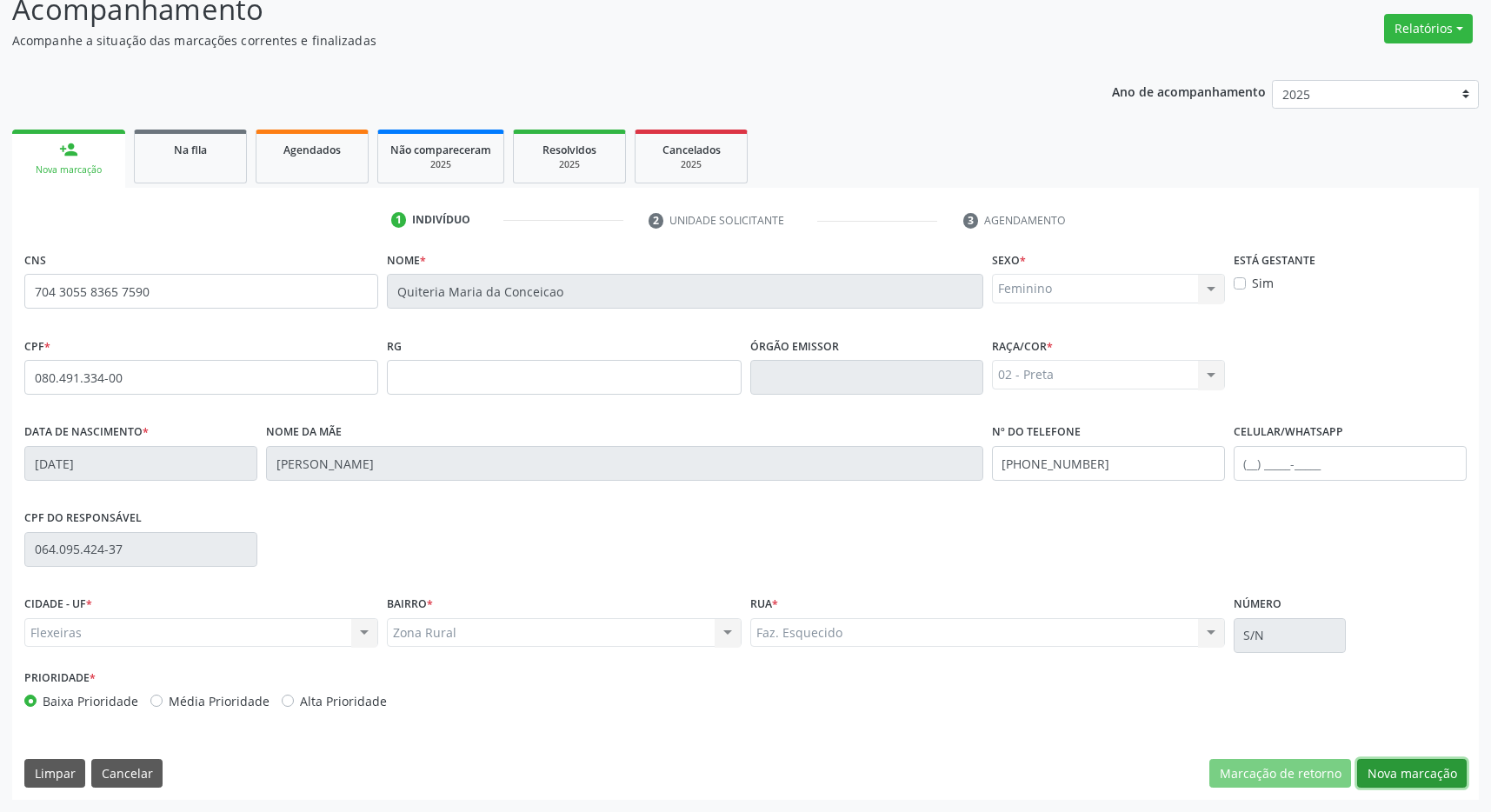
click at [1430, 781] on button "Nova marcação" at bounding box center [1411, 774] width 109 height 29
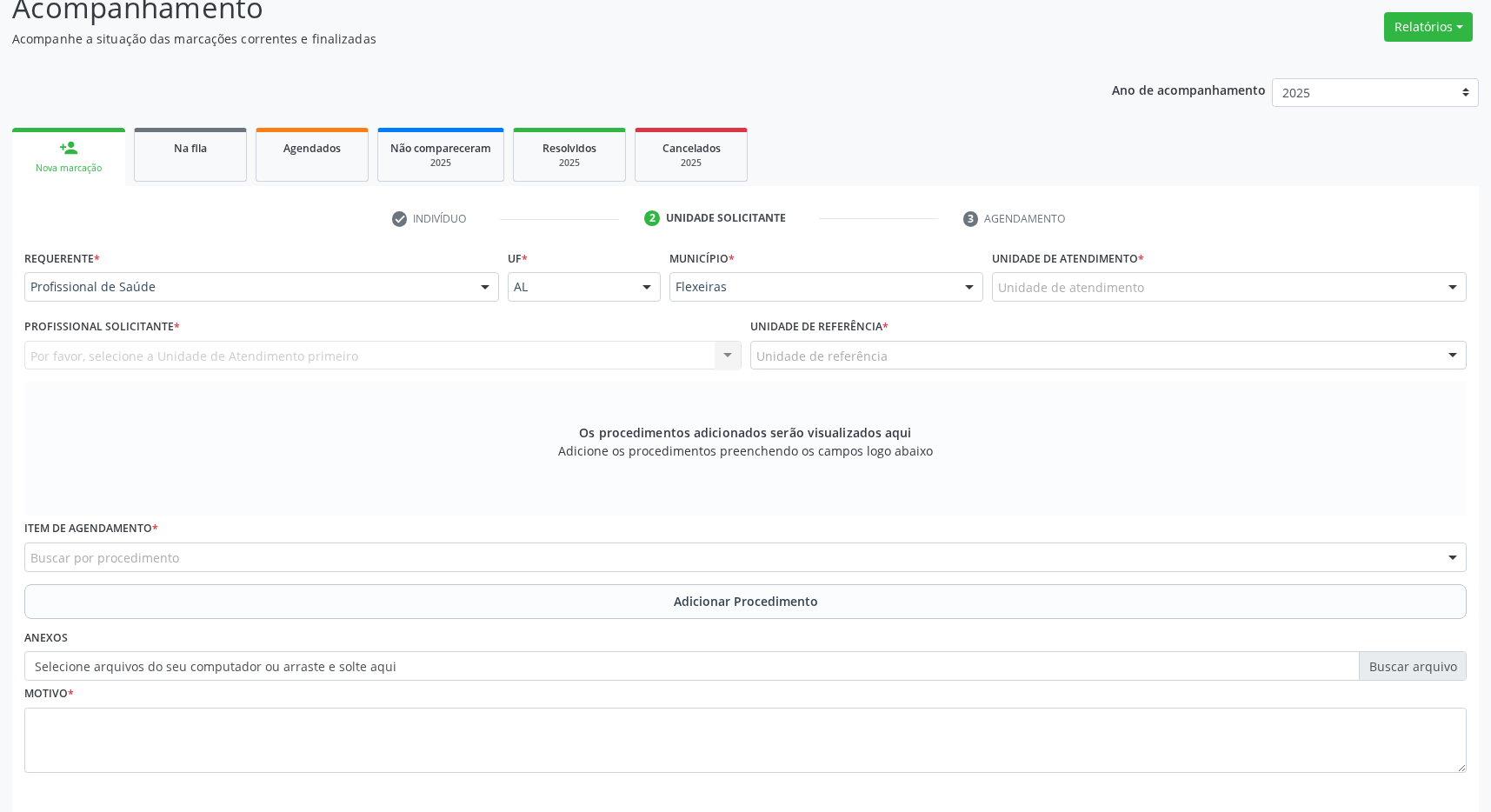
click at [1198, 286] on div "Unidade de atendimento" at bounding box center [1229, 287] width 475 height 29
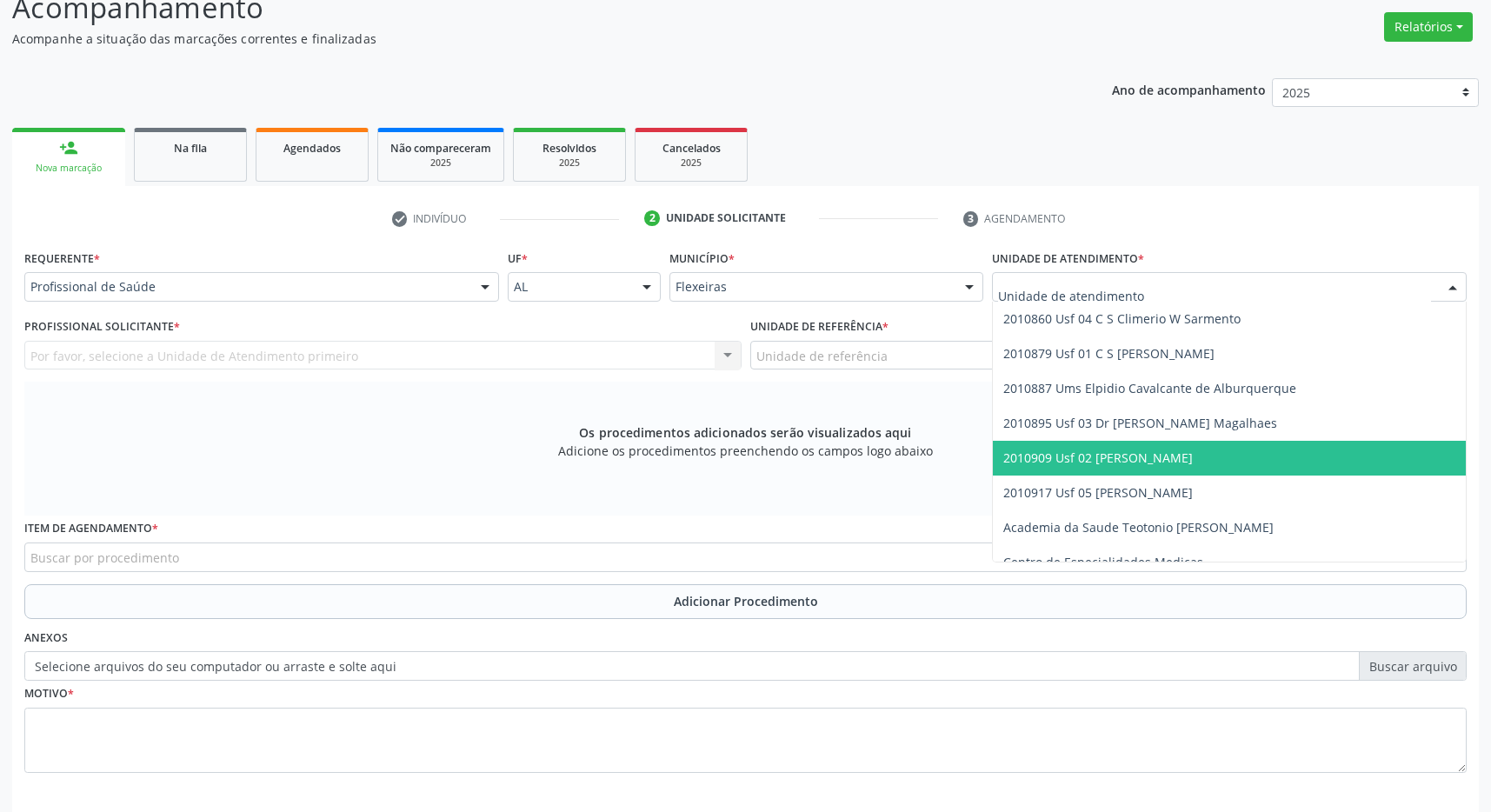
click at [1178, 456] on span "2010909 Usf 02 [PERSON_NAME]" at bounding box center [1098, 457] width 190 height 17
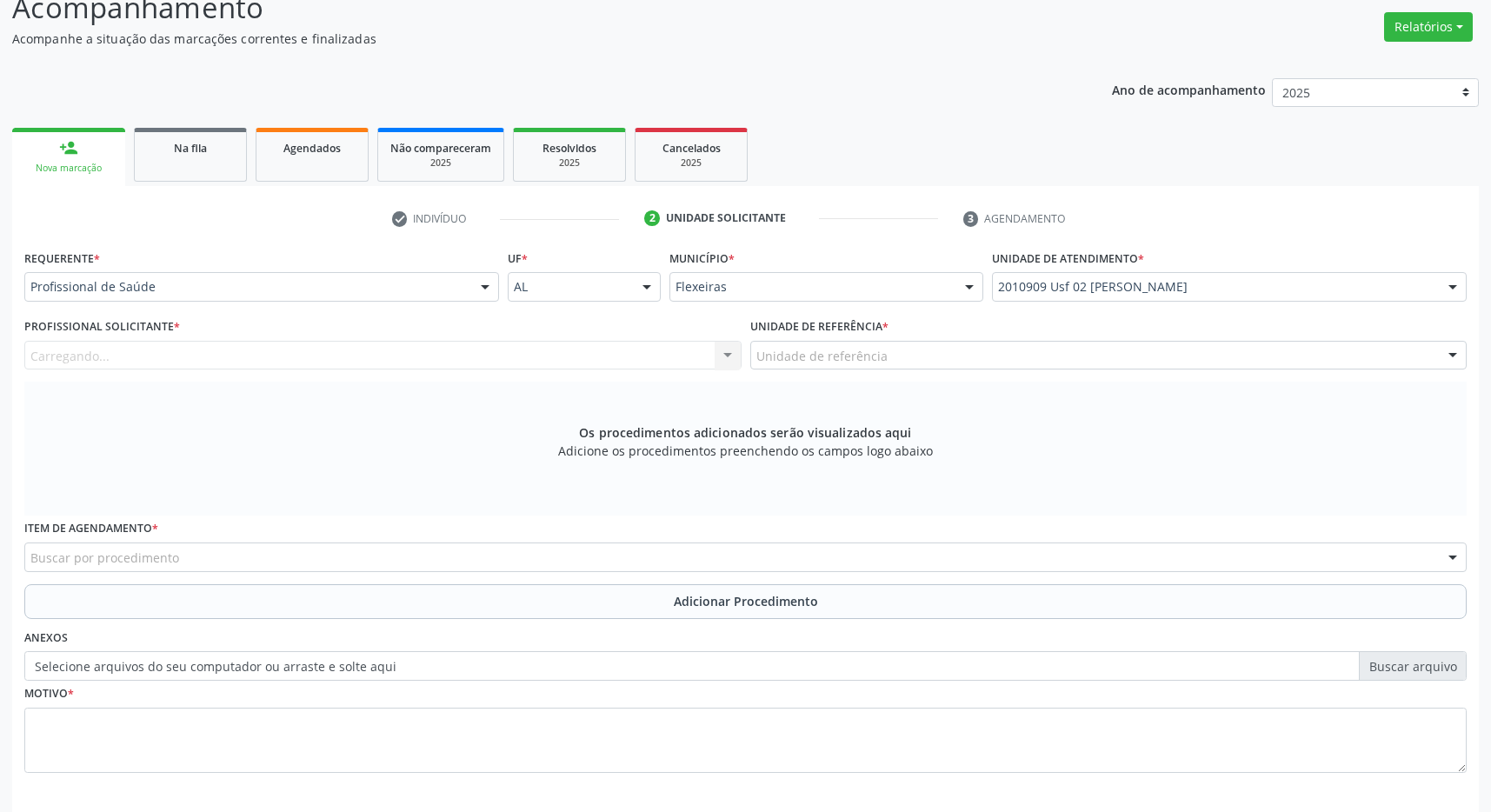
click at [1172, 357] on div "Unidade de referência" at bounding box center [1108, 356] width 717 height 29
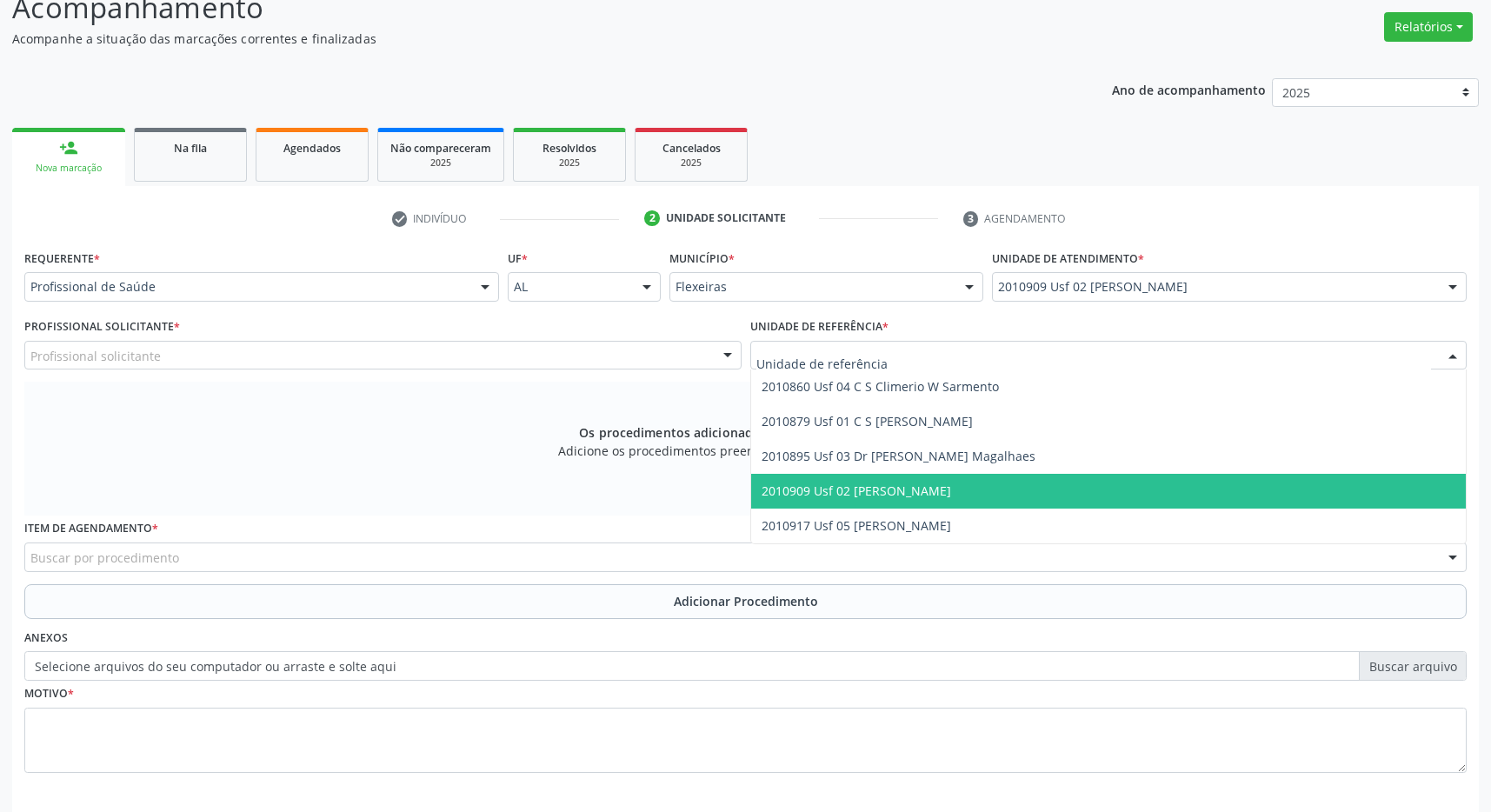
click at [1179, 488] on span "2010909 Usf 02 [PERSON_NAME]" at bounding box center [1109, 491] width 716 height 34
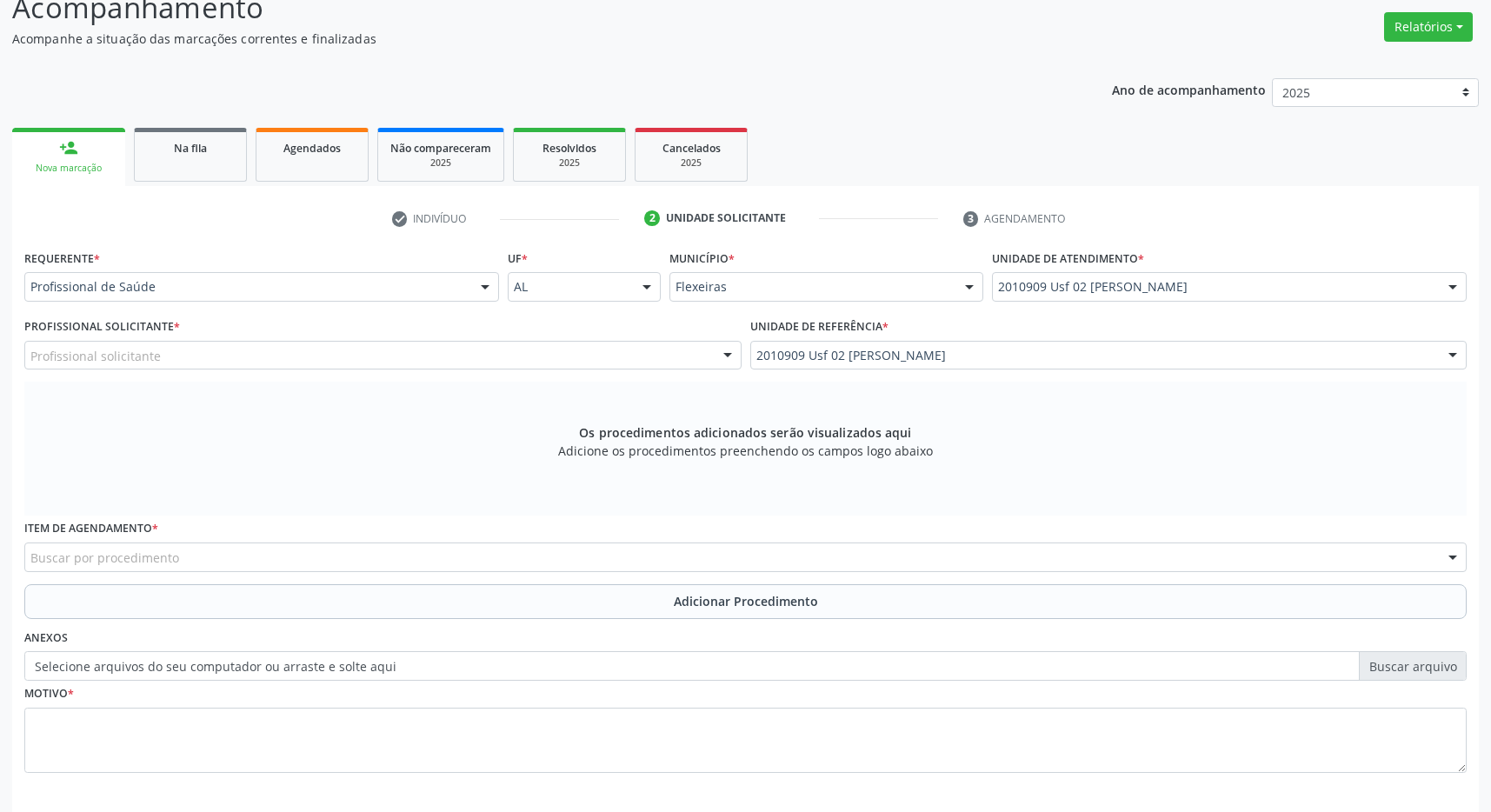
click at [646, 351] on div "Profissional solicitante" at bounding box center [383, 356] width 717 height 29
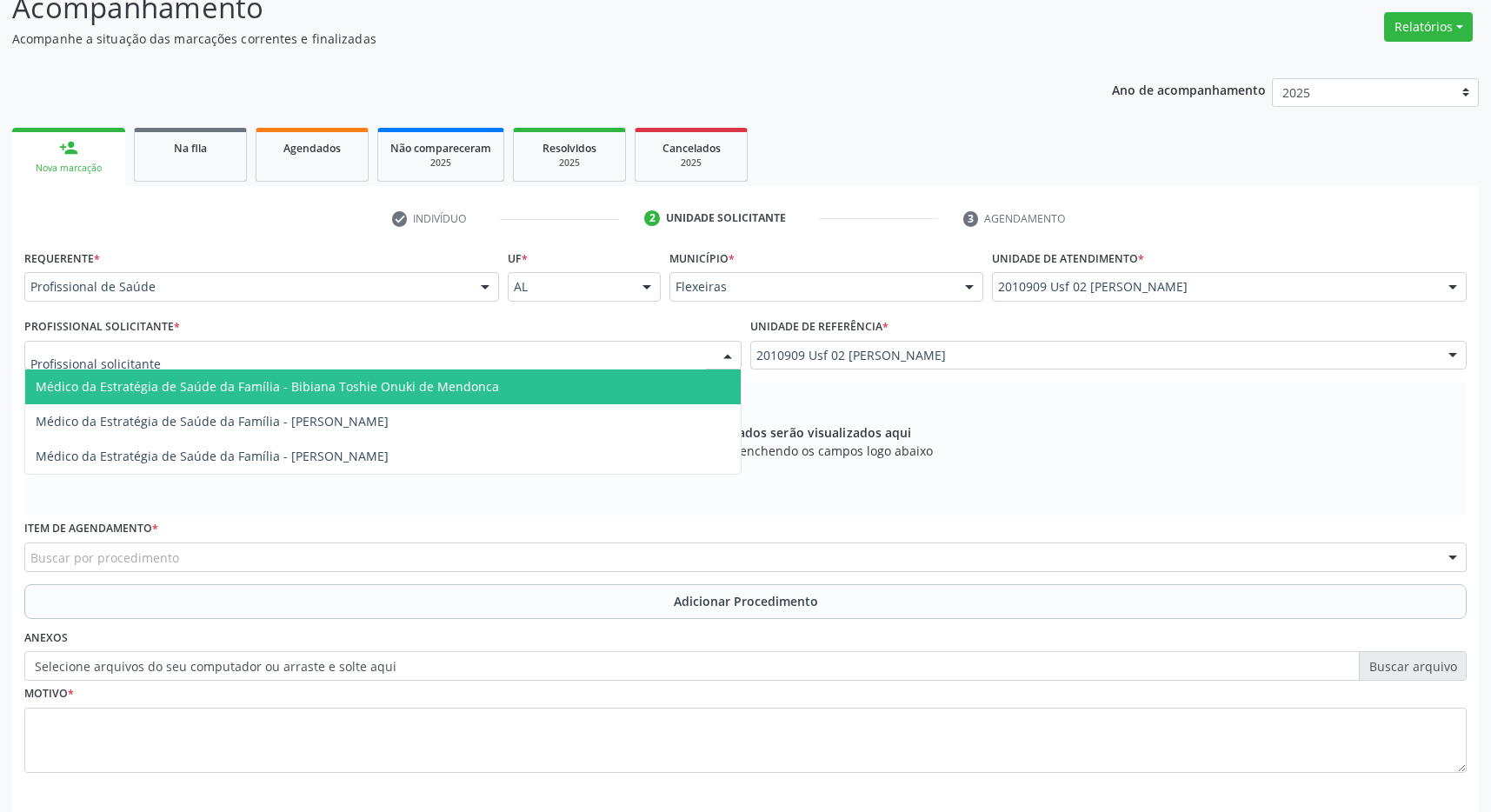
click at [617, 377] on span "Médico da Estratégia de Saúde da Família - Bibiana Toshie Onuki de Mendonca" at bounding box center [384, 386] width 716 height 34
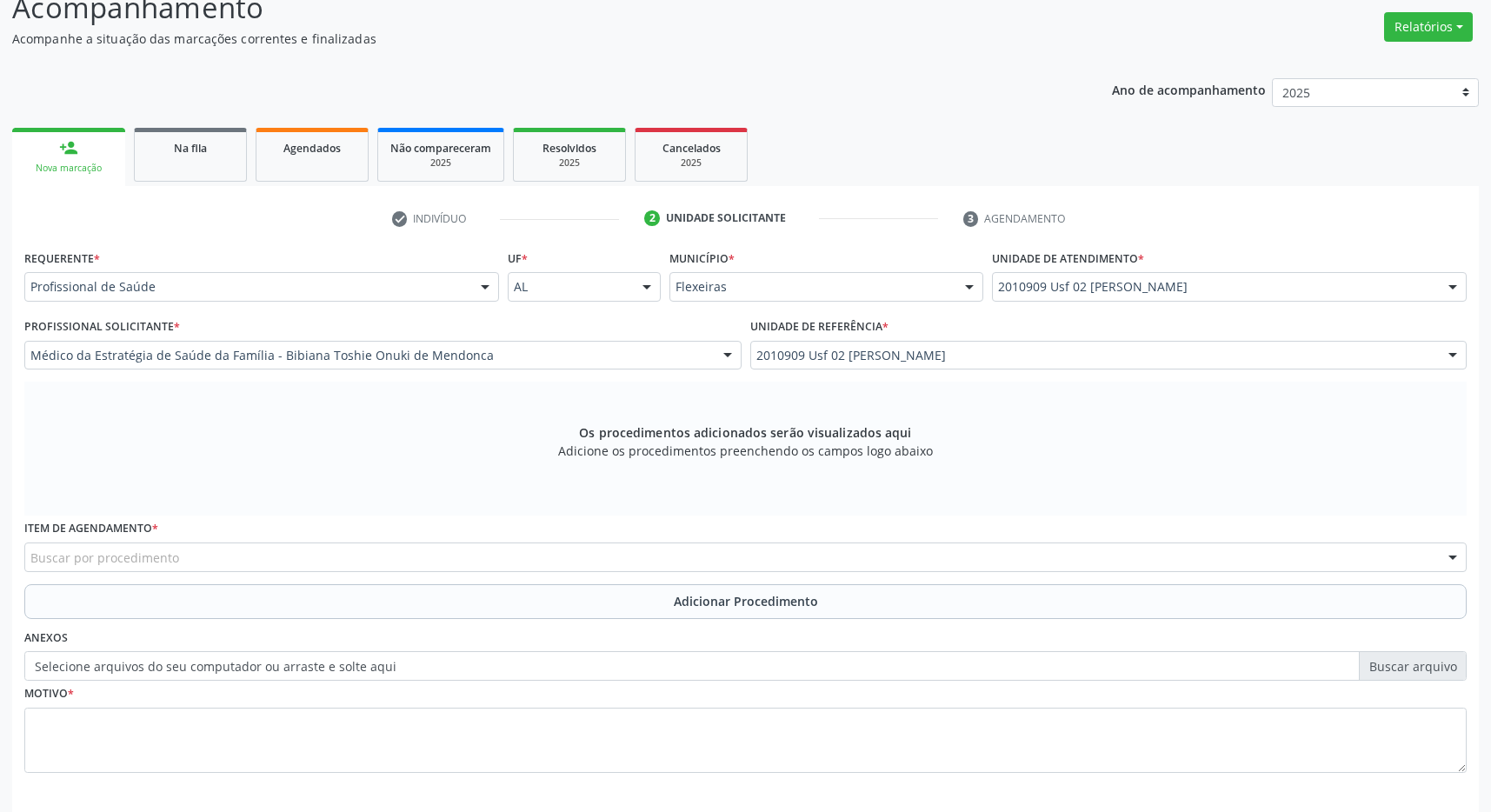
click at [508, 559] on div "Buscar por procedimento" at bounding box center [746, 557] width 1443 height 29
click at [183, 560] on input "médica o" at bounding box center [731, 565] width 1401 height 34
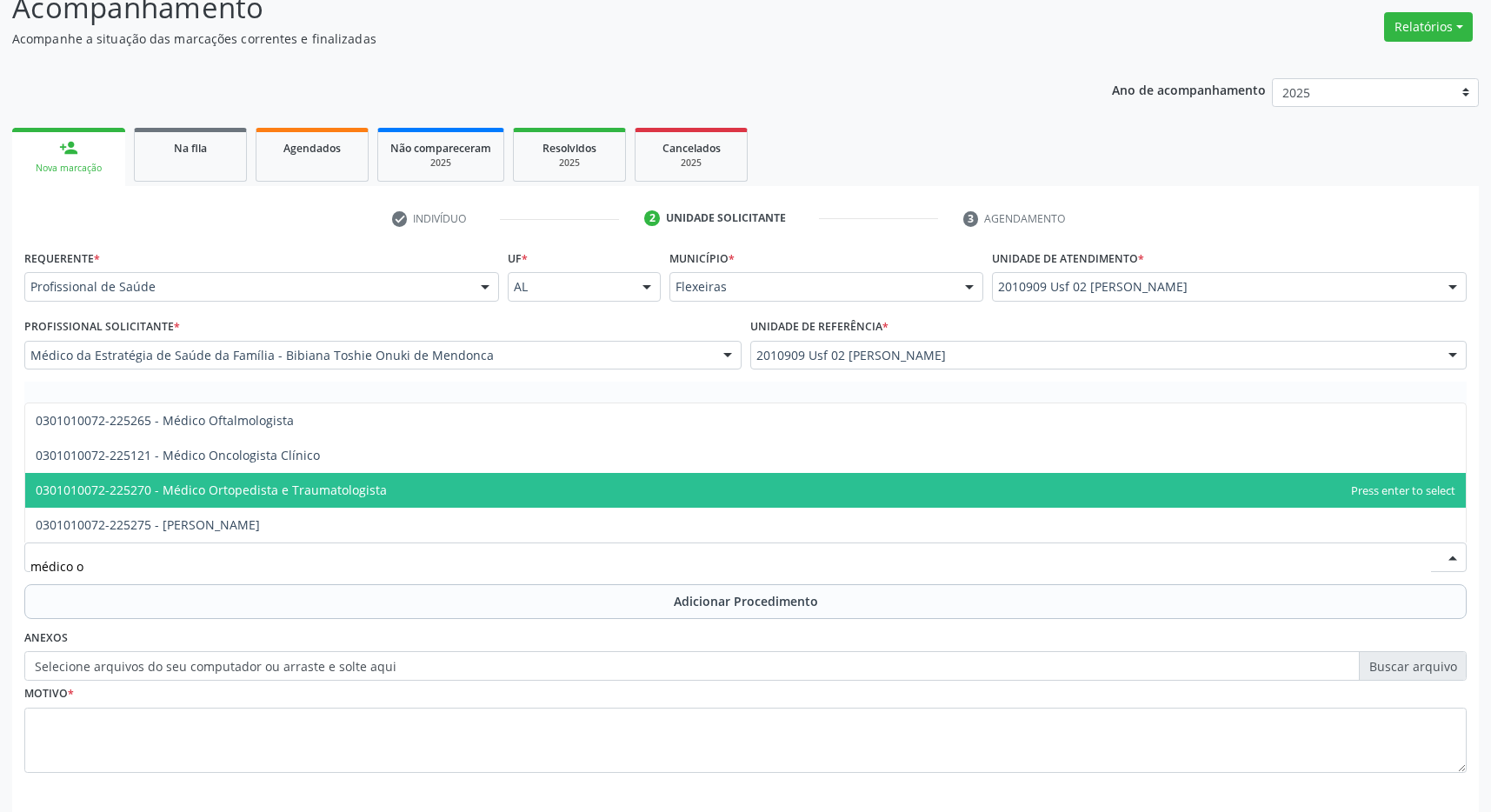
type input "médico of"
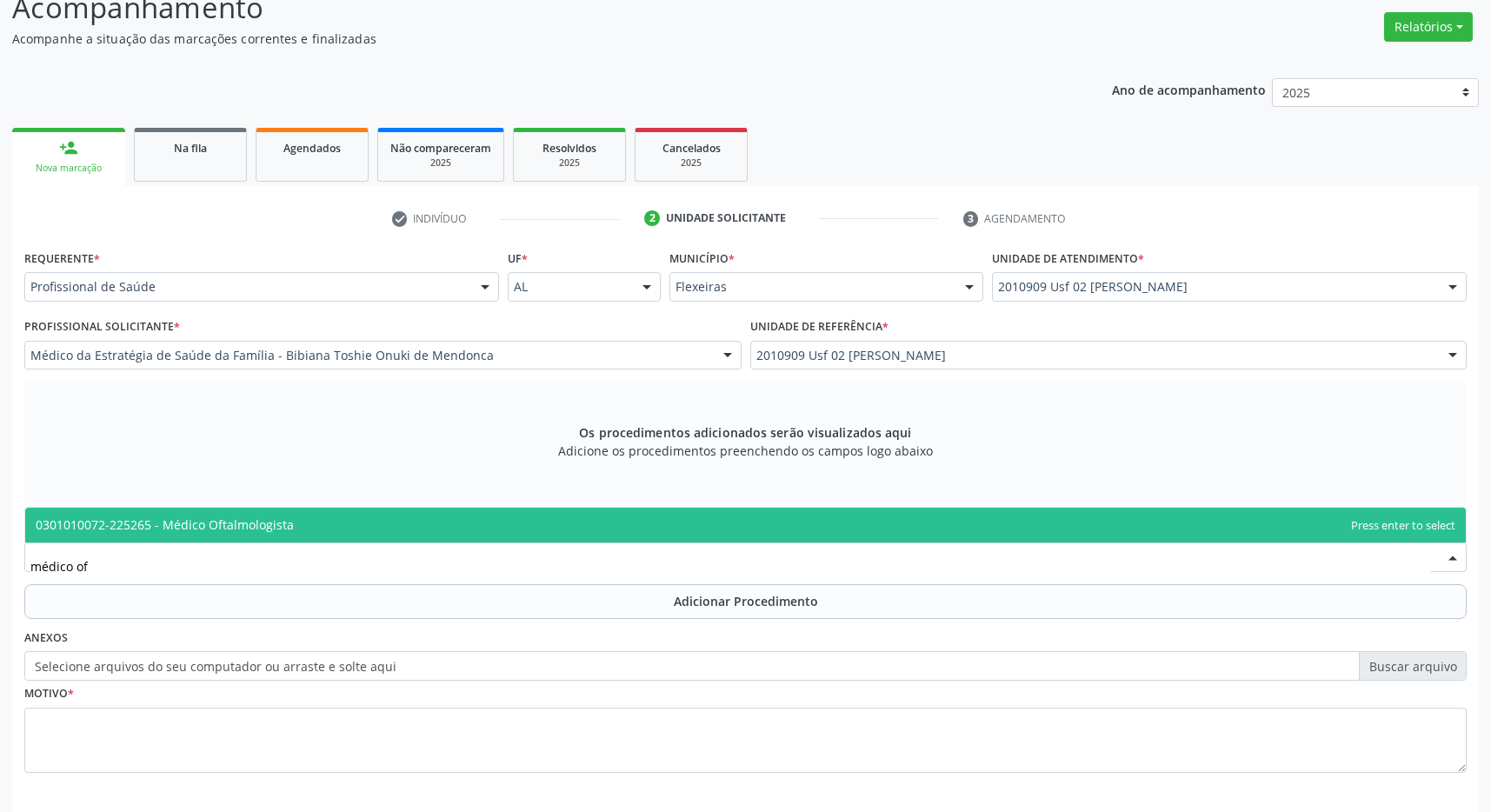
click at [266, 509] on span "0301010072-225265 - Médico Oftalmologista" at bounding box center [746, 524] width 1441 height 34
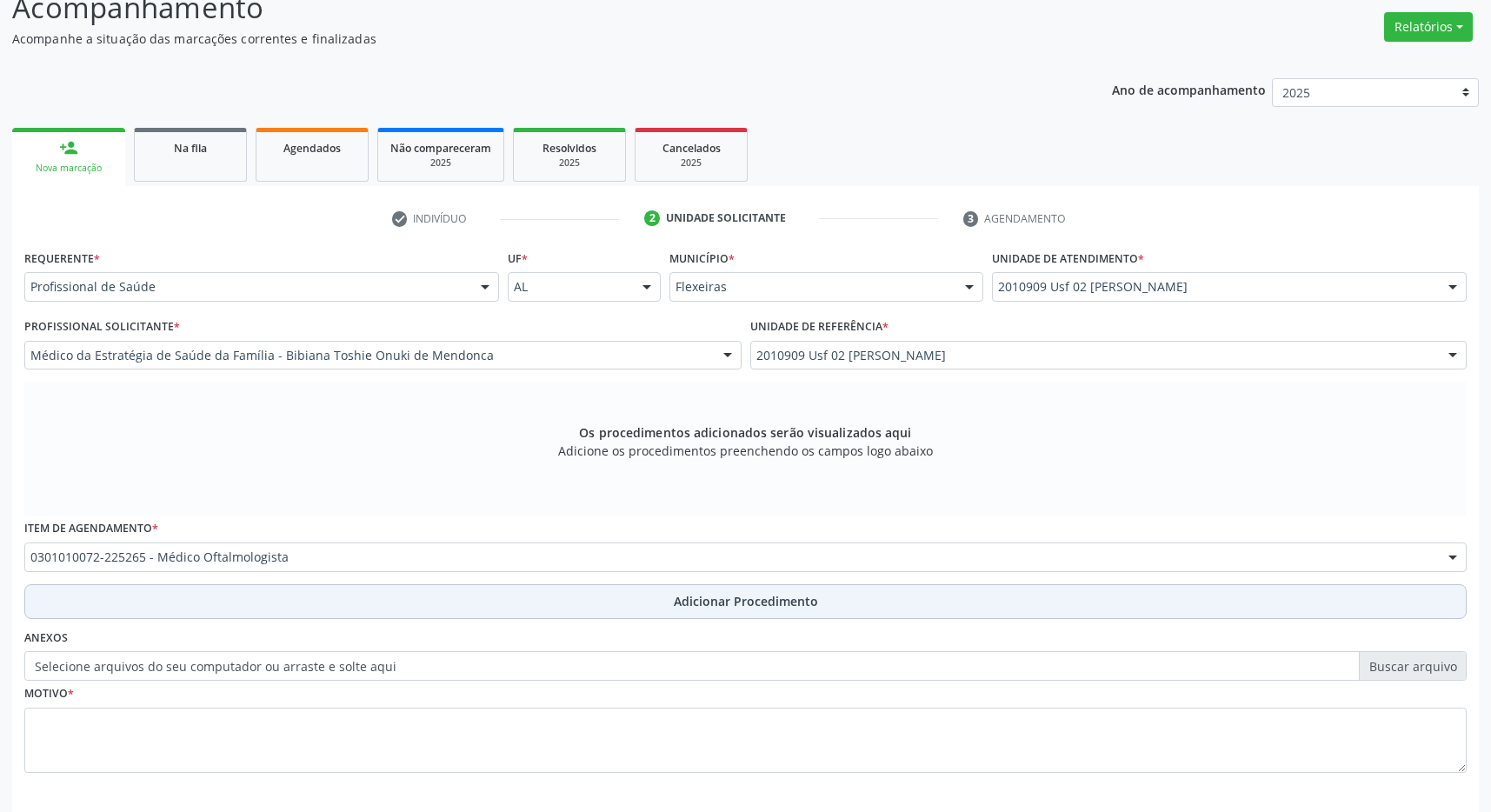
click at [400, 596] on button "Adicionar Procedimento" at bounding box center [746, 601] width 1443 height 34
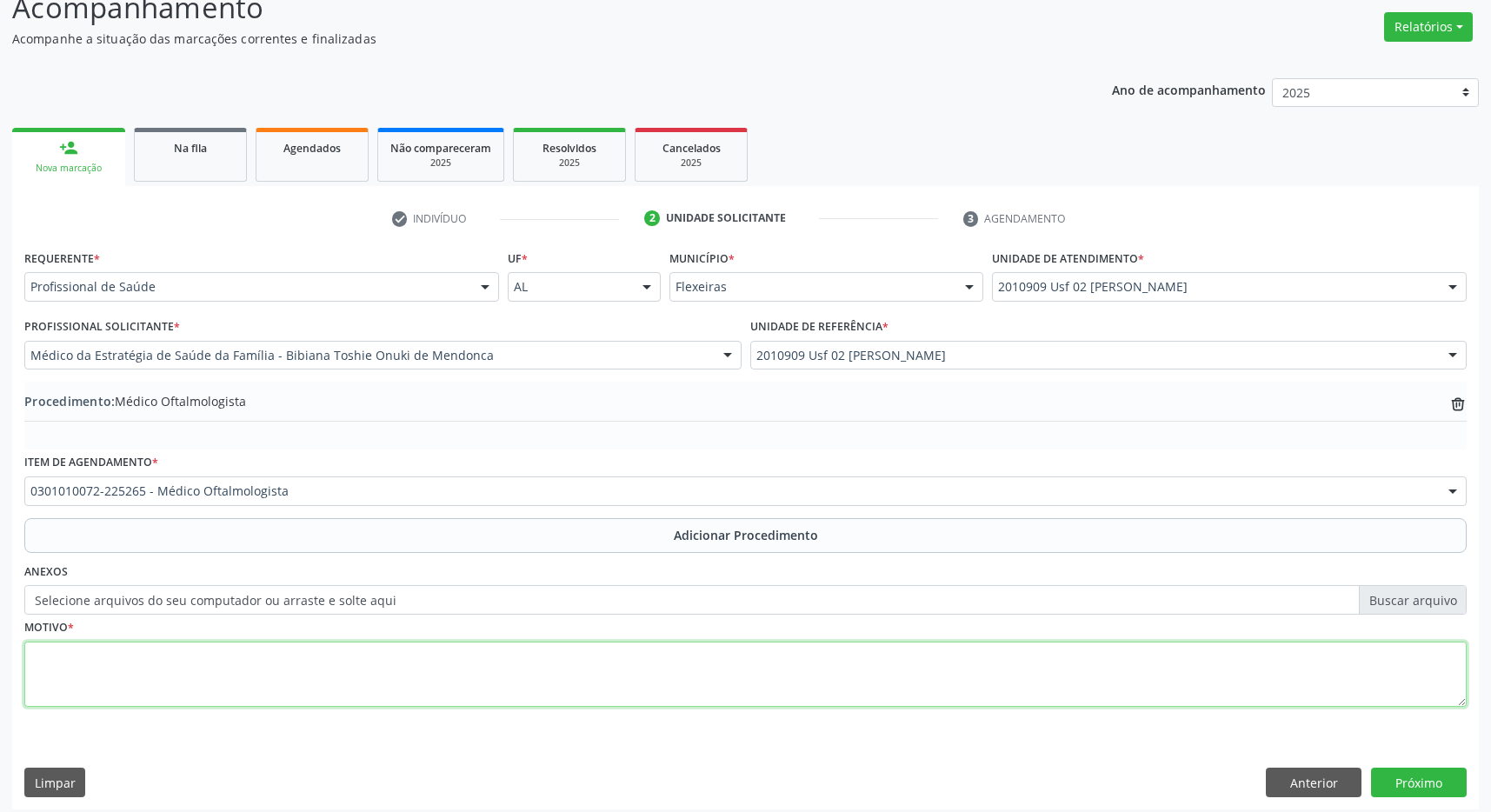
click at [364, 682] on textarea at bounding box center [746, 673] width 1443 height 66
type textarea "catarata"
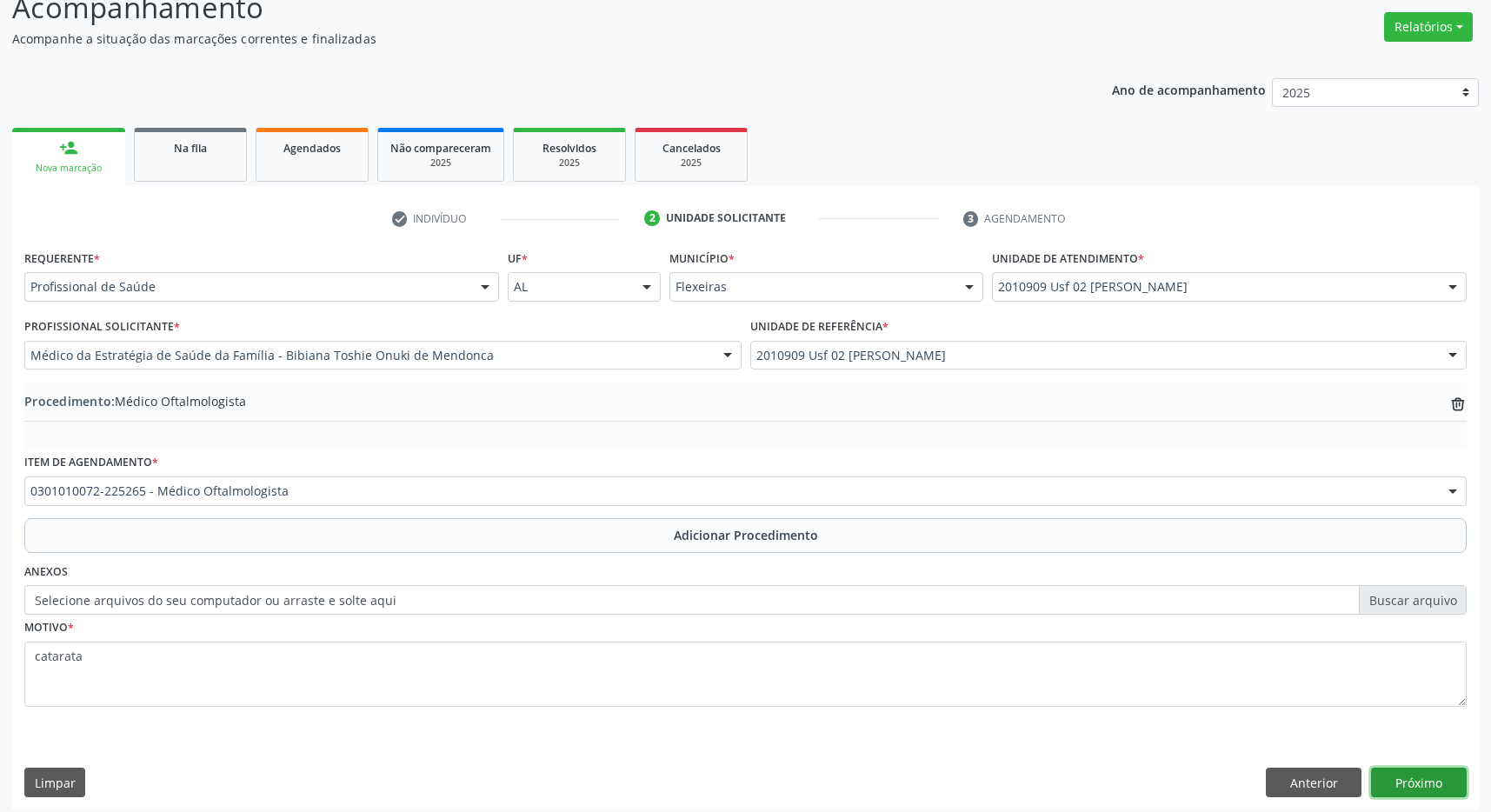
click at [1392, 775] on button "Próximo" at bounding box center [1418, 783] width 95 height 29
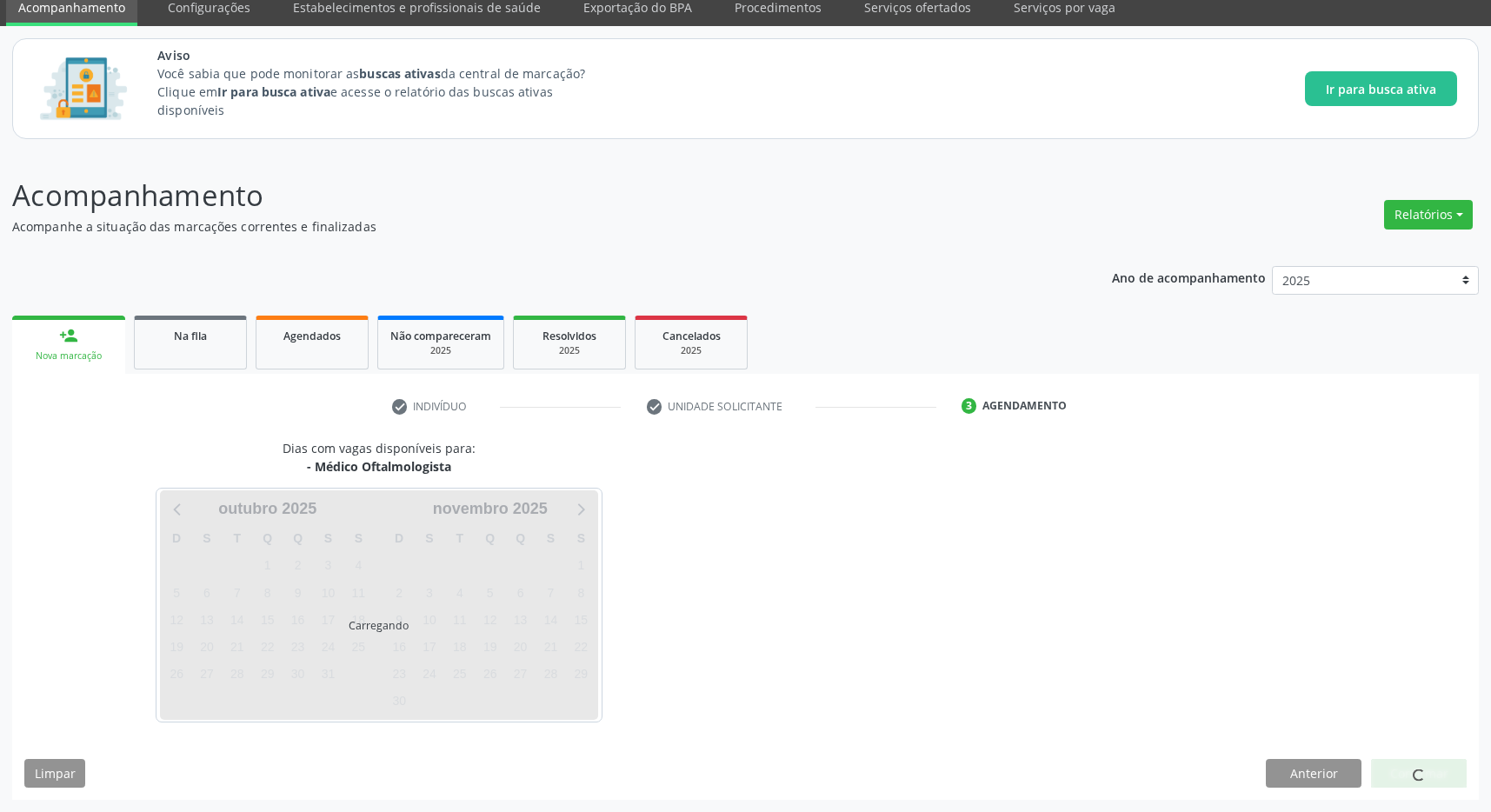
scroll to position [71, 0]
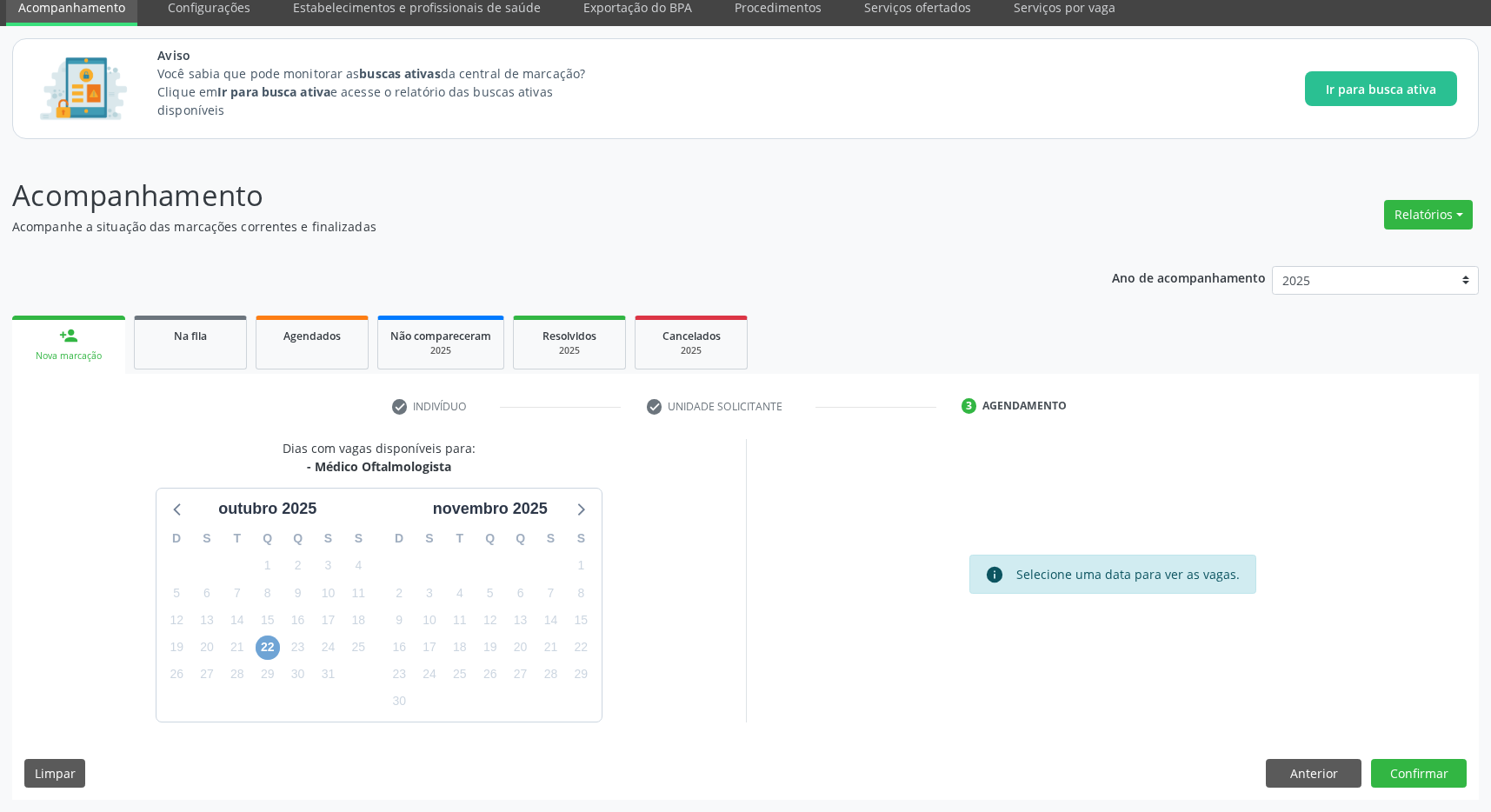
click at [274, 647] on span "22" at bounding box center [268, 647] width 25 height 25
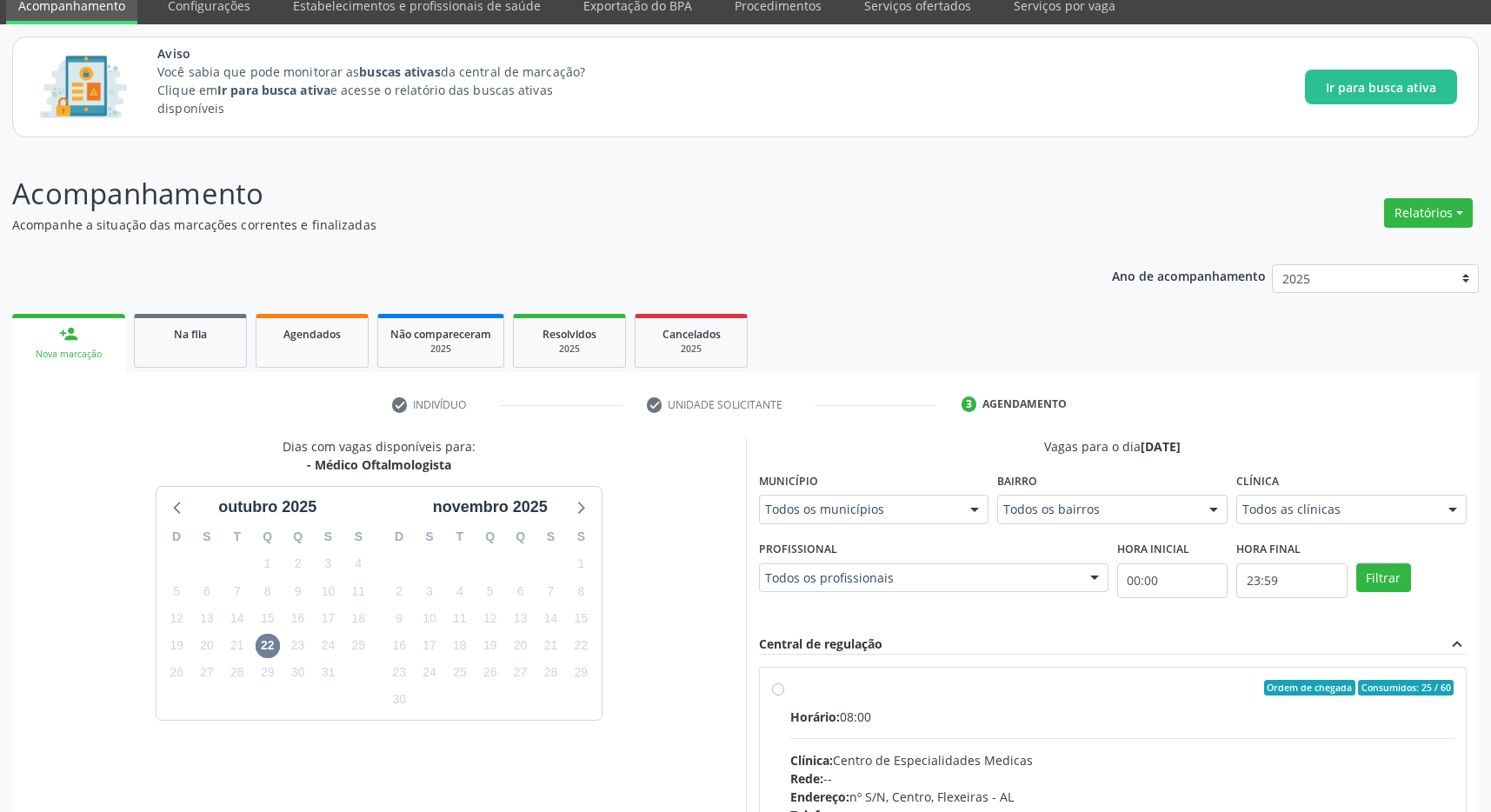
click at [974, 695] on div "Ordem de chegada Consumidos: 25 / 60" at bounding box center [1122, 687] width 664 height 16
click at [784, 695] on input "Ordem de chegada Consumidos: 25 / 60 Horário: 08:00 Clínica: Centro de Especial…" at bounding box center [778, 687] width 12 height 16
radio input "true"
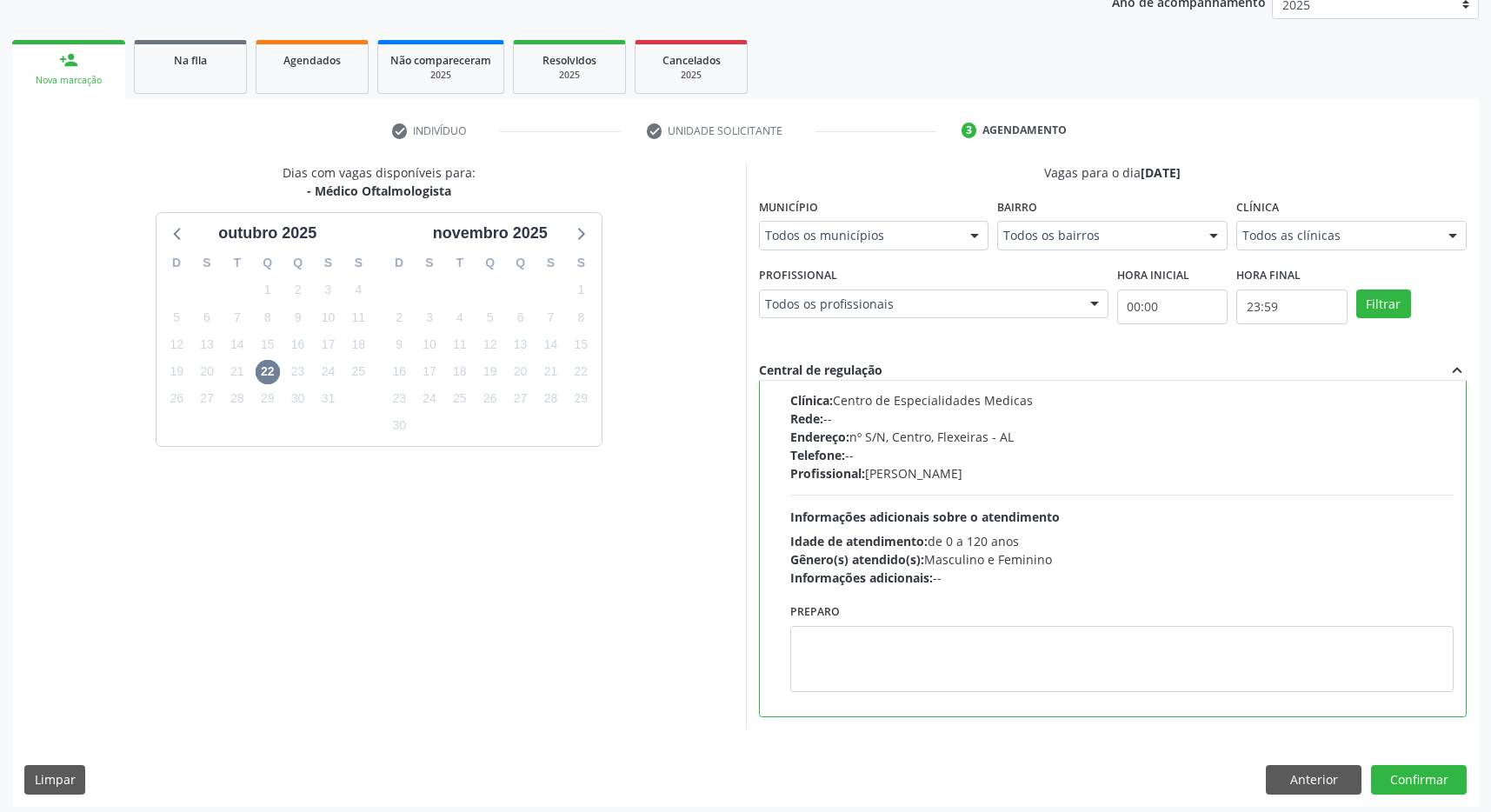
scroll to position [353, 0]
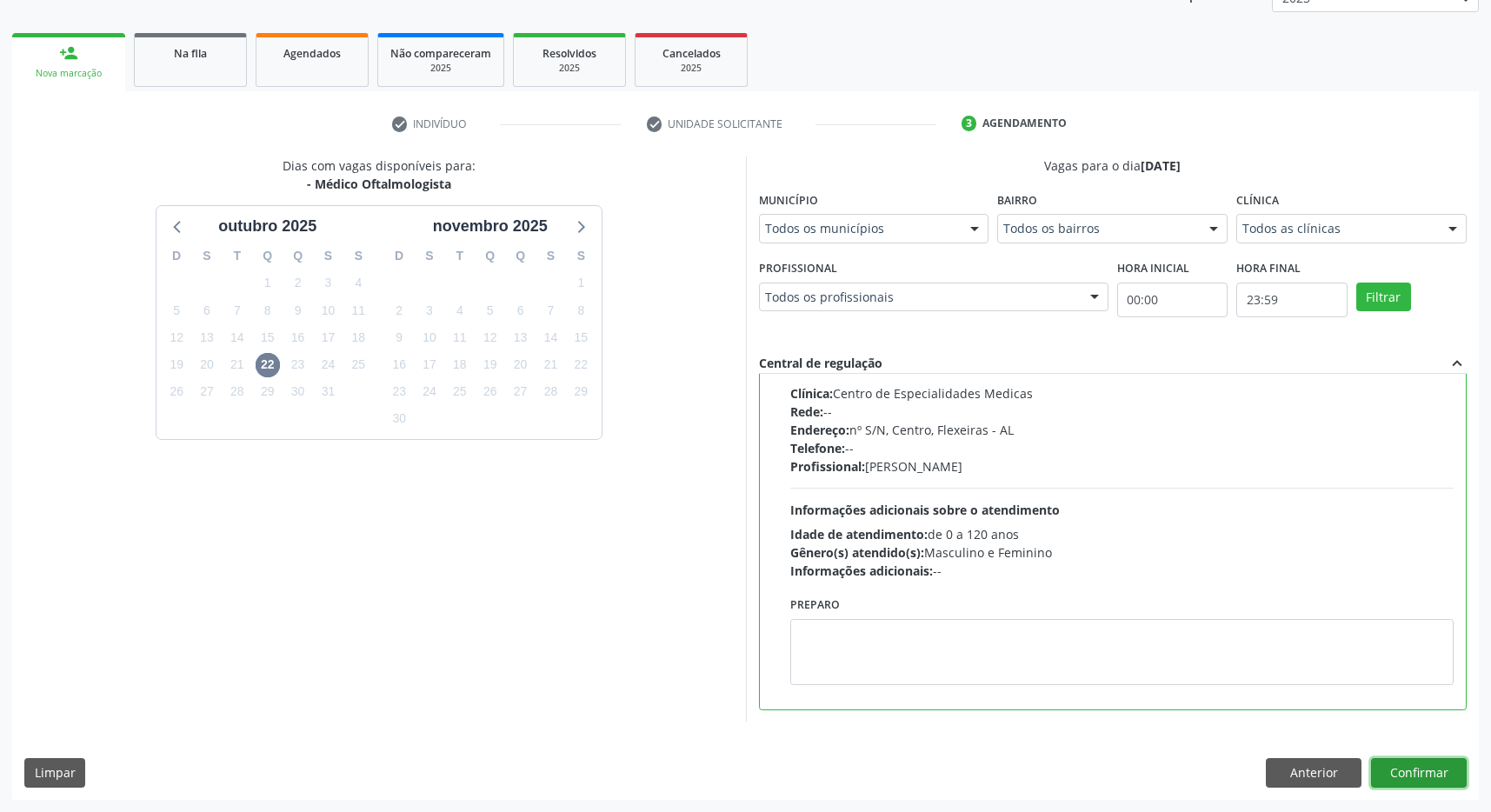
click at [1440, 772] on button "Confirmar" at bounding box center [1418, 773] width 95 height 29
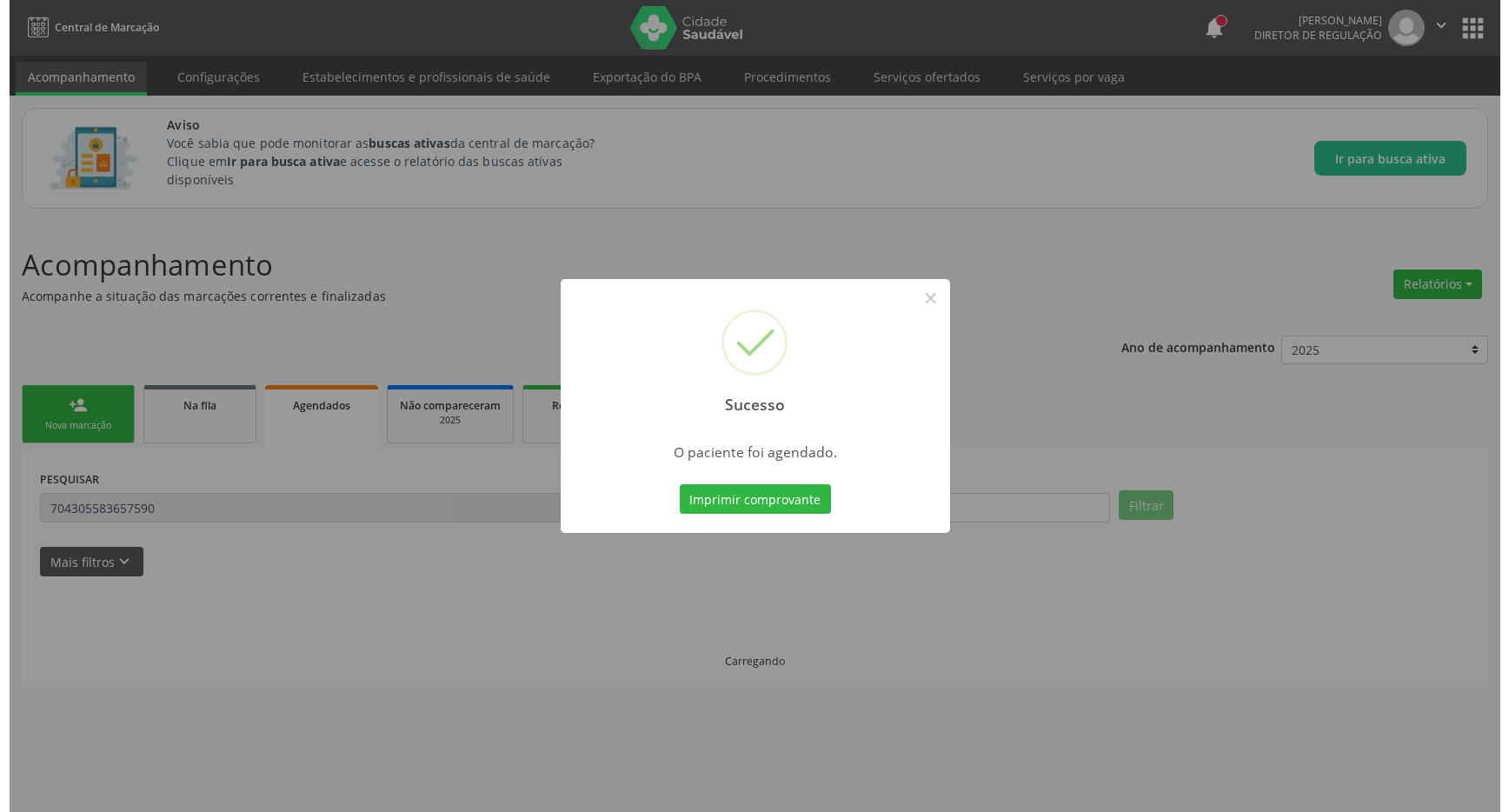
scroll to position [0, 0]
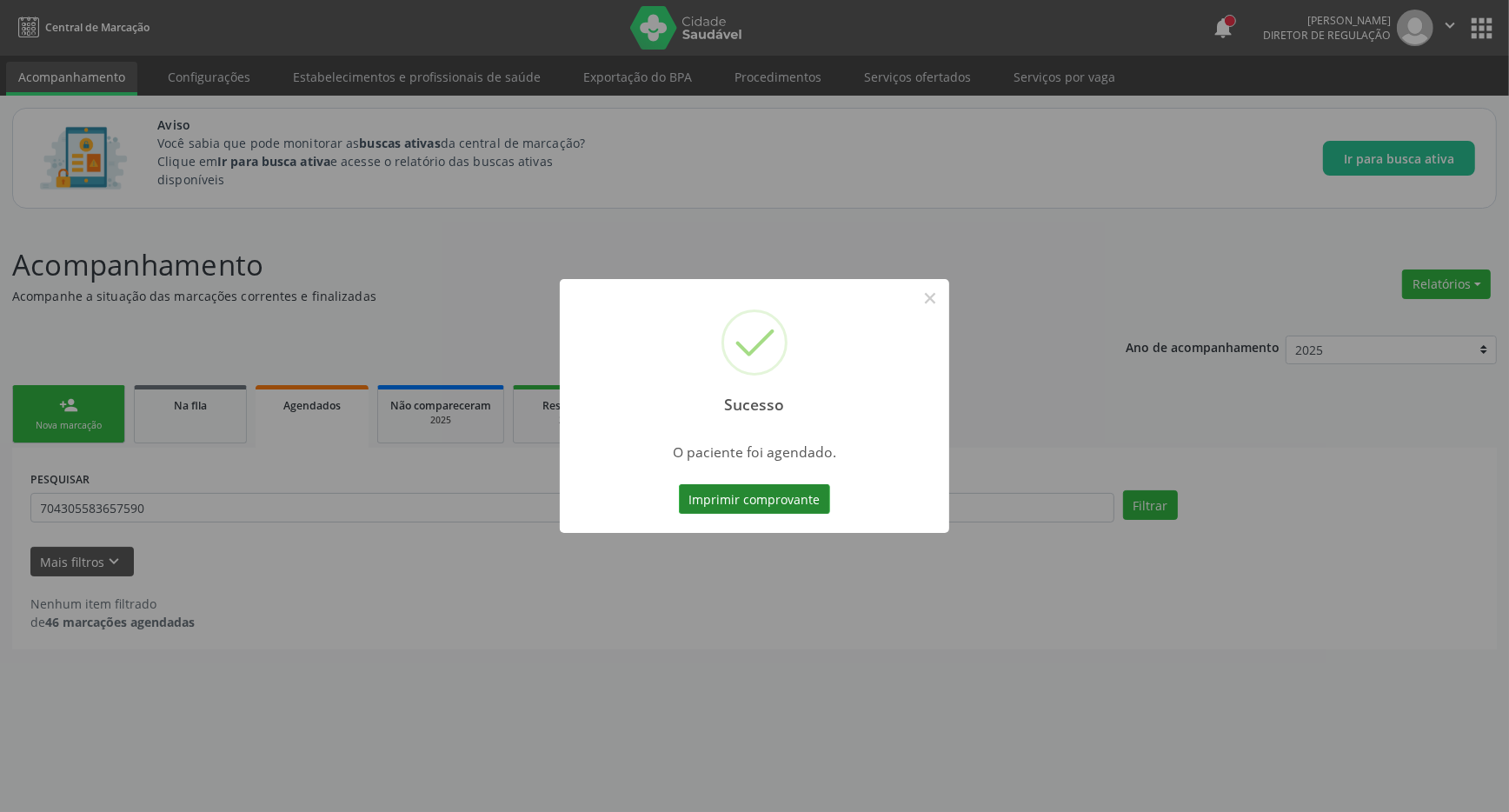
click at [734, 505] on button "Imprimir comprovante" at bounding box center [754, 498] width 151 height 29
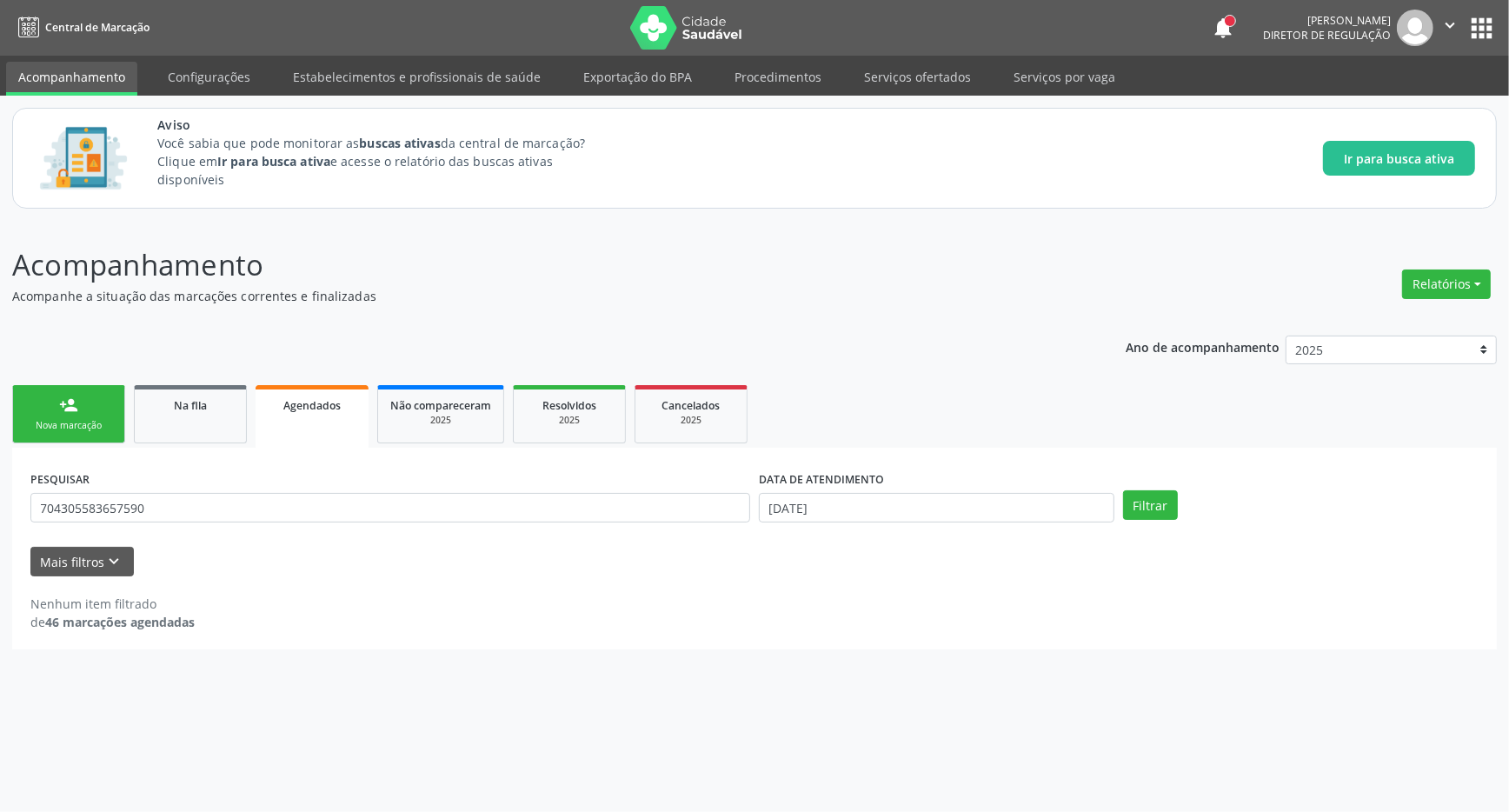
click at [1488, 26] on button "apps" at bounding box center [1481, 28] width 30 height 30
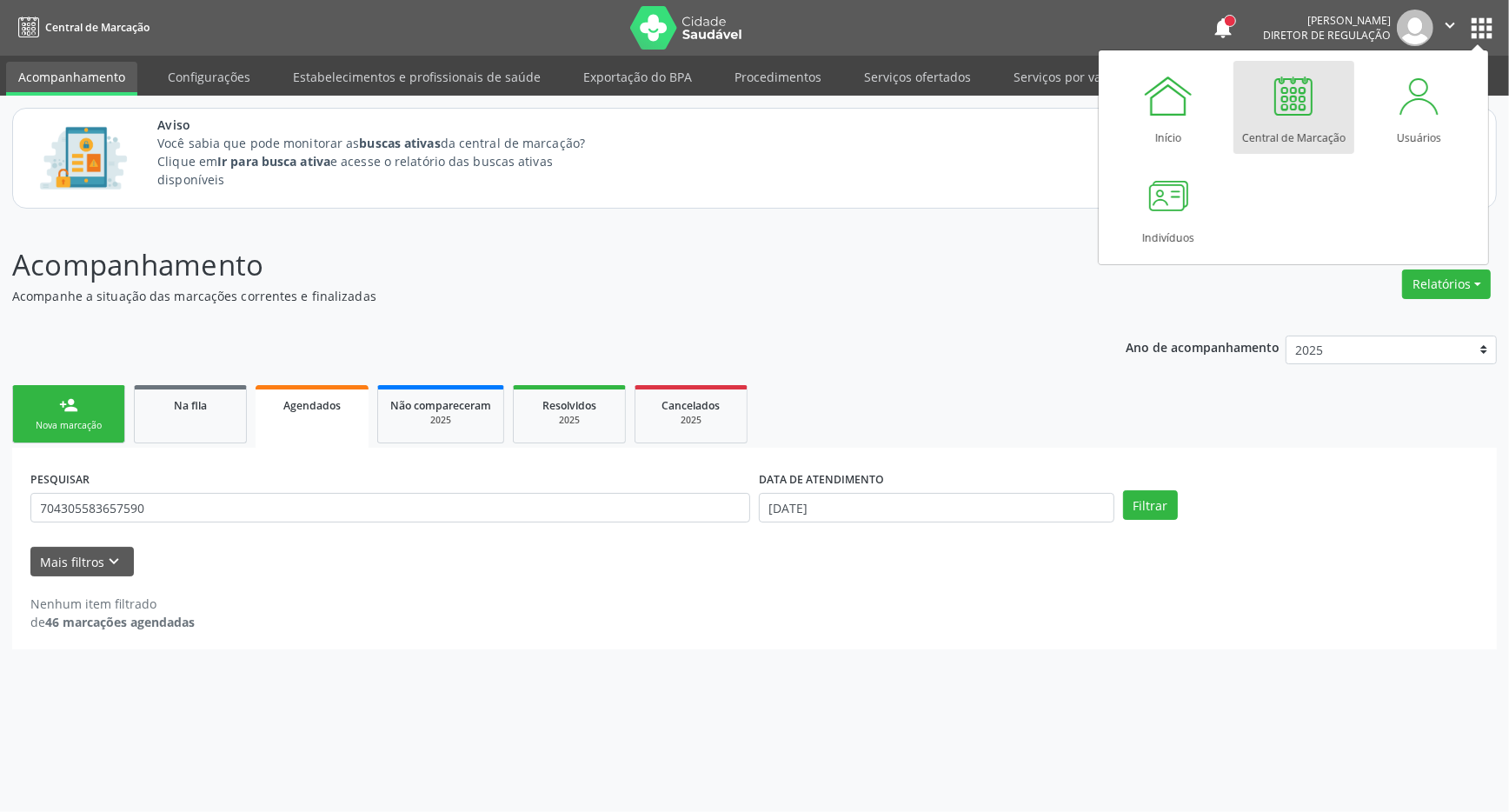
click at [1292, 103] on div at bounding box center [1293, 95] width 52 height 52
